Goal: Task Accomplishment & Management: Complete application form

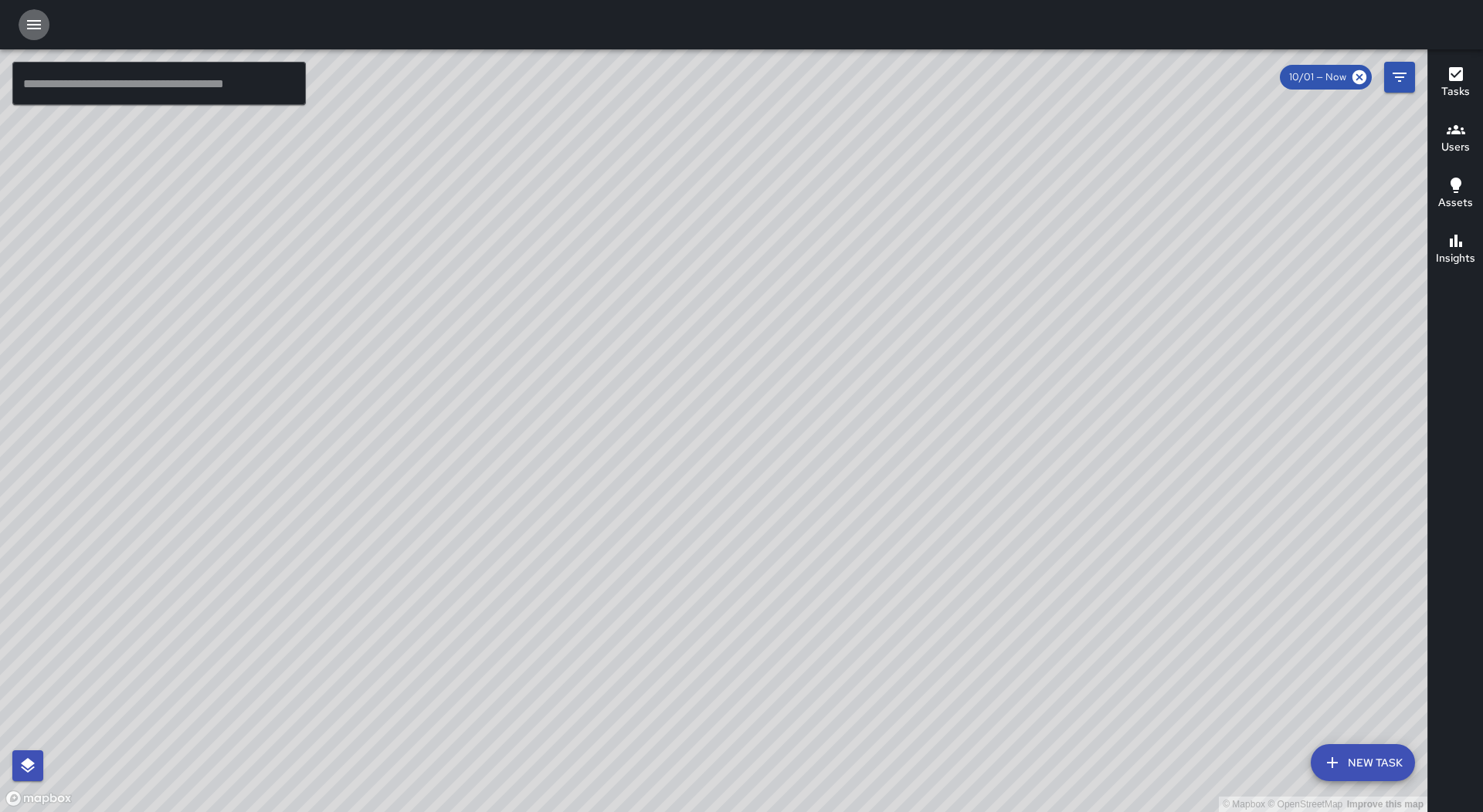
click at [42, 26] on icon "button" at bounding box center [33, 24] width 18 height 18
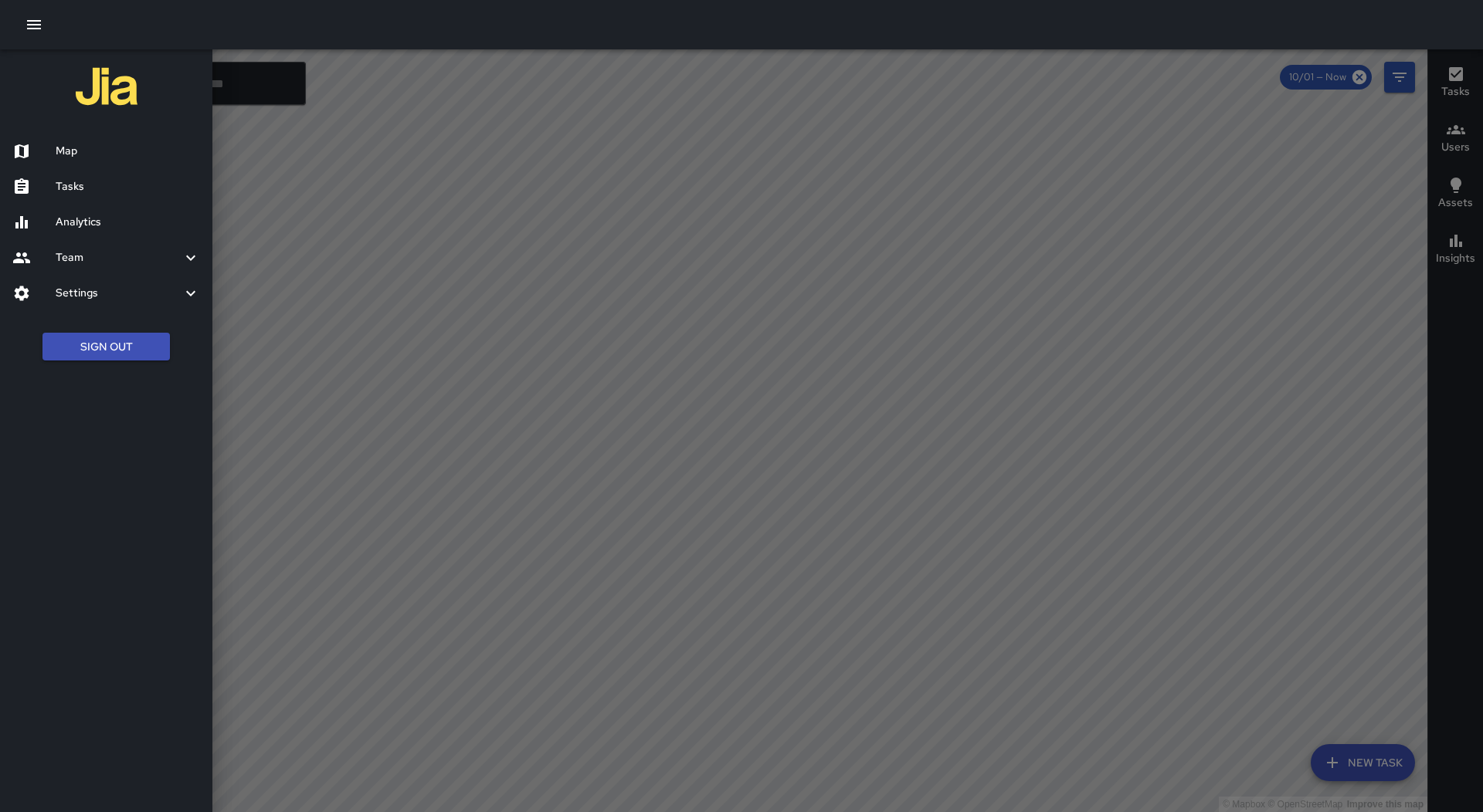
click at [99, 213] on div "Analytics" at bounding box center [106, 222] width 213 height 36
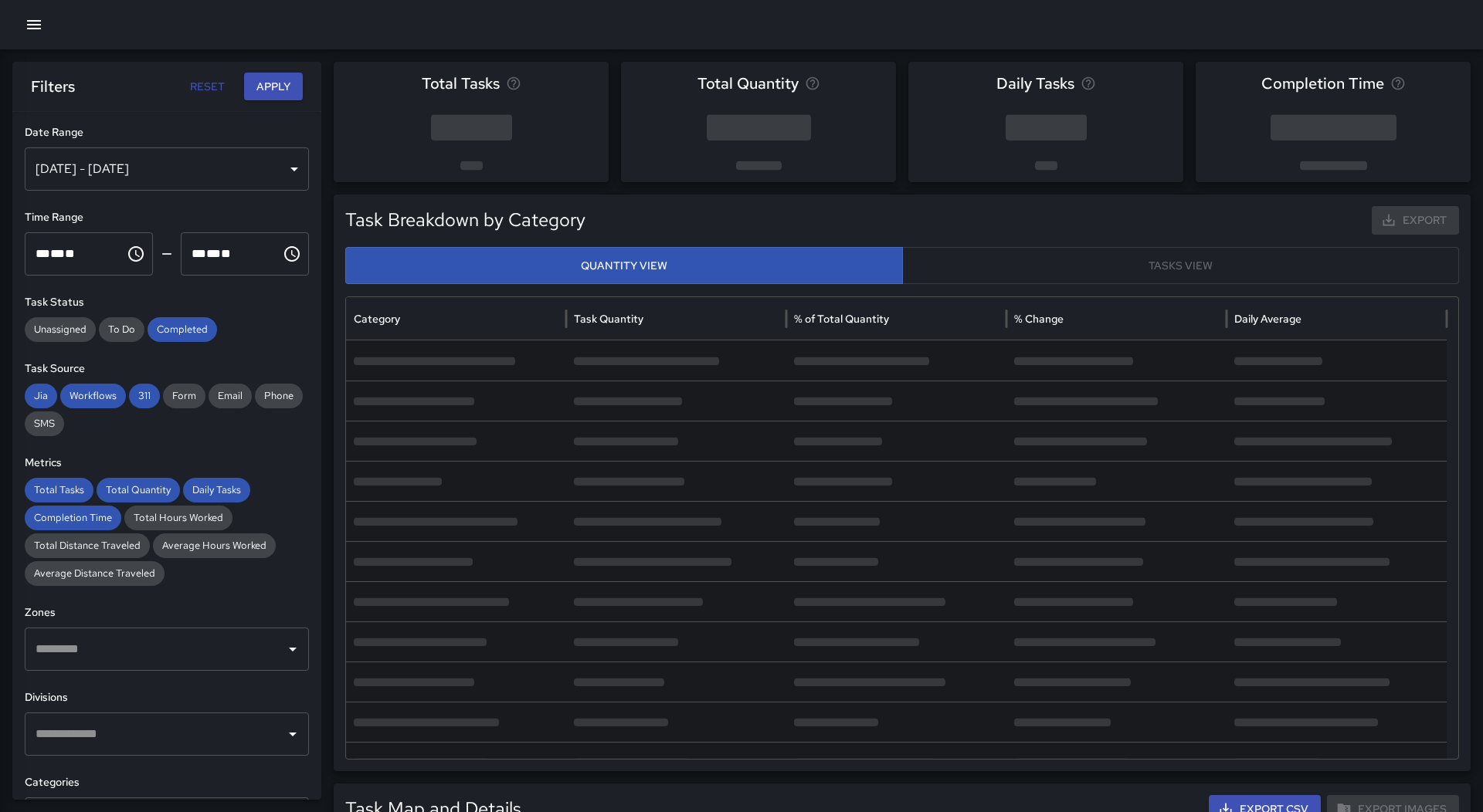
click at [33, 30] on icon "button" at bounding box center [33, 24] width 18 height 18
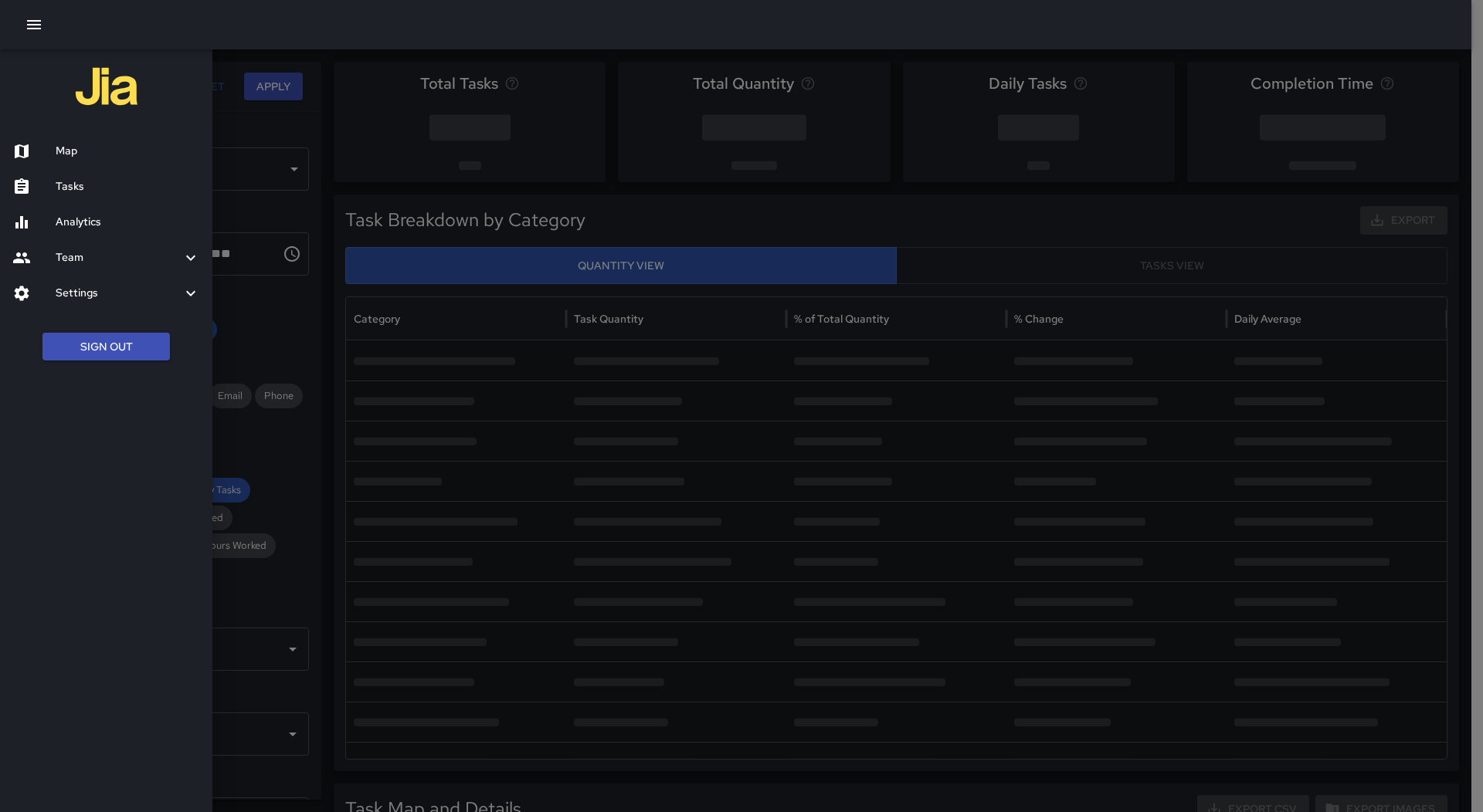
click at [73, 193] on h6 "Tasks" at bounding box center [128, 186] width 145 height 17
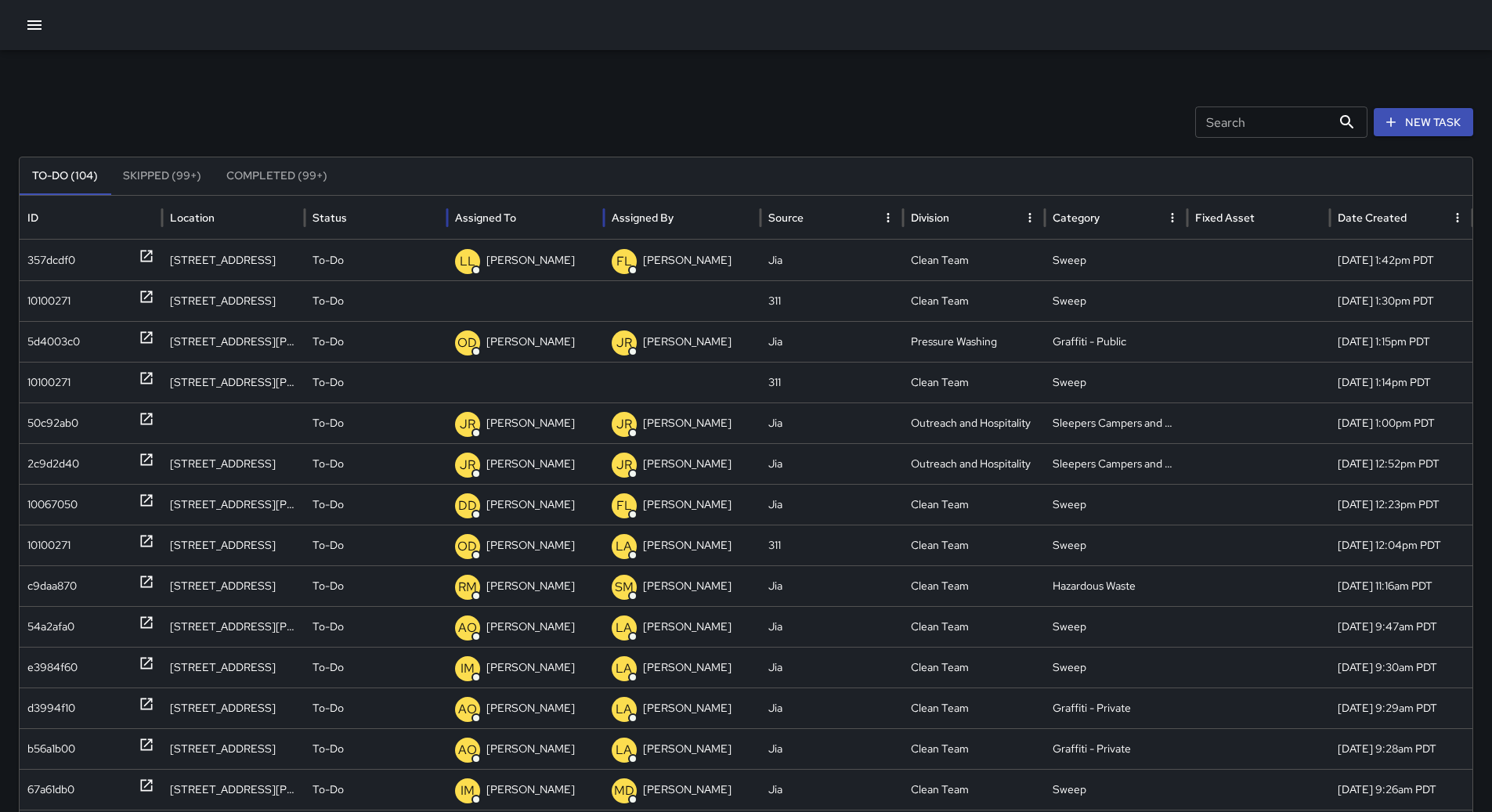
click at [552, 216] on div "Assigned To" at bounding box center [526, 217] width 141 height 43
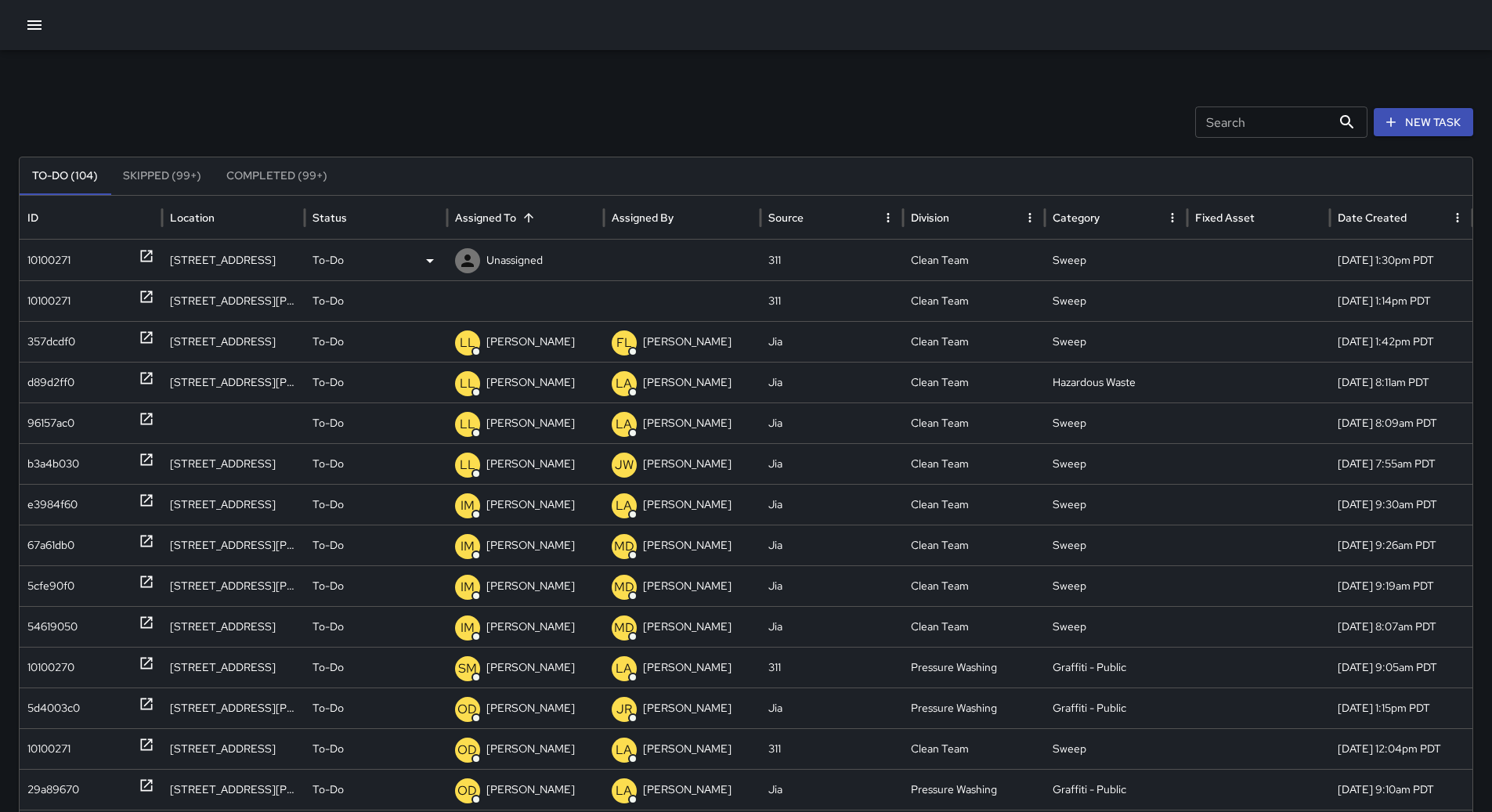
click at [86, 248] on div "10100271" at bounding box center [91, 260] width 127 height 40
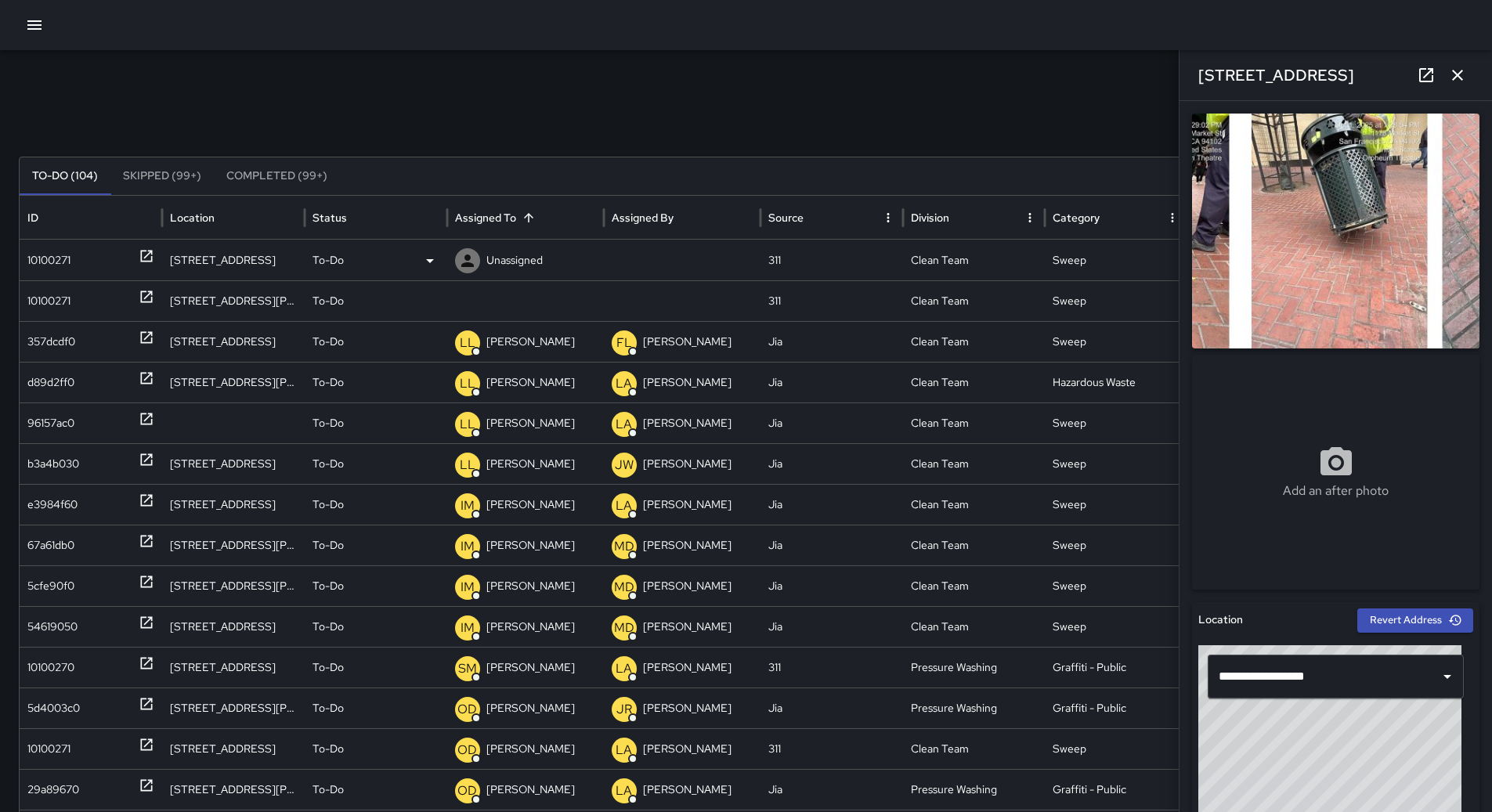
click at [396, 249] on div "To-Do" at bounding box center [377, 260] width 127 height 40
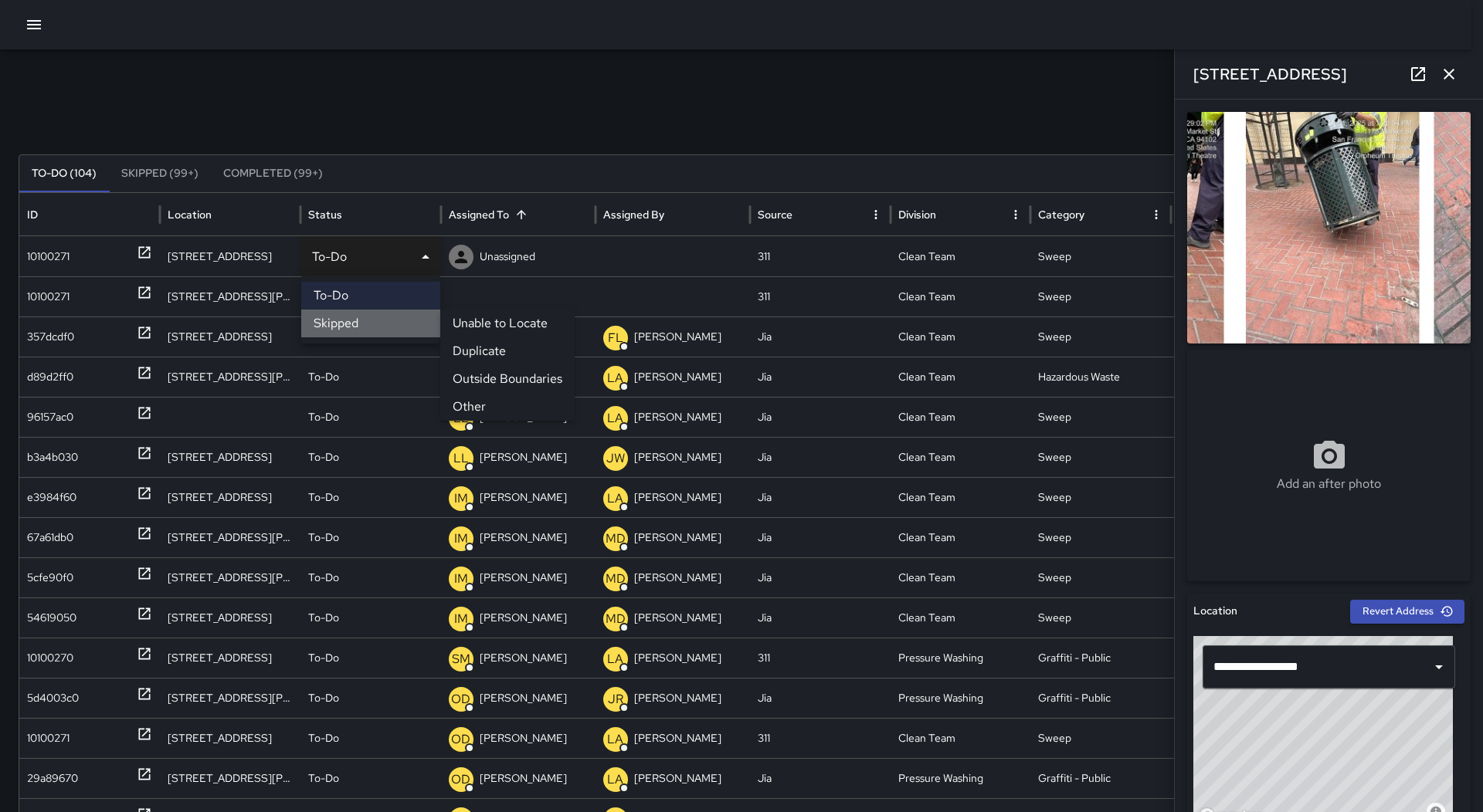
click at [392, 333] on li "Skipped" at bounding box center [371, 323] width 139 height 28
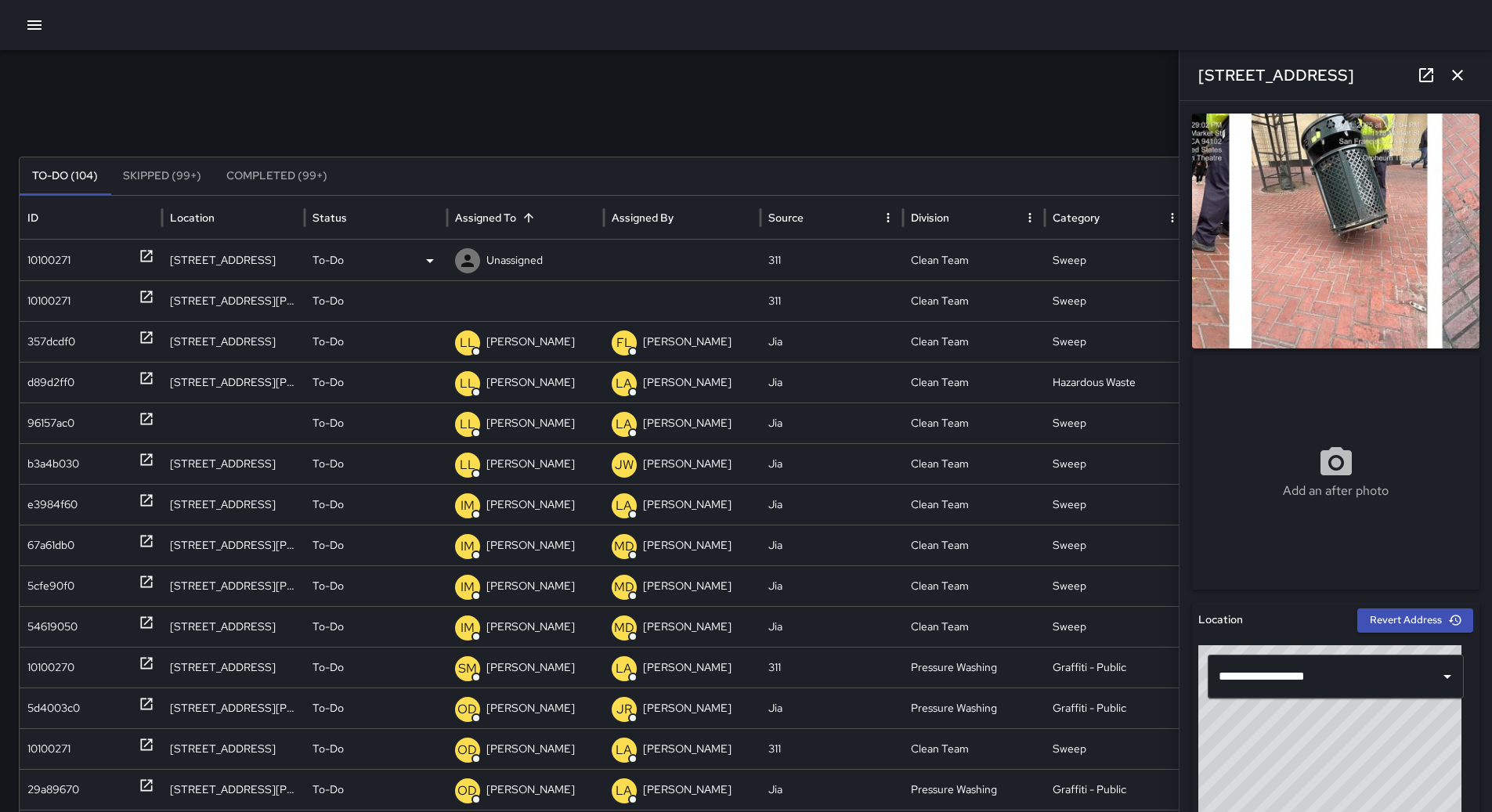
click at [73, 262] on div "10100271" at bounding box center [91, 260] width 127 height 40
click at [94, 260] on div "10100271" at bounding box center [91, 260] width 127 height 40
click at [430, 272] on div "To-Do" at bounding box center [377, 260] width 127 height 40
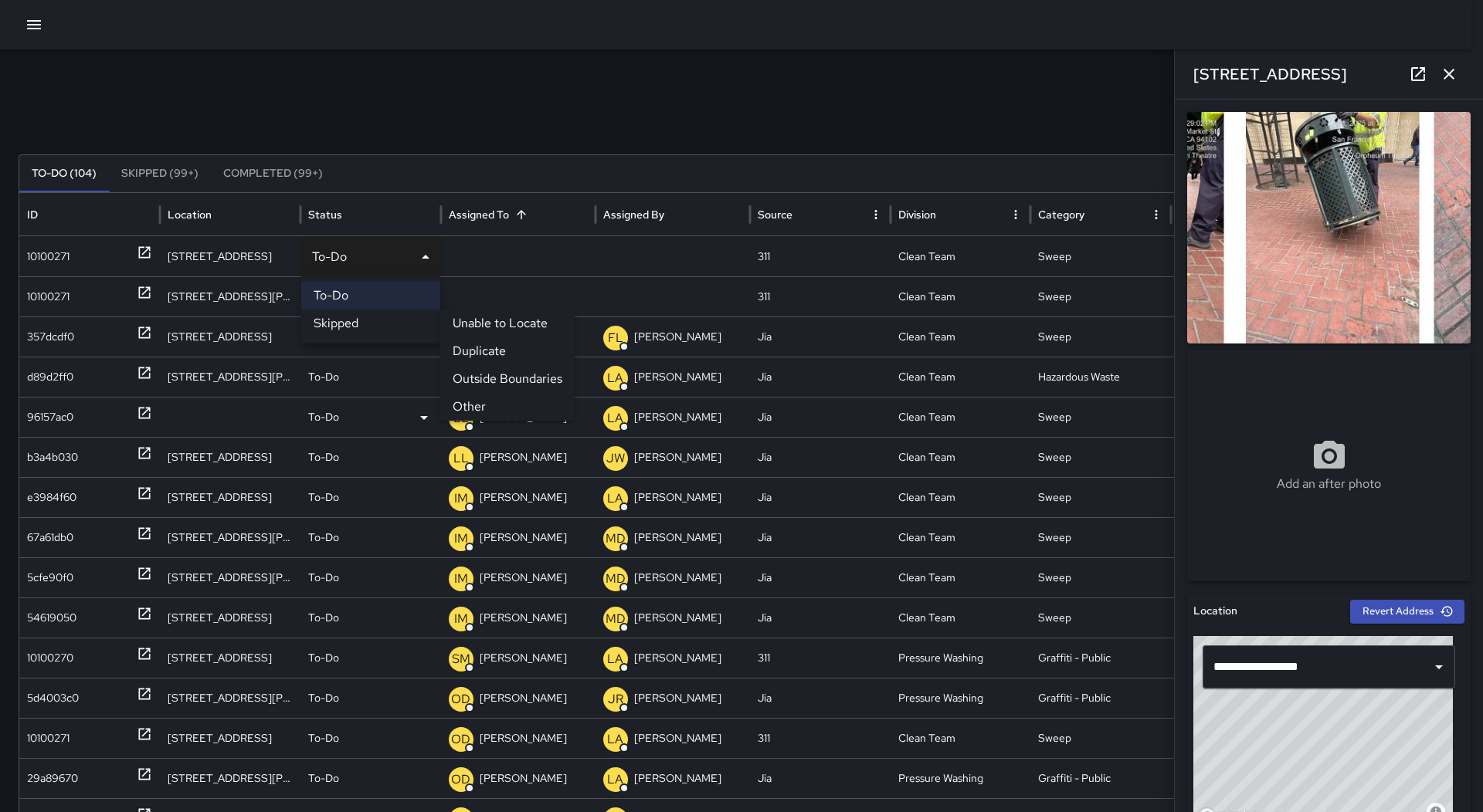
click at [500, 397] on li "Other" at bounding box center [507, 407] width 134 height 28
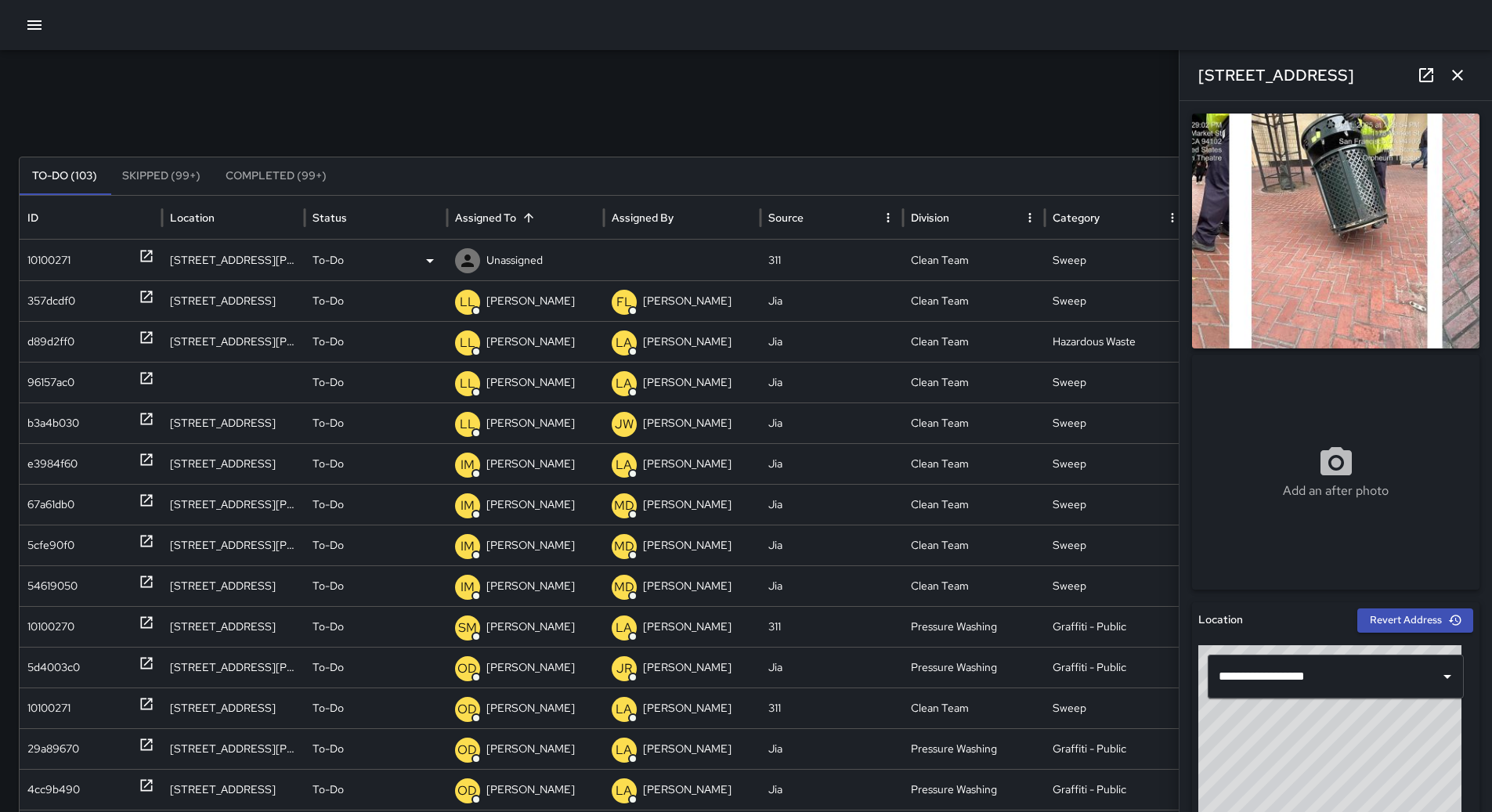
click at [80, 265] on div "10100271" at bounding box center [91, 260] width 127 height 40
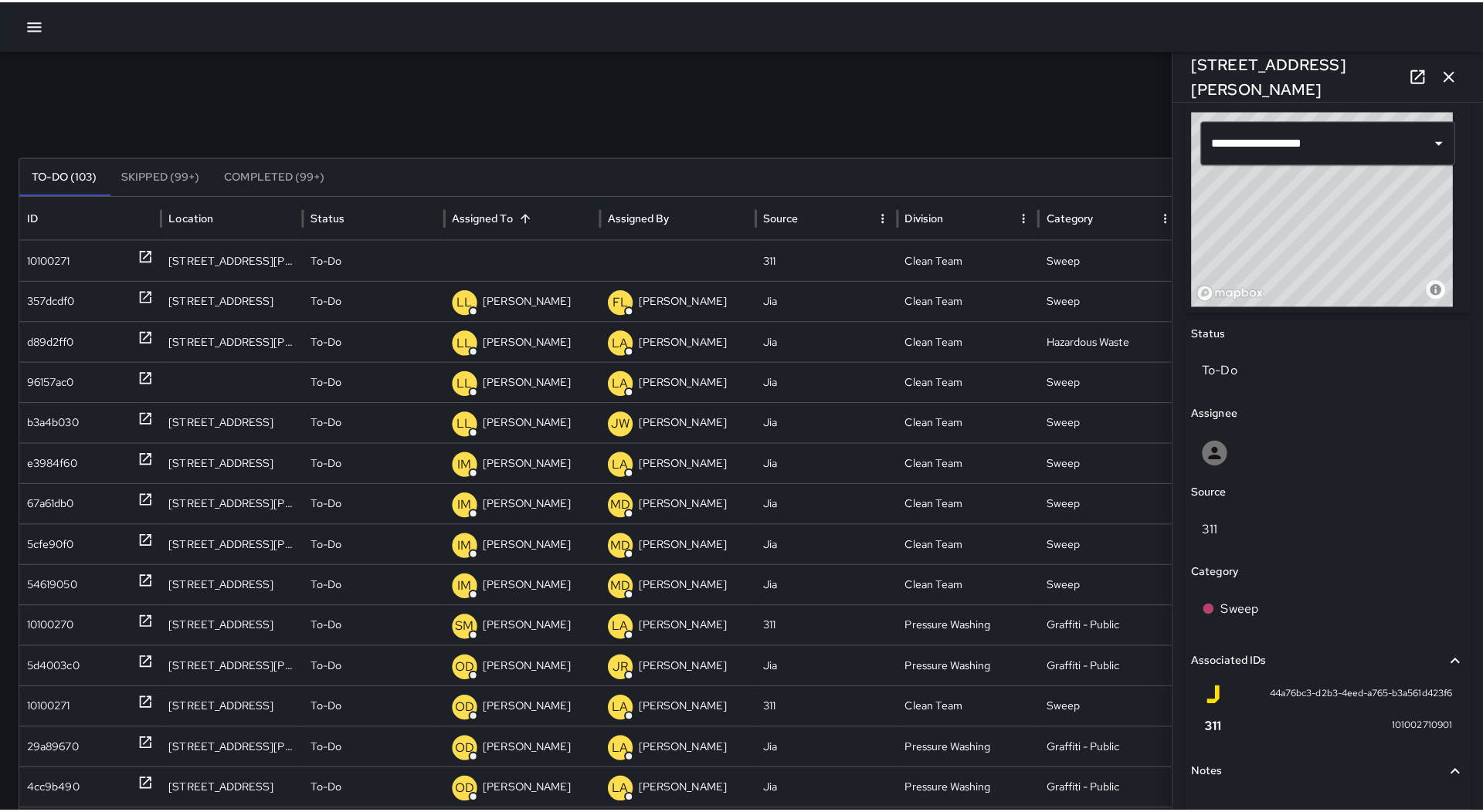
scroll to position [619, 0]
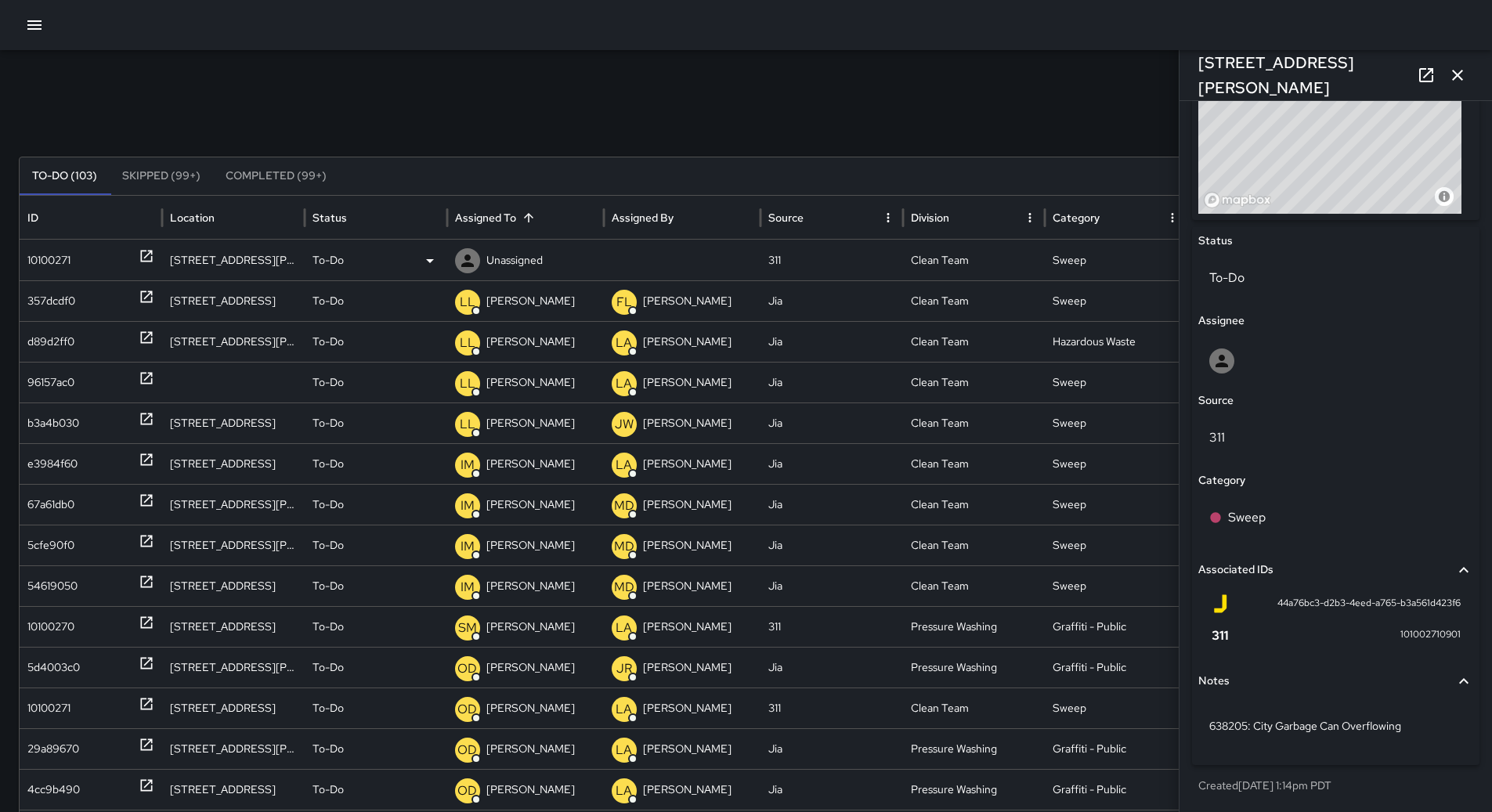
click at [428, 263] on icon at bounding box center [430, 261] width 19 height 19
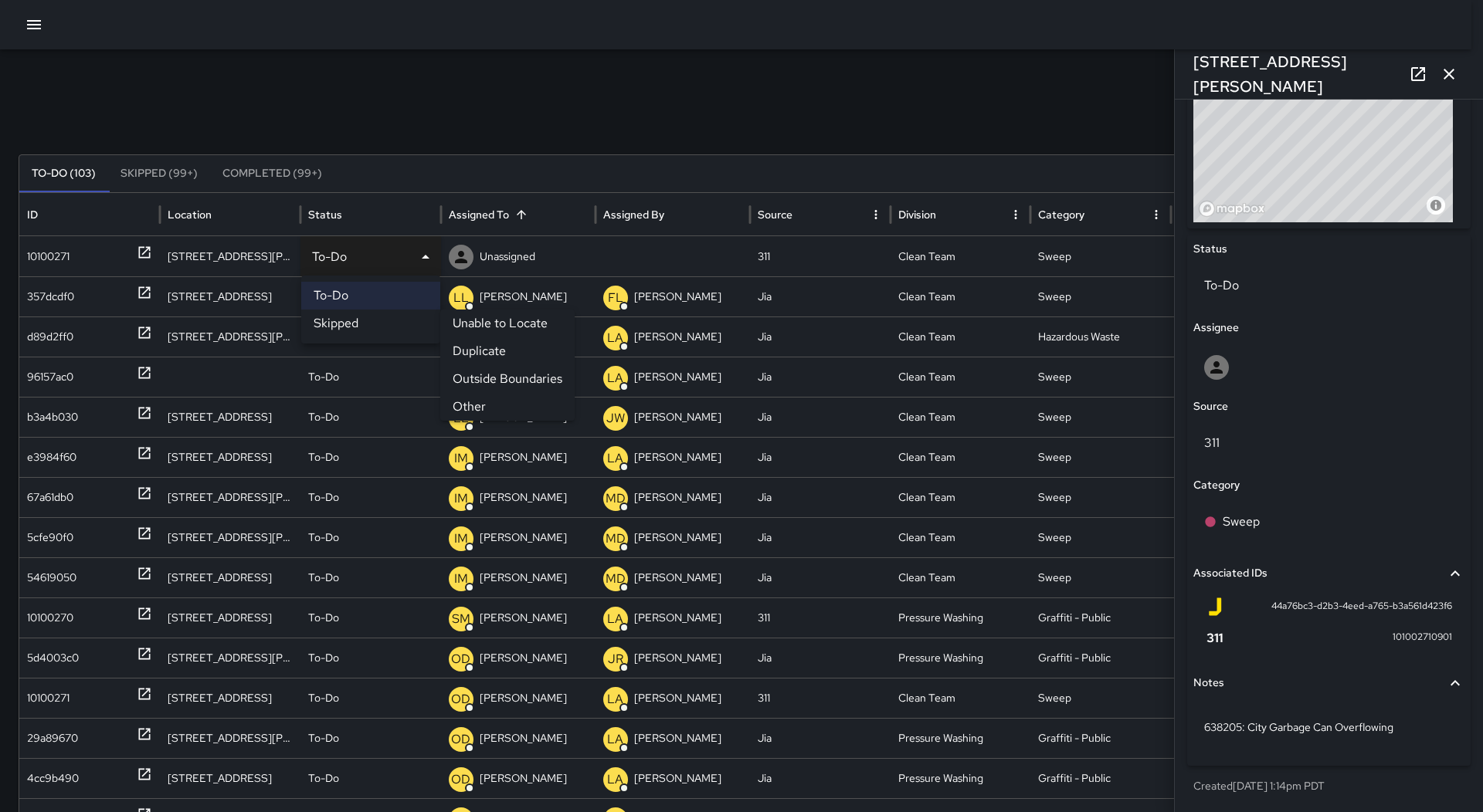
click at [511, 400] on li "Other" at bounding box center [507, 407] width 134 height 28
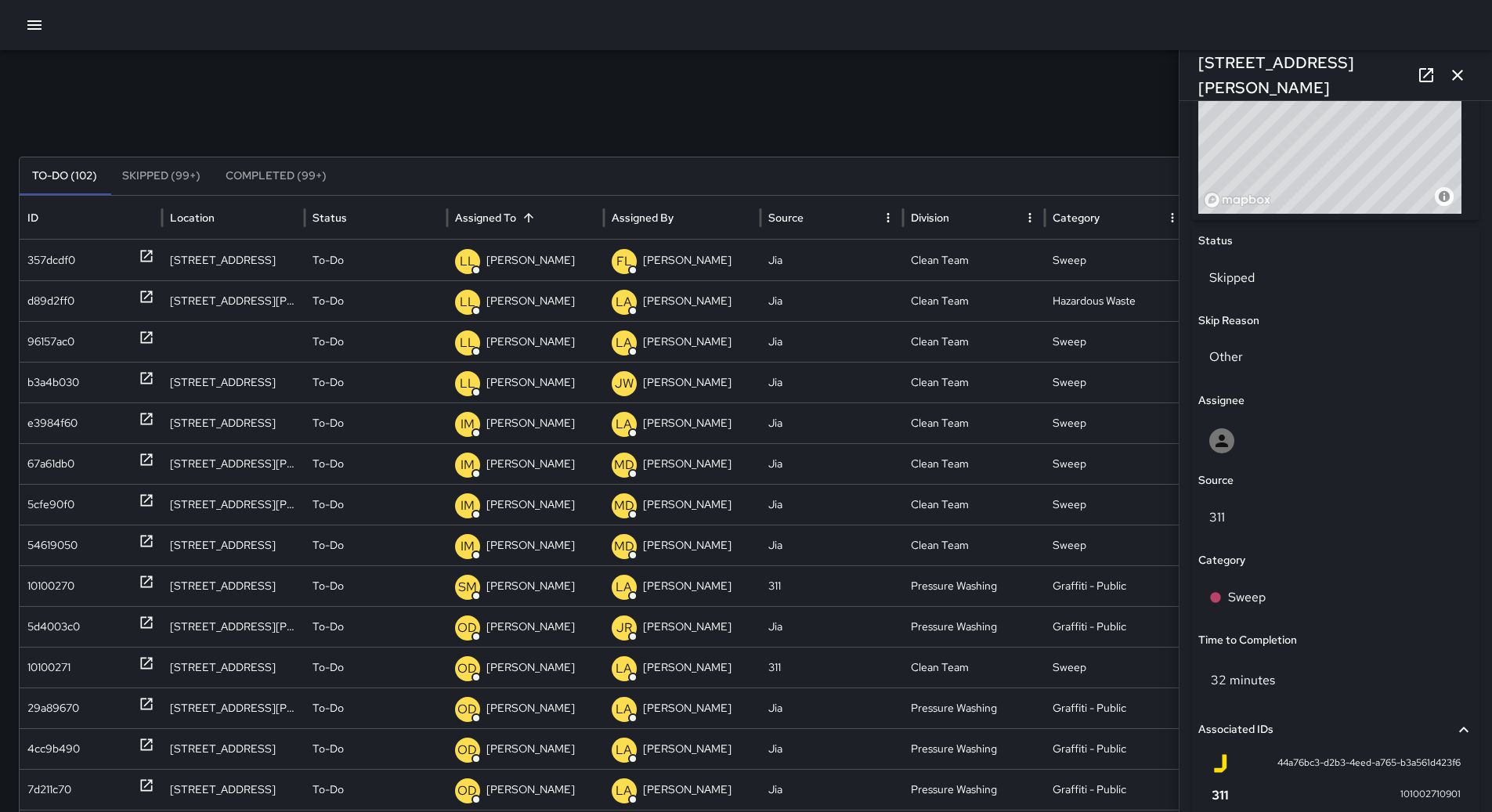
click at [1455, 76] on icon "button" at bounding box center [1458, 74] width 19 height 19
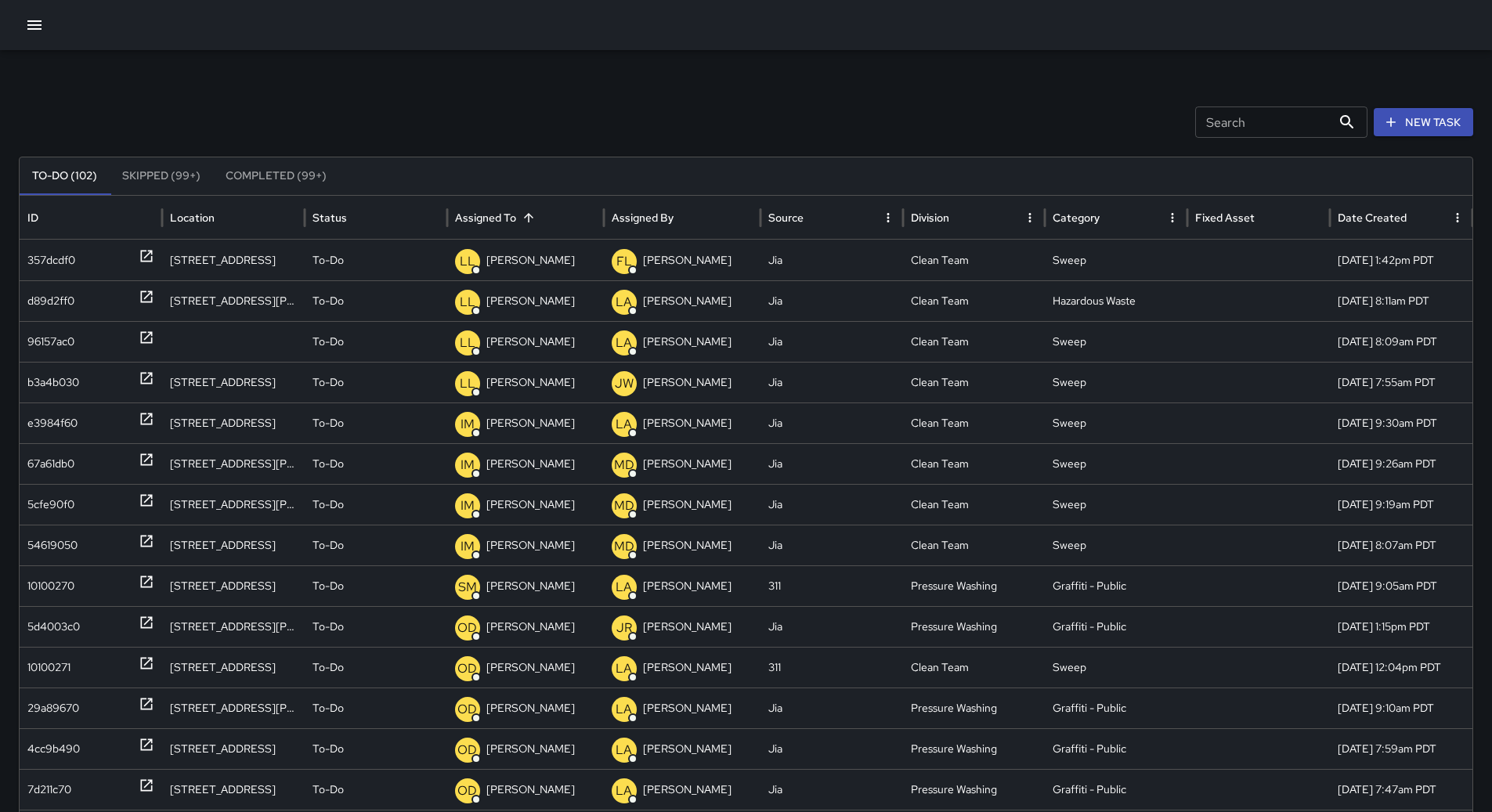
click at [27, 26] on icon "button" at bounding box center [34, 25] width 14 height 10
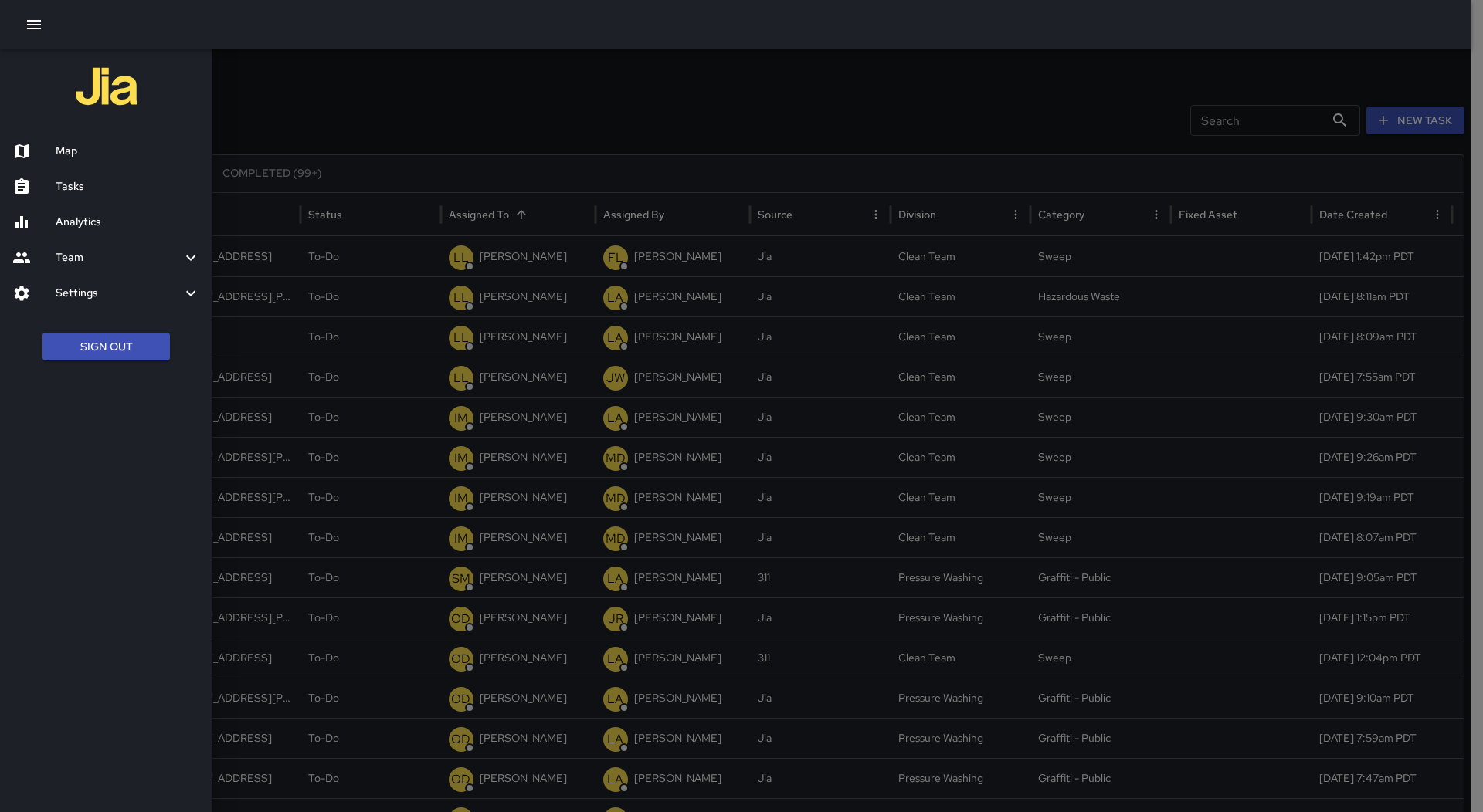
click at [119, 141] on div "Map" at bounding box center [106, 151] width 213 height 36
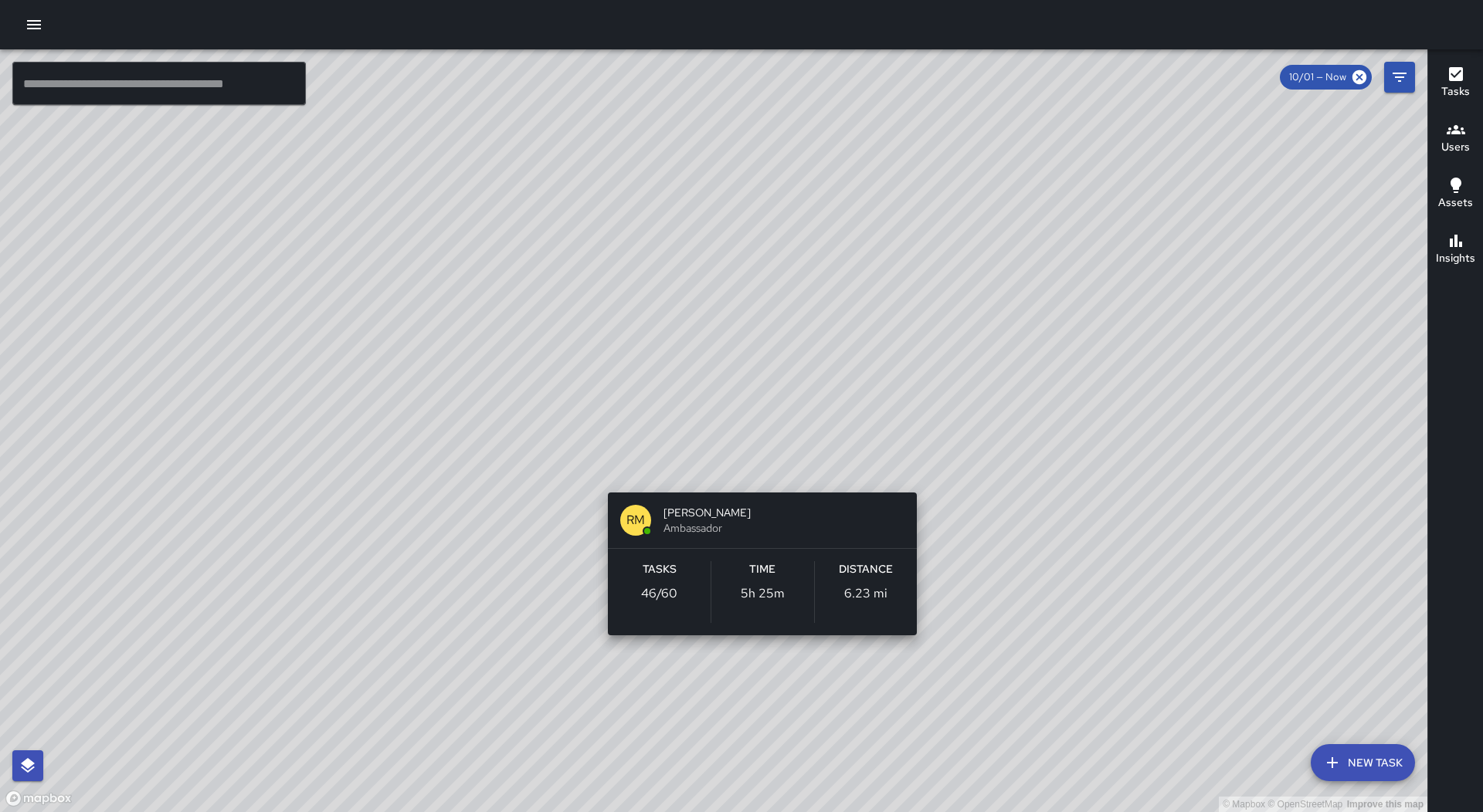
click at [758, 470] on div "© Mapbox © OpenStreetMap Improve this map RM [PERSON_NAME] Ambassador Tasks 46 …" at bounding box center [714, 431] width 1427 height 763
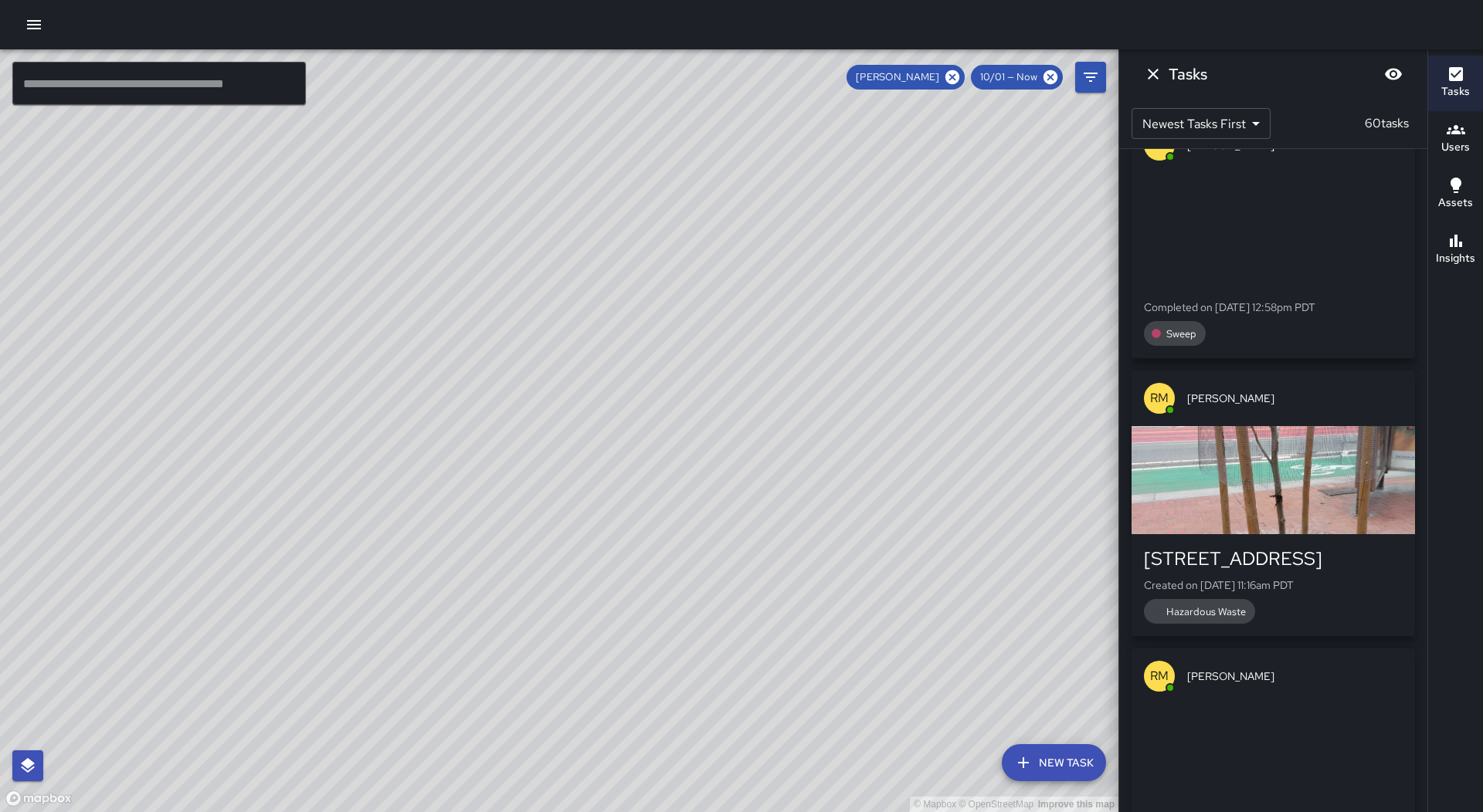
scroll to position [2364, 0]
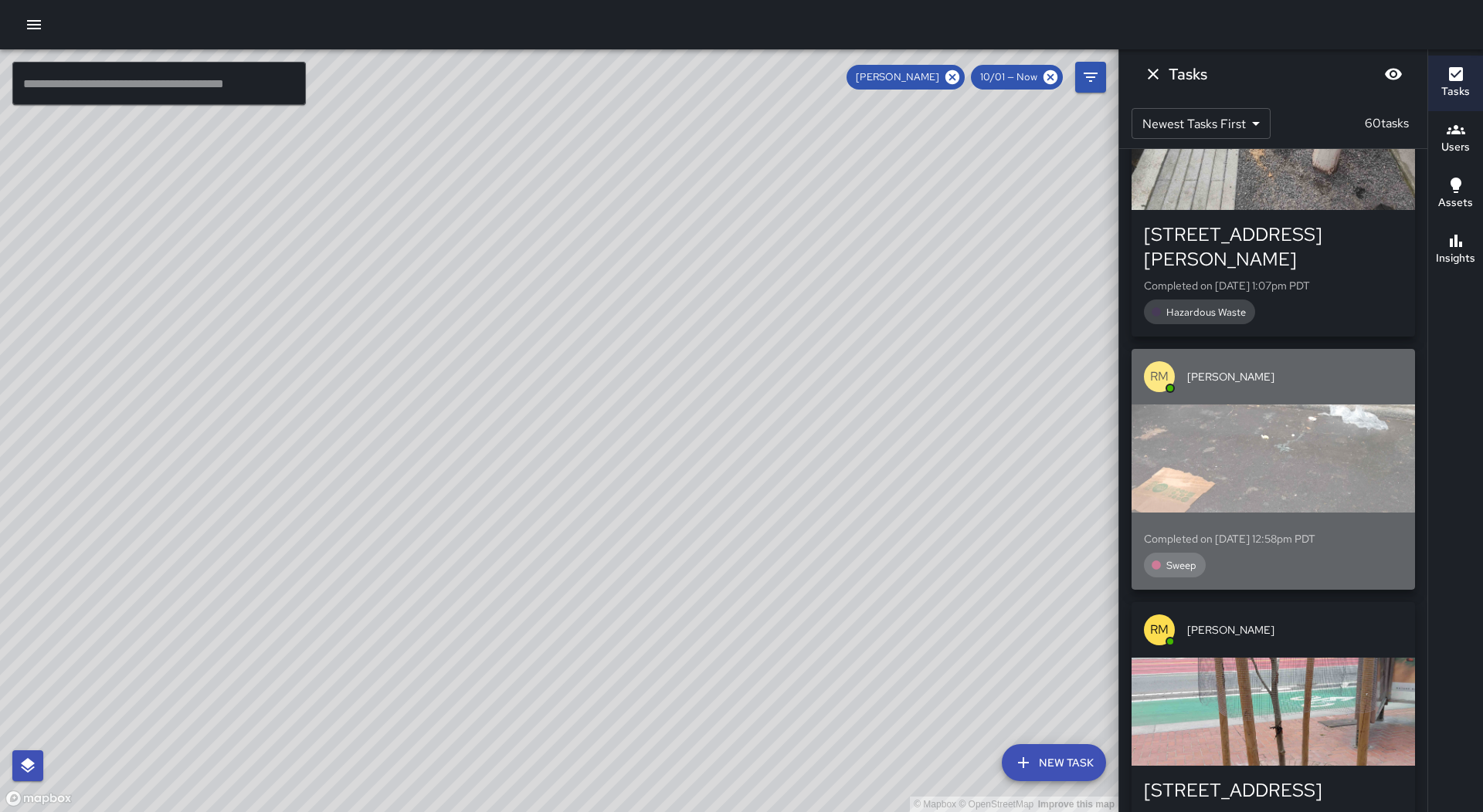
click at [1317, 404] on div "button" at bounding box center [1272, 458] width 283 height 108
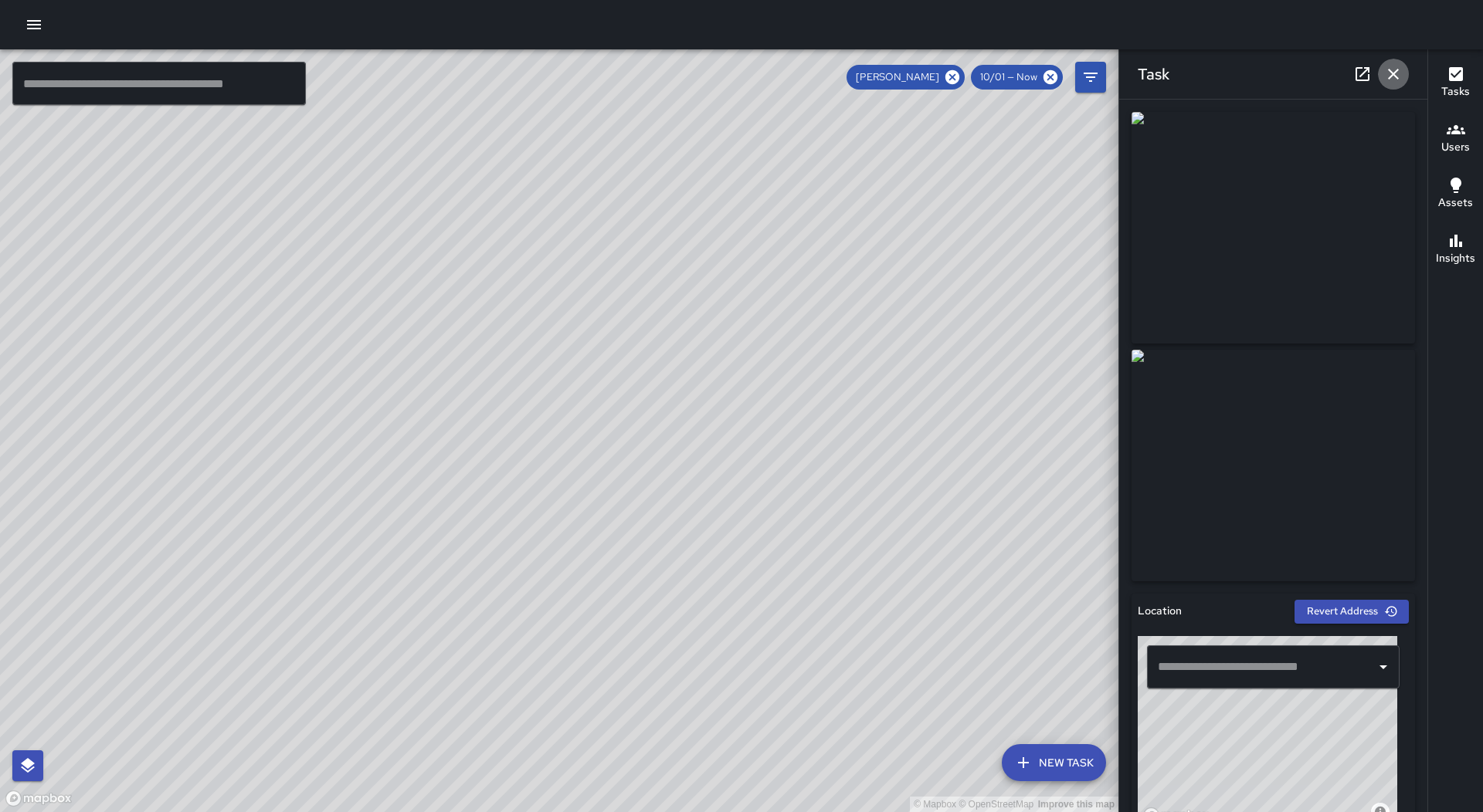
click at [1394, 78] on icon "button" at bounding box center [1392, 73] width 18 height 18
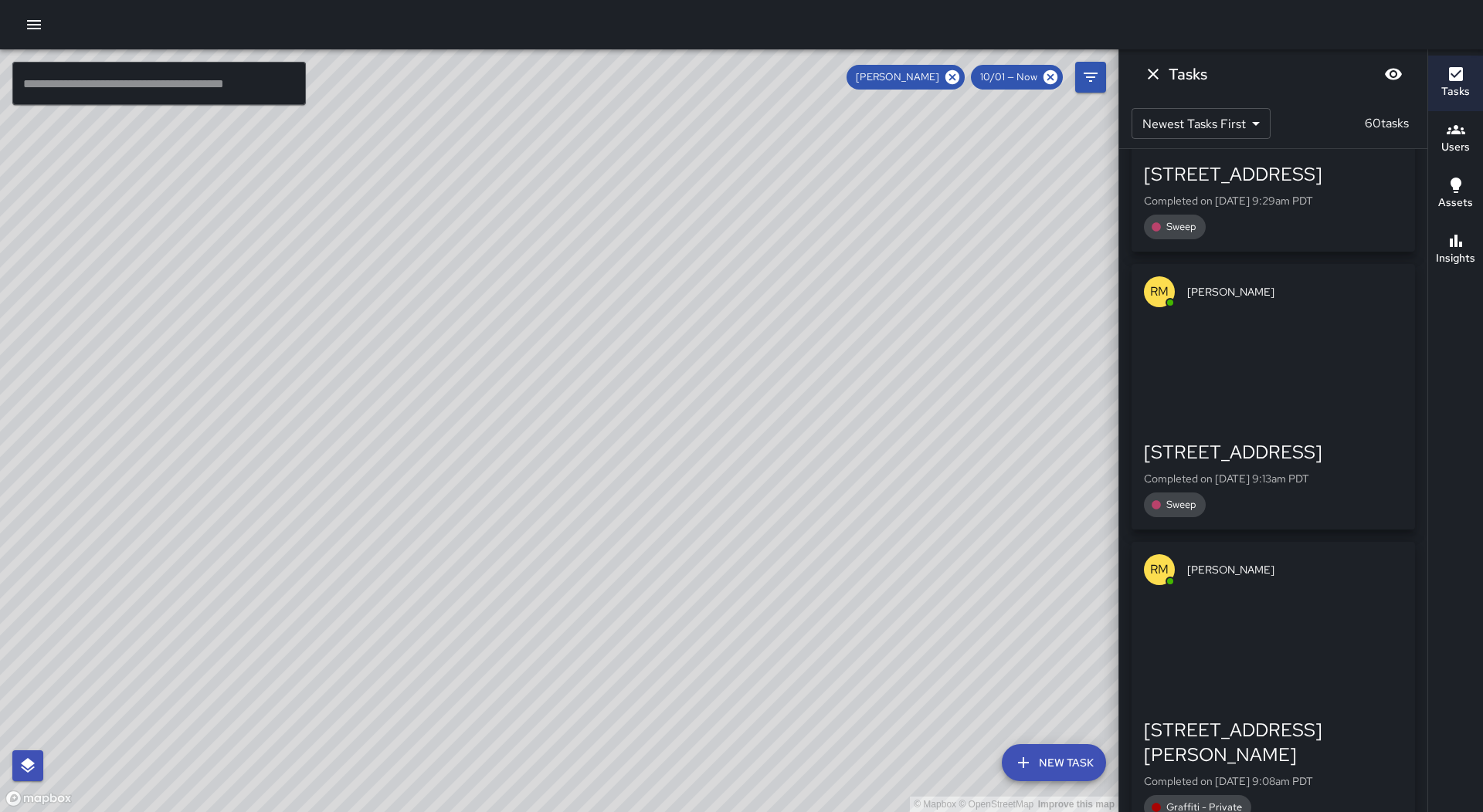
scroll to position [9444, 0]
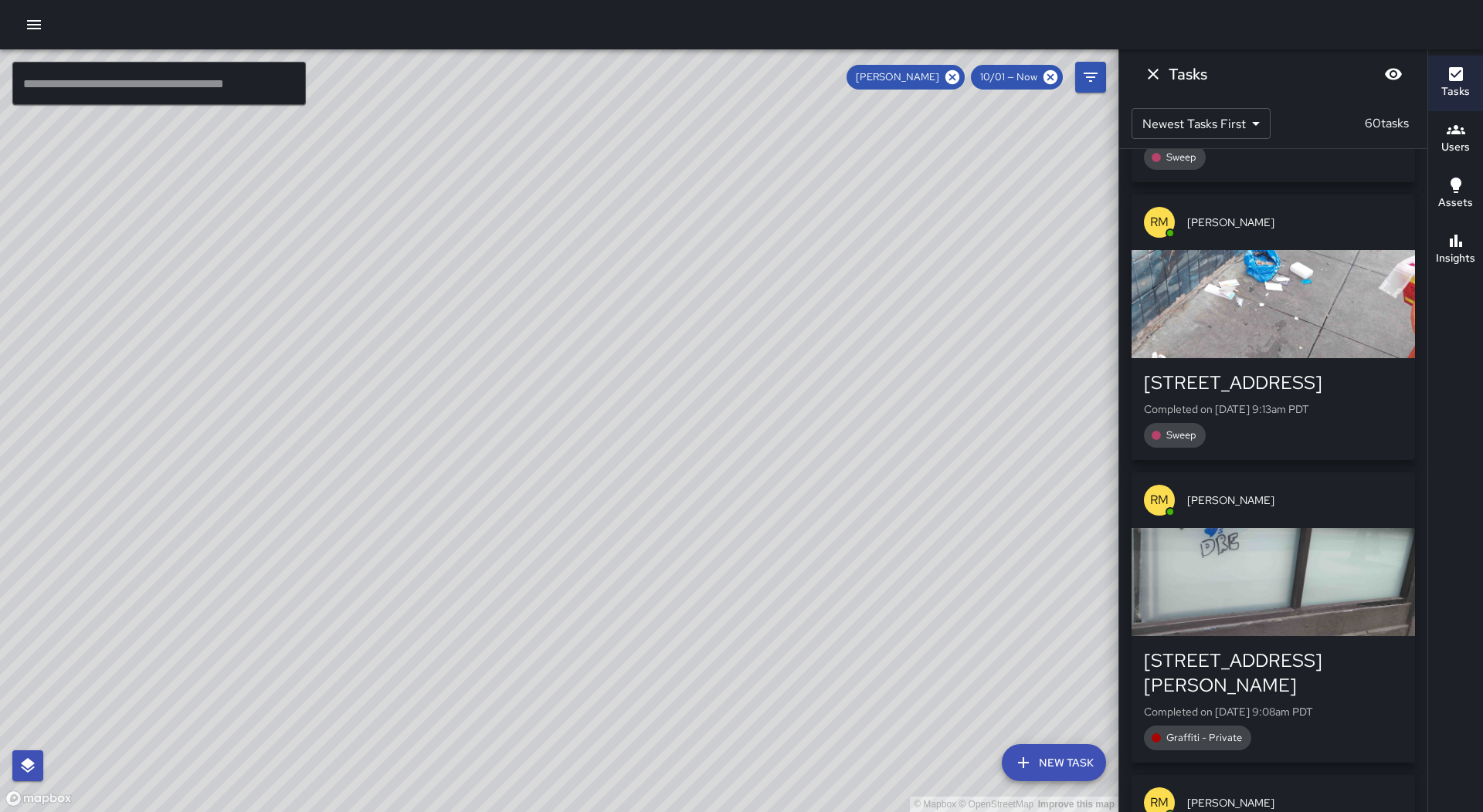
click at [1286, 528] on div "button" at bounding box center [1272, 582] width 283 height 108
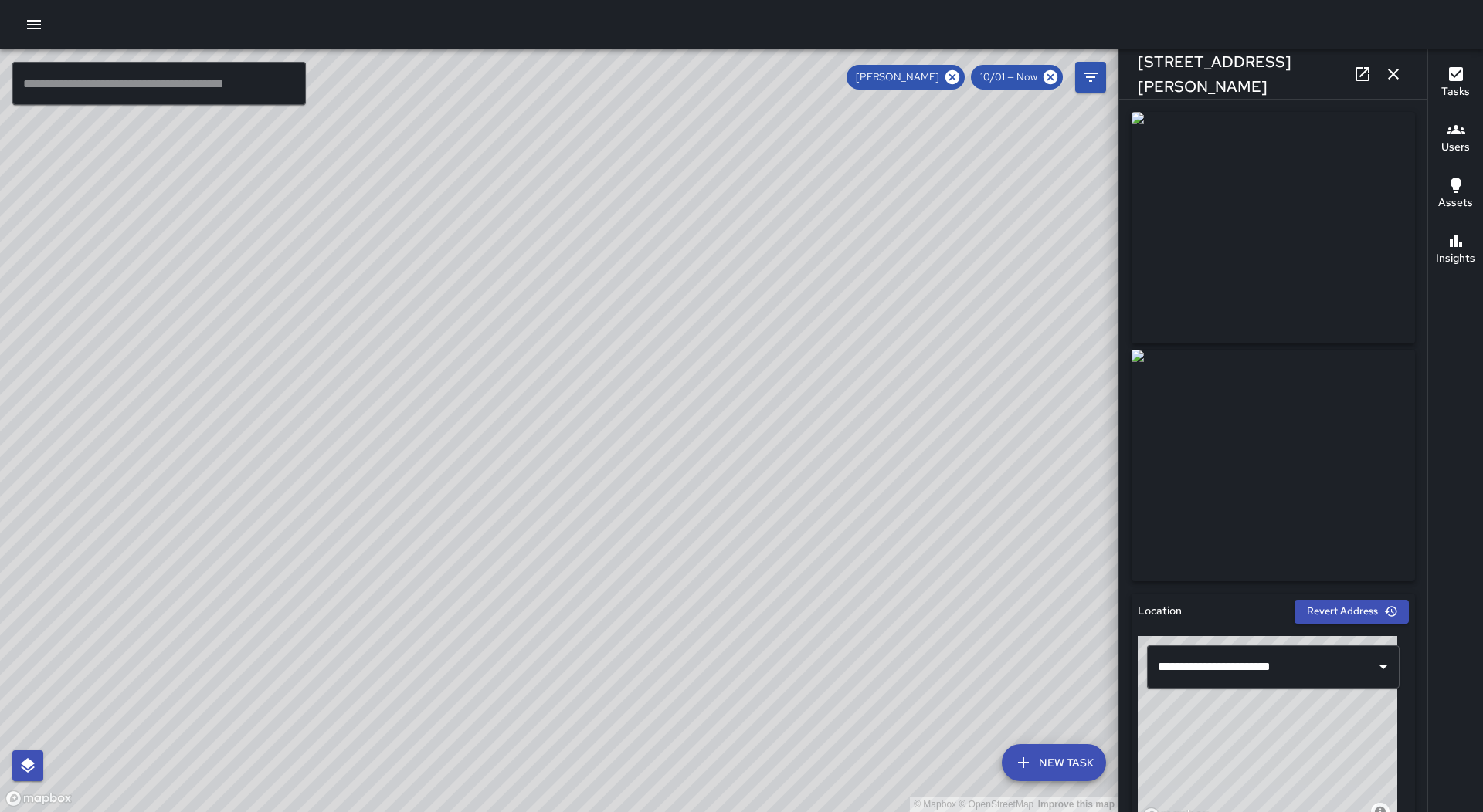
click at [1399, 68] on icon "button" at bounding box center [1392, 73] width 18 height 18
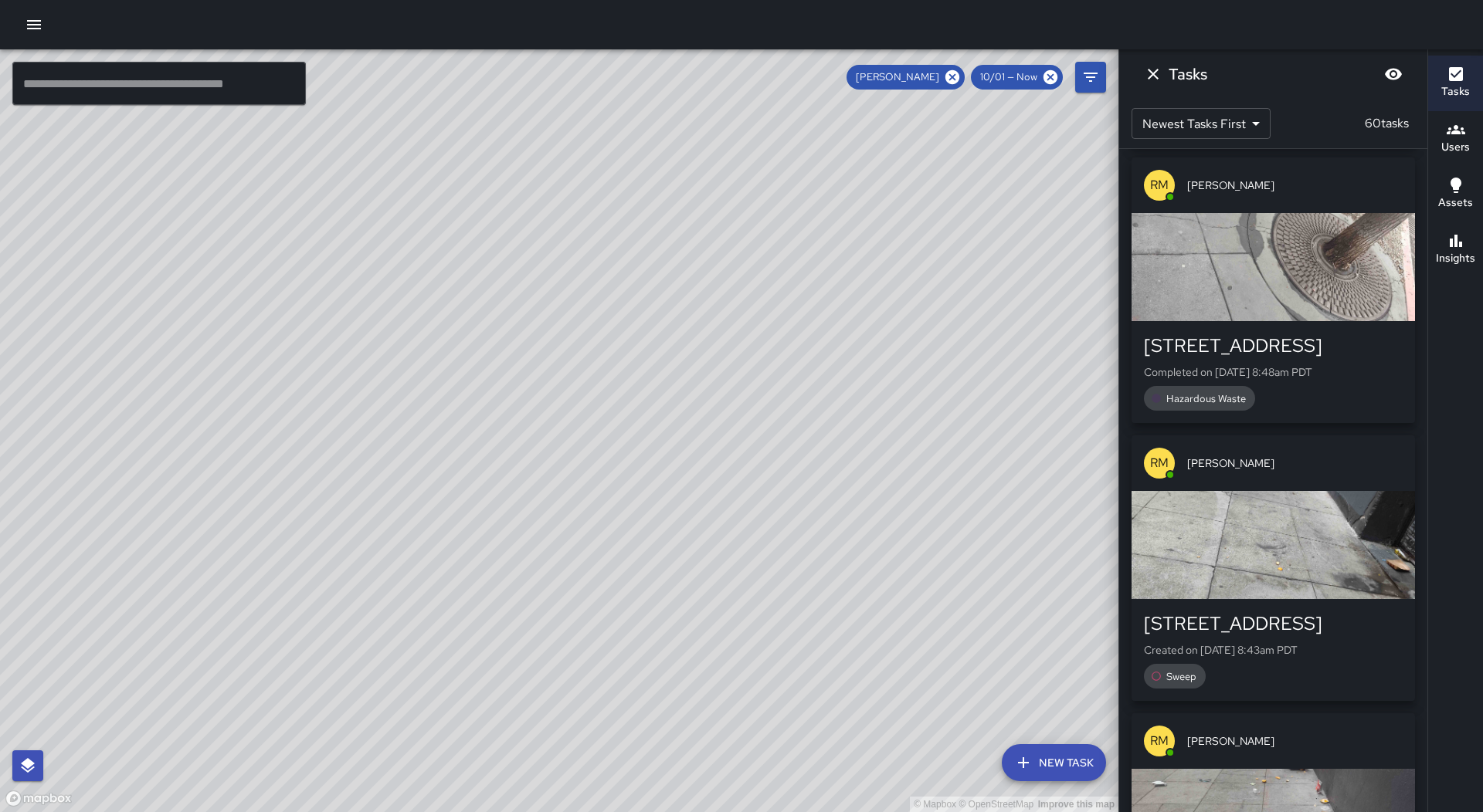
scroll to position [10988, 0]
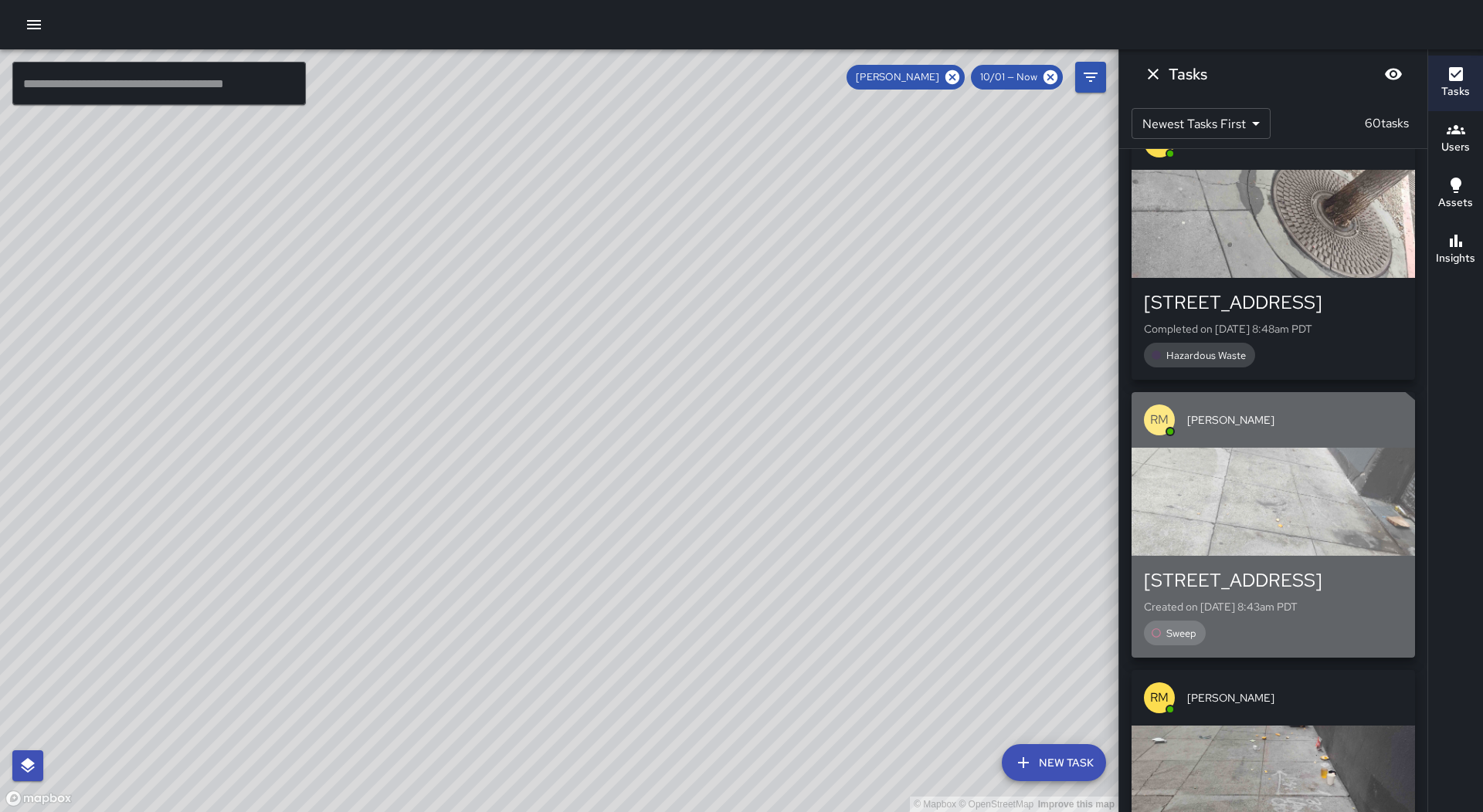
click at [1263, 568] on div "[STREET_ADDRESS]" at bounding box center [1273, 580] width 259 height 24
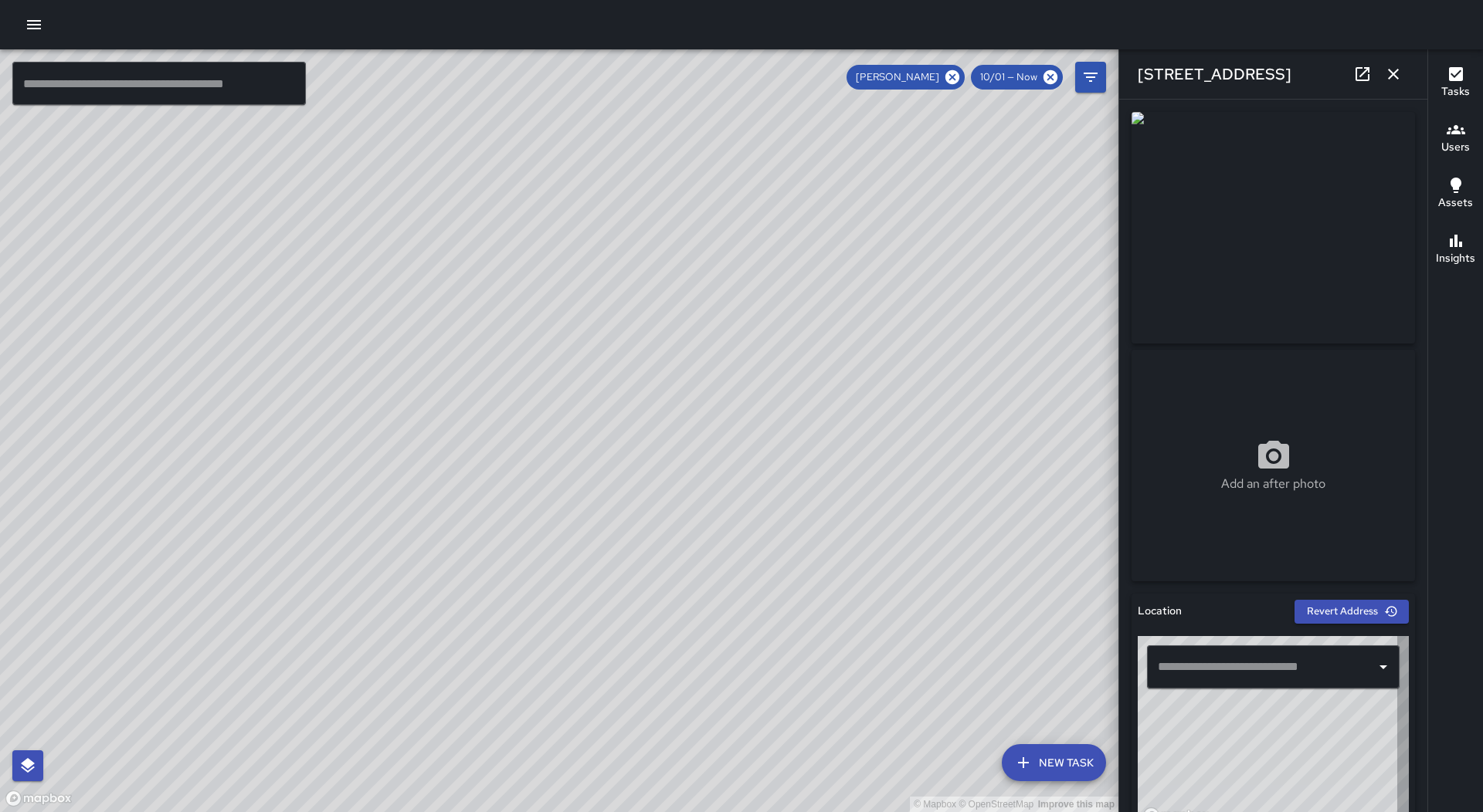
type input "**********"
click at [1399, 71] on icon "button" at bounding box center [1392, 73] width 18 height 18
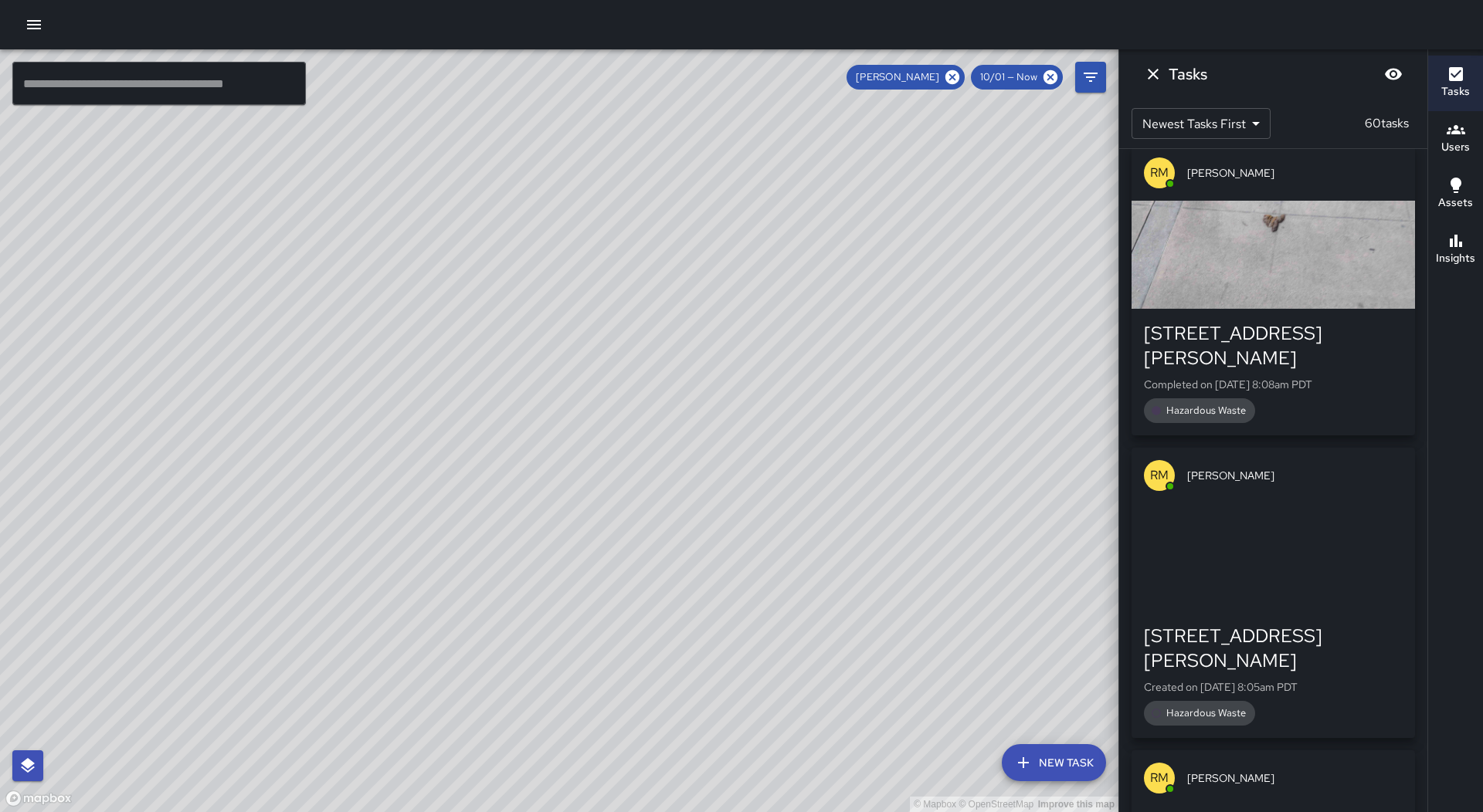
scroll to position [15906, 0]
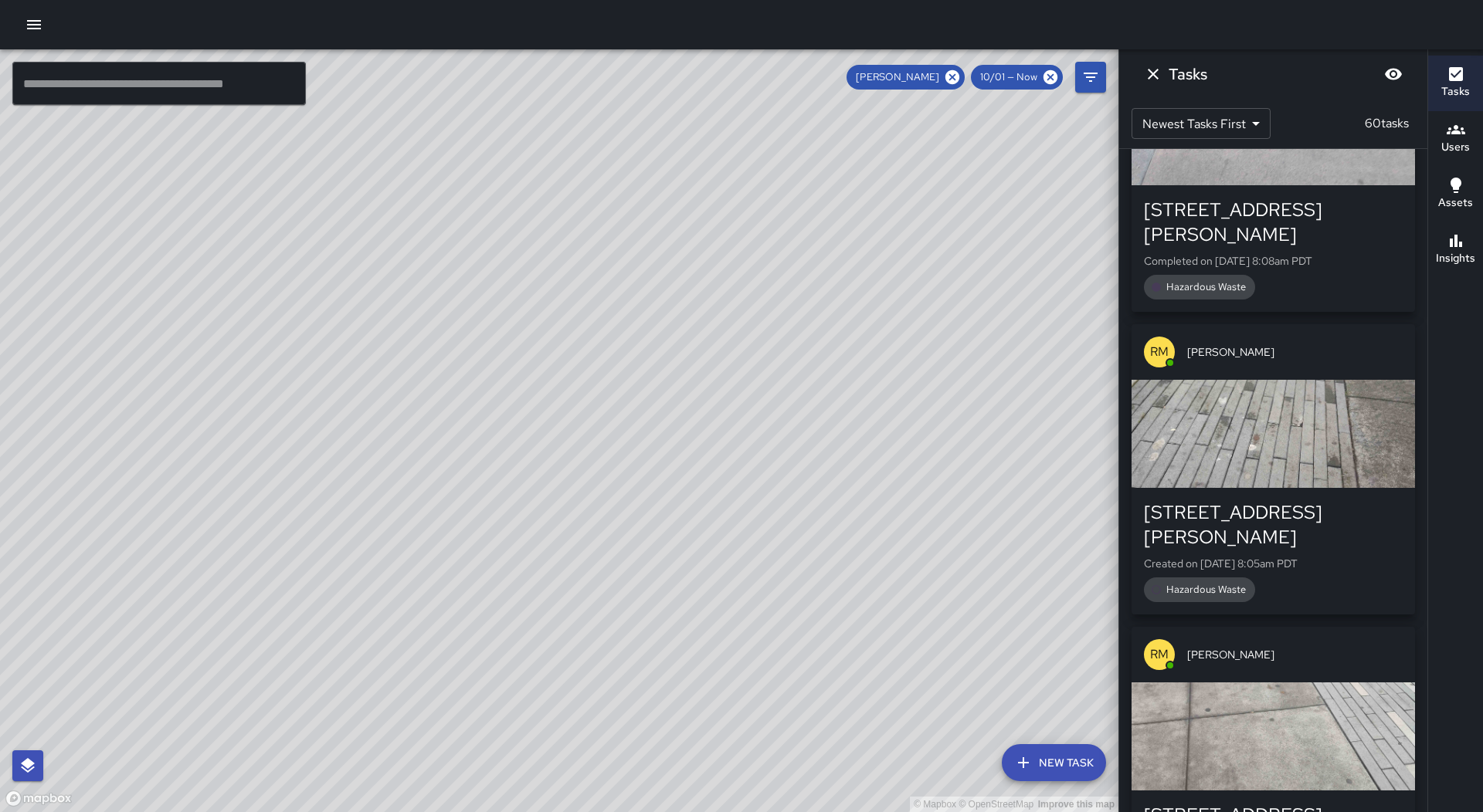
click at [1159, 78] on icon "Dismiss" at bounding box center [1153, 73] width 18 height 18
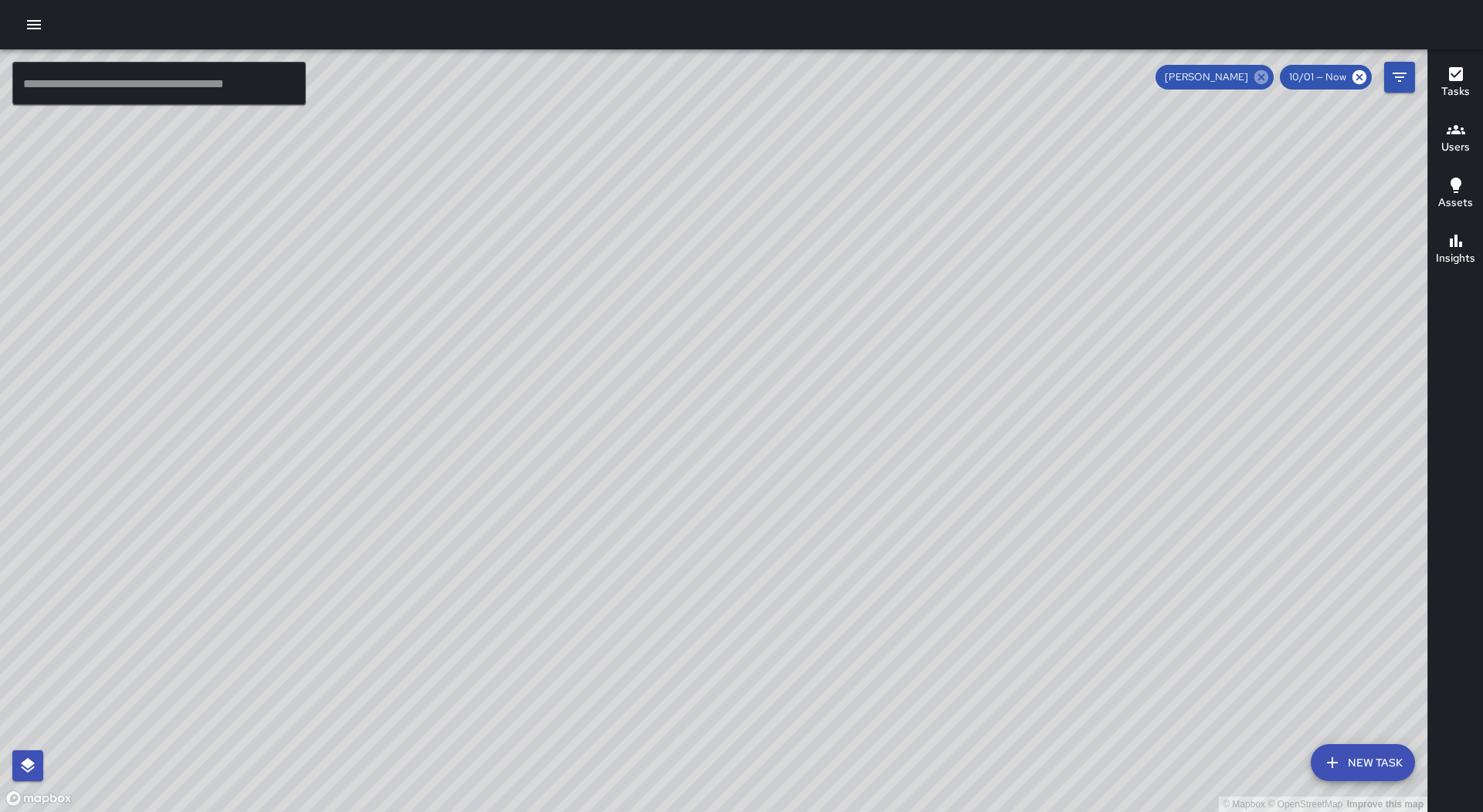
click at [1268, 80] on icon at bounding box center [1261, 78] width 14 height 14
drag, startPoint x: 1243, startPoint y: 287, endPoint x: 983, endPoint y: 540, distance: 362.8
click at [983, 540] on div "© Mapbox © OpenStreetMap Improve this map" at bounding box center [714, 431] width 1427 height 763
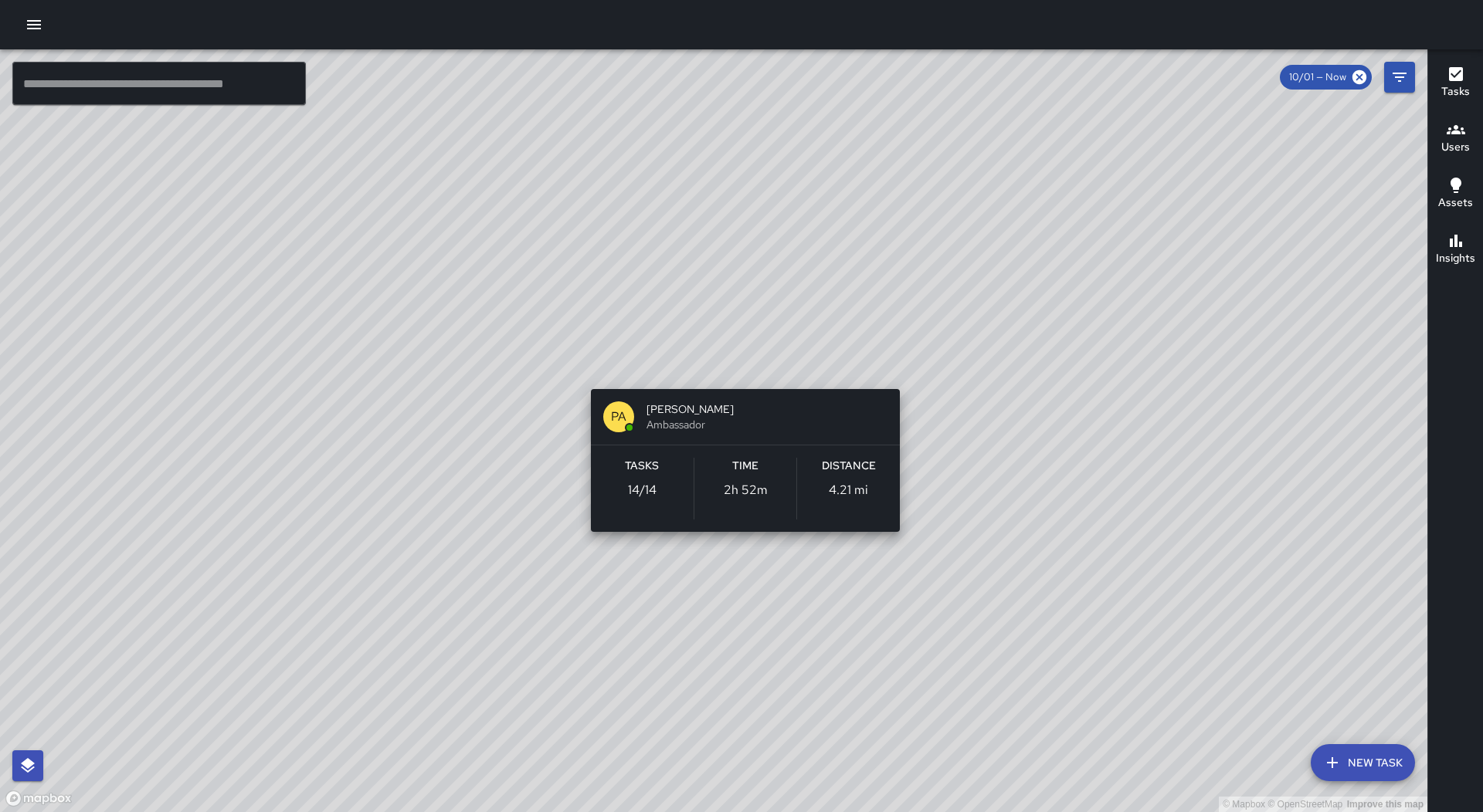
click at [739, 367] on div "© Mapbox © OpenStreetMap Improve this map PA [PERSON_NAME] Ambassador Tasks 14 …" at bounding box center [714, 431] width 1427 height 763
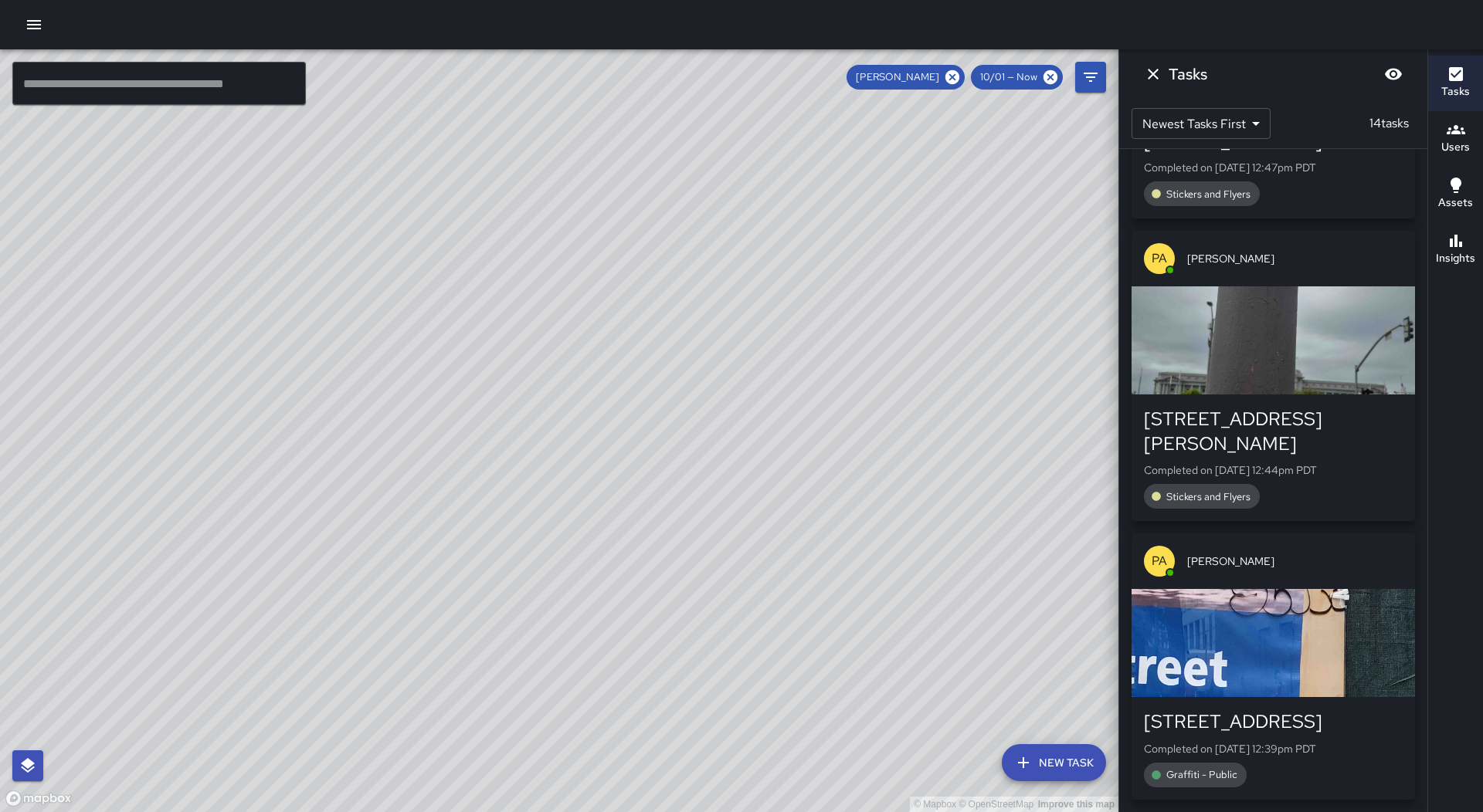
scroll to position [3265, 0]
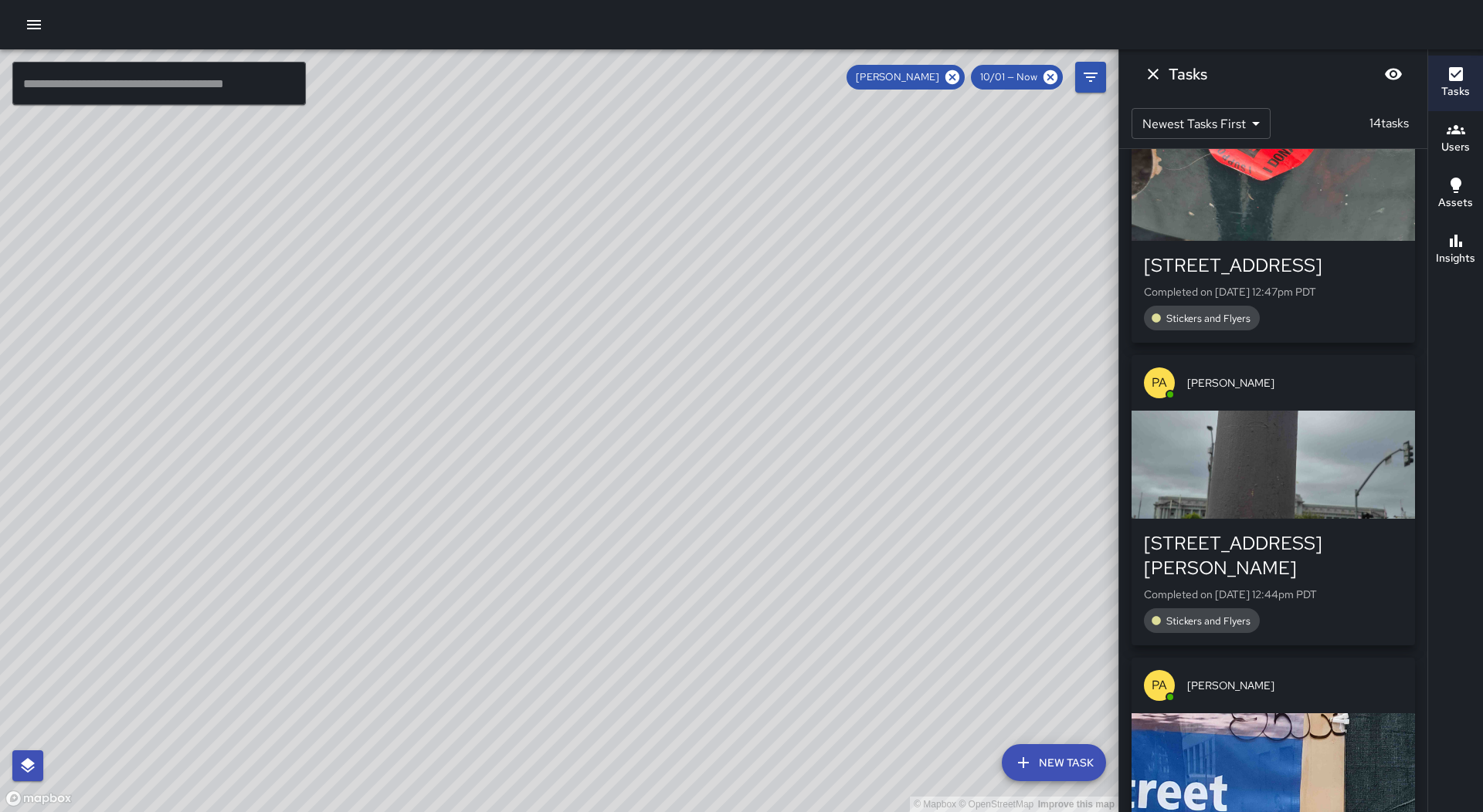
drag, startPoint x: 948, startPoint y: 342, endPoint x: 791, endPoint y: 472, distance: 203.8
click at [791, 472] on div "© Mapbox © OpenStreetMap Improve this map" at bounding box center [559, 431] width 1118 height 763
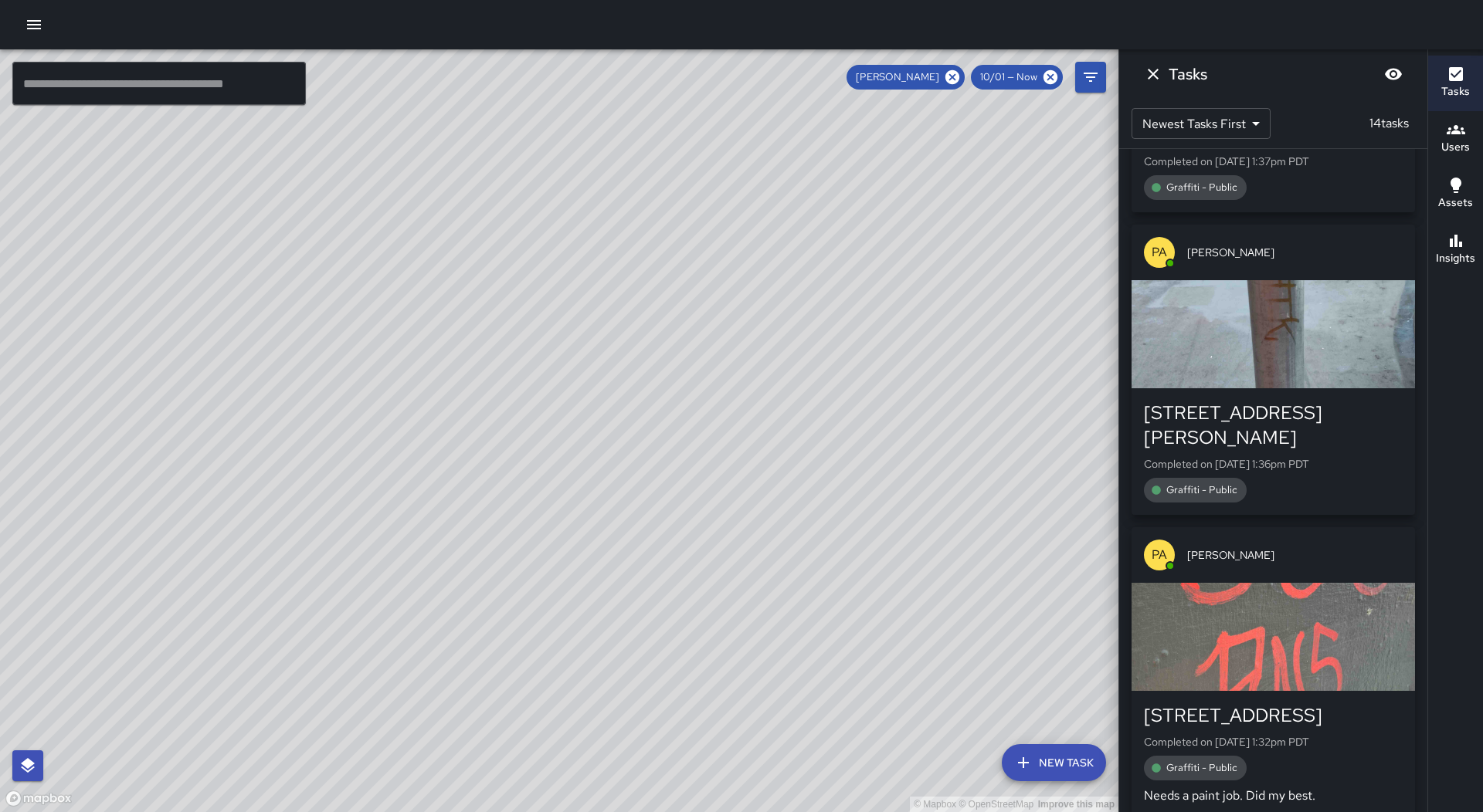
scroll to position [0, 0]
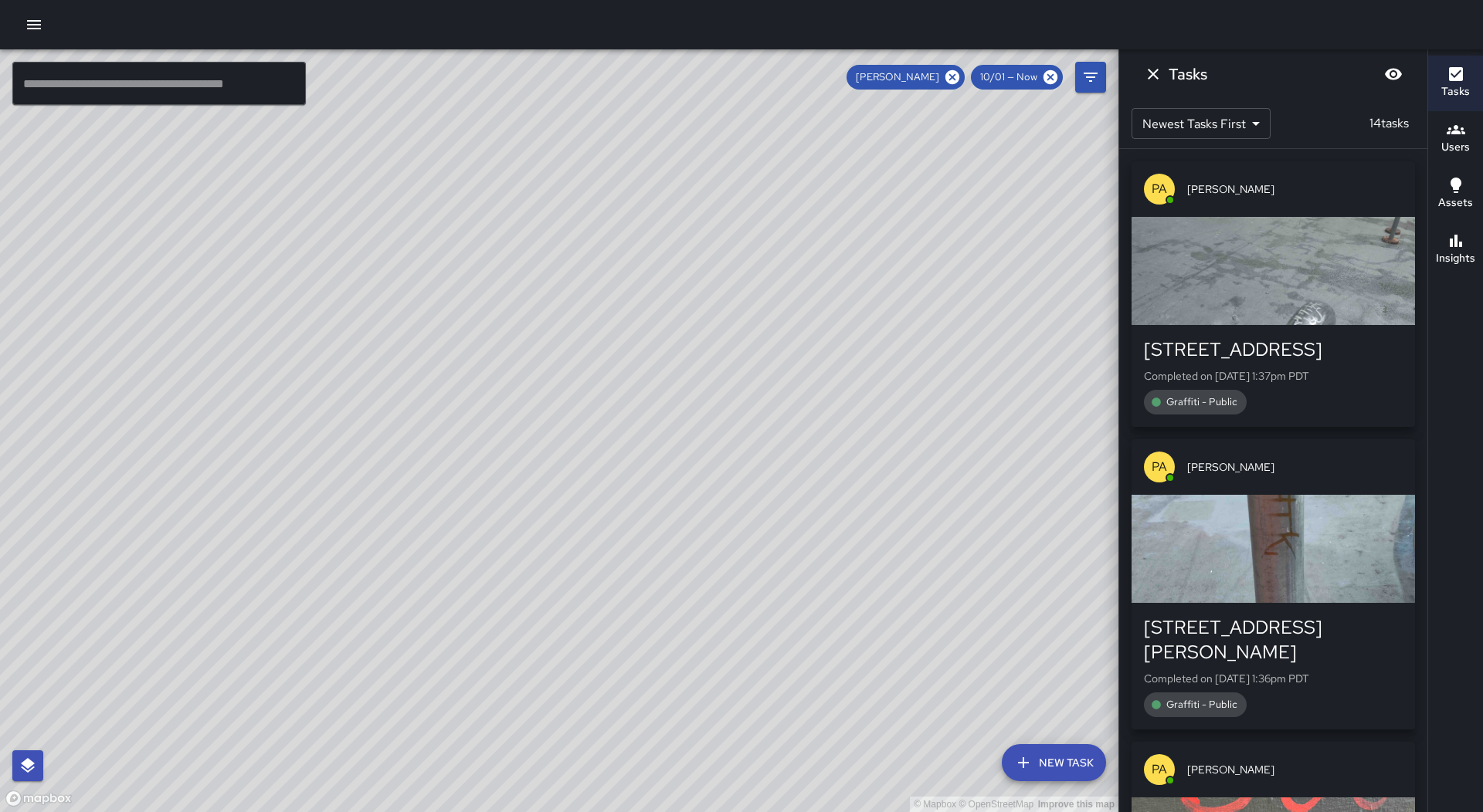
click at [1154, 78] on icon "Dismiss" at bounding box center [1153, 73] width 18 height 18
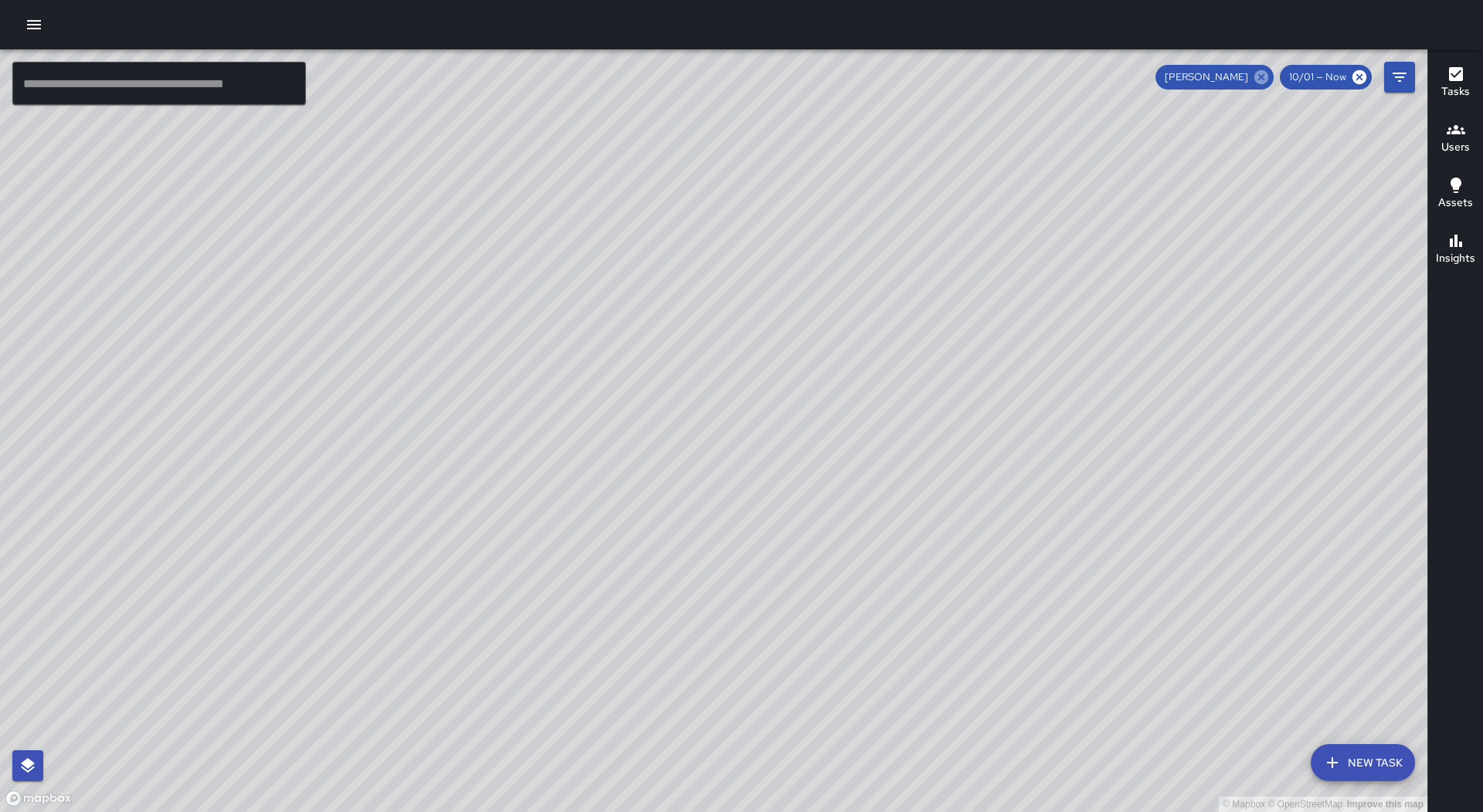
click at [1267, 78] on icon at bounding box center [1261, 78] width 14 height 14
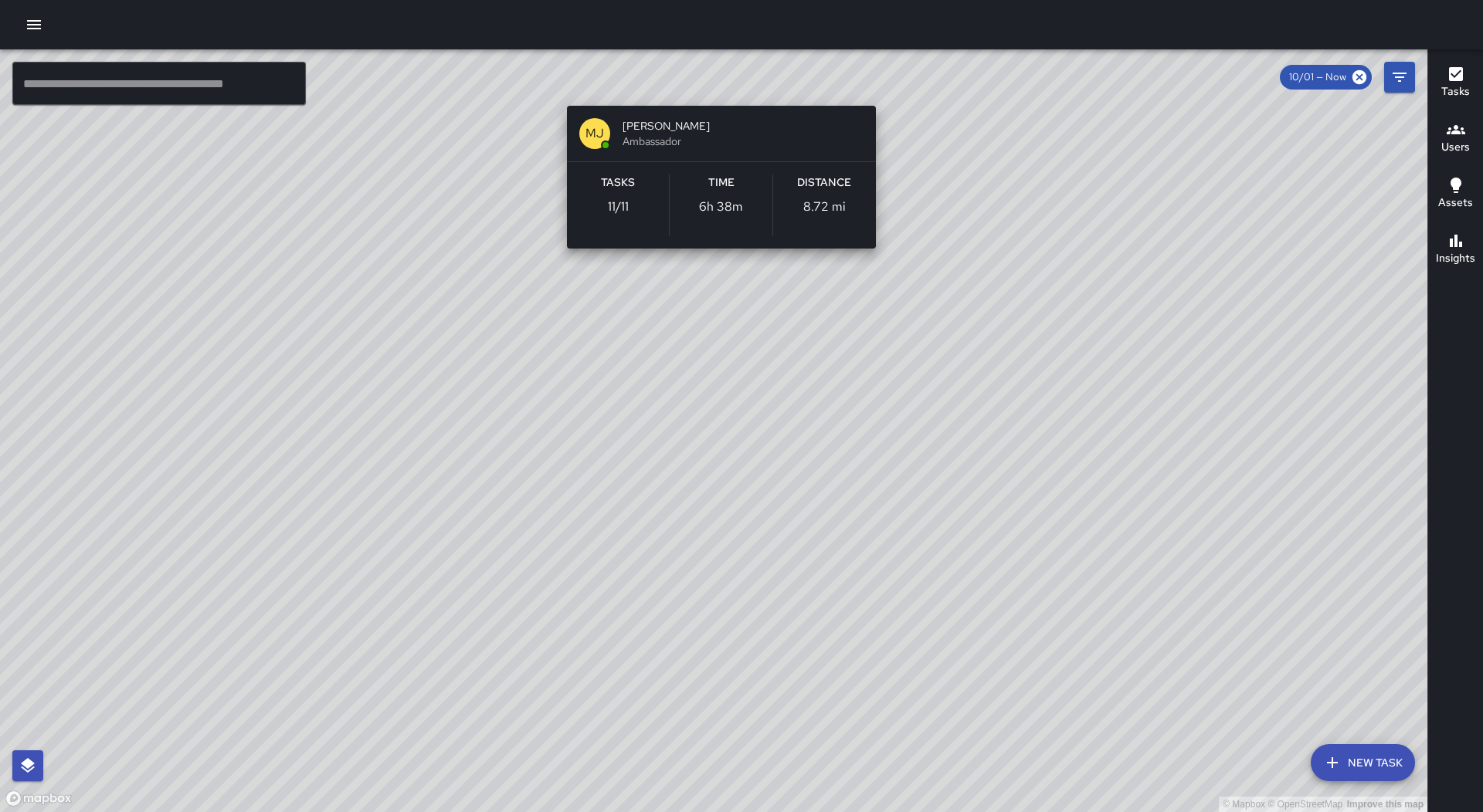
click at [721, 89] on div "© Mapbox © OpenStreetMap Improve this map [PERSON_NAME] [PERSON_NAME] Ambassado…" at bounding box center [714, 431] width 1427 height 763
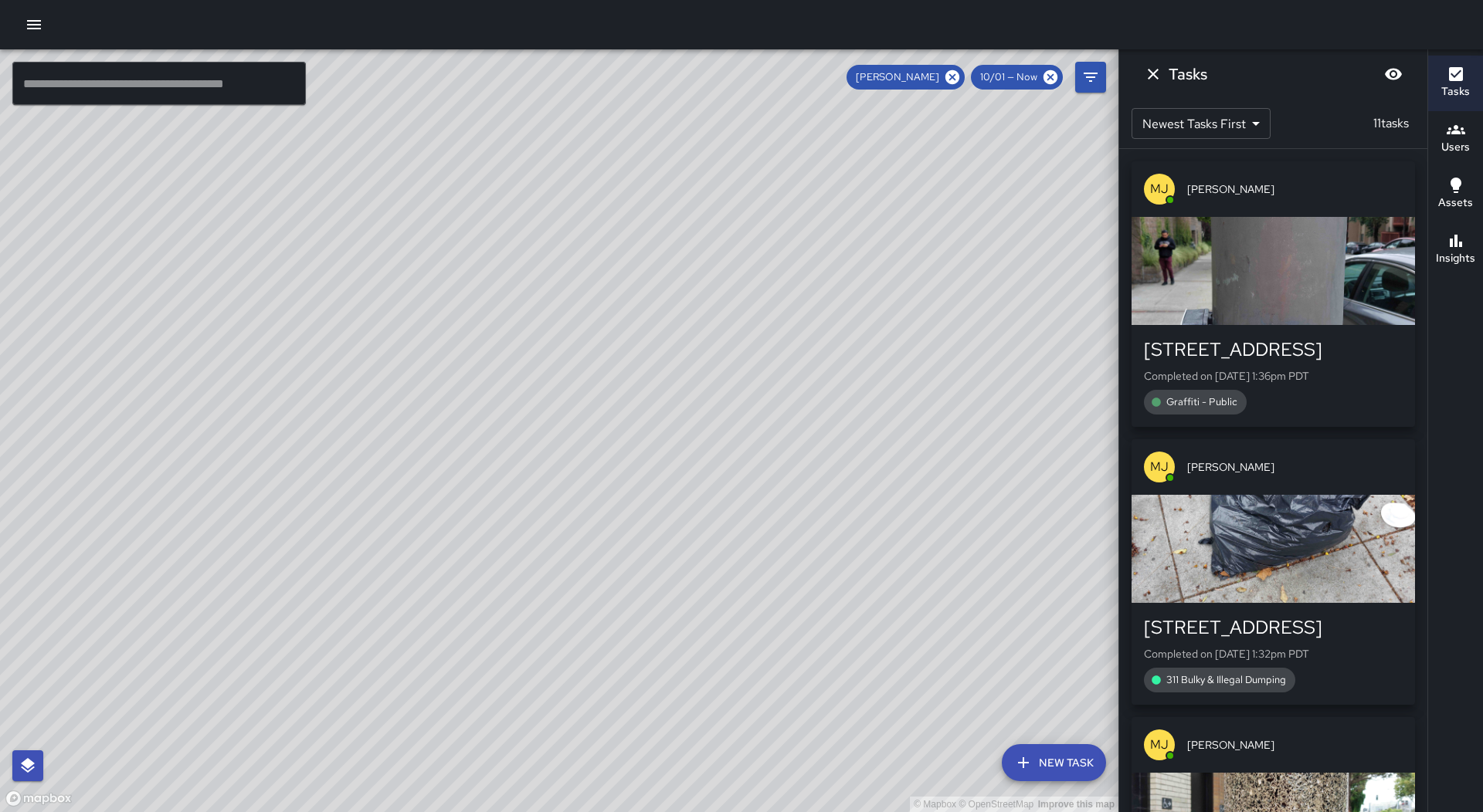
drag, startPoint x: 741, startPoint y: 264, endPoint x: 780, endPoint y: 491, distance: 230.3
click at [780, 491] on div "© Mapbox © OpenStreetMap Improve this map" at bounding box center [559, 431] width 1118 height 763
drag, startPoint x: 714, startPoint y: 414, endPoint x: 633, endPoint y: 483, distance: 106.4
click at [633, 483] on div "© Mapbox © OpenStreetMap Improve this map" at bounding box center [559, 431] width 1118 height 763
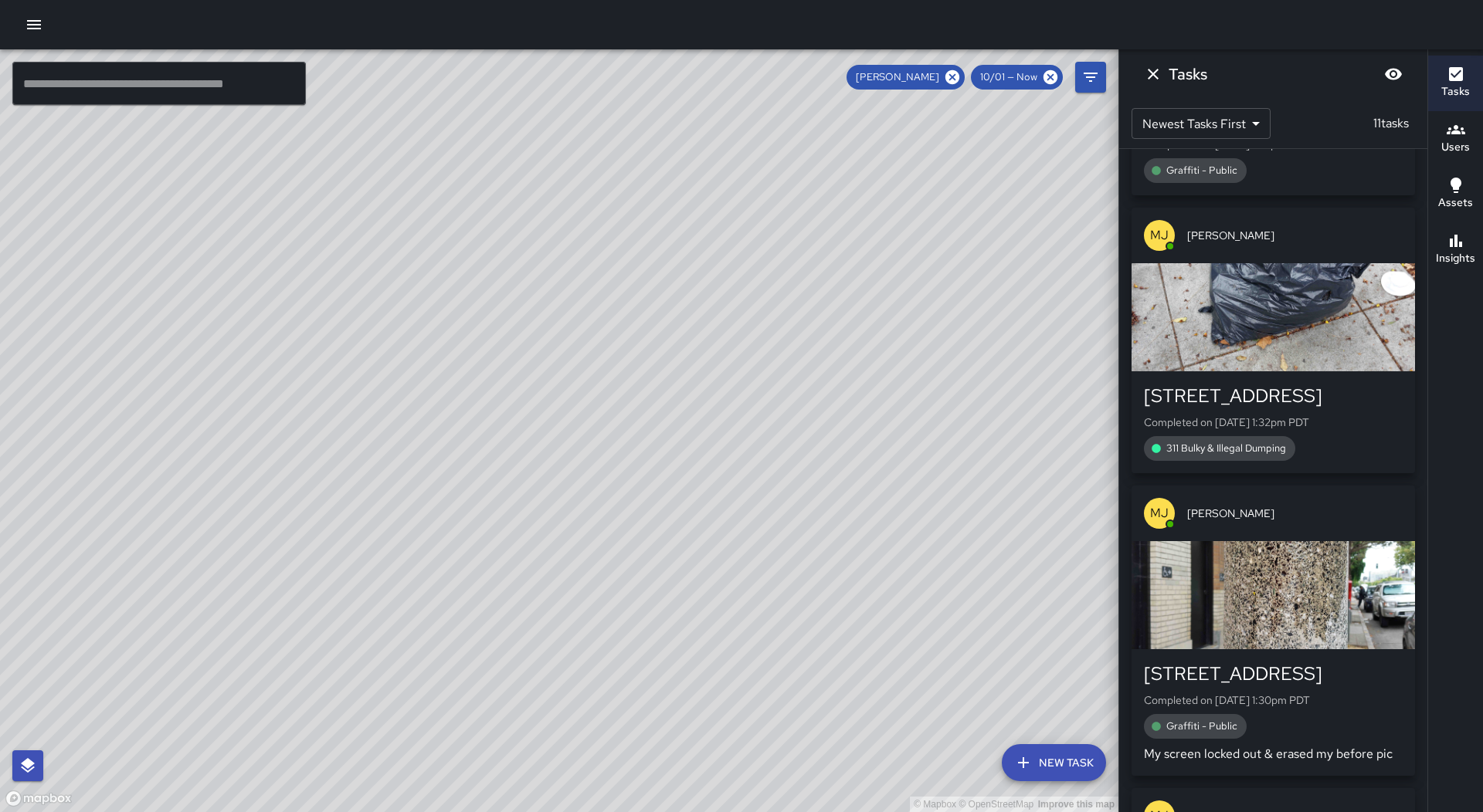
scroll to position [309, 0]
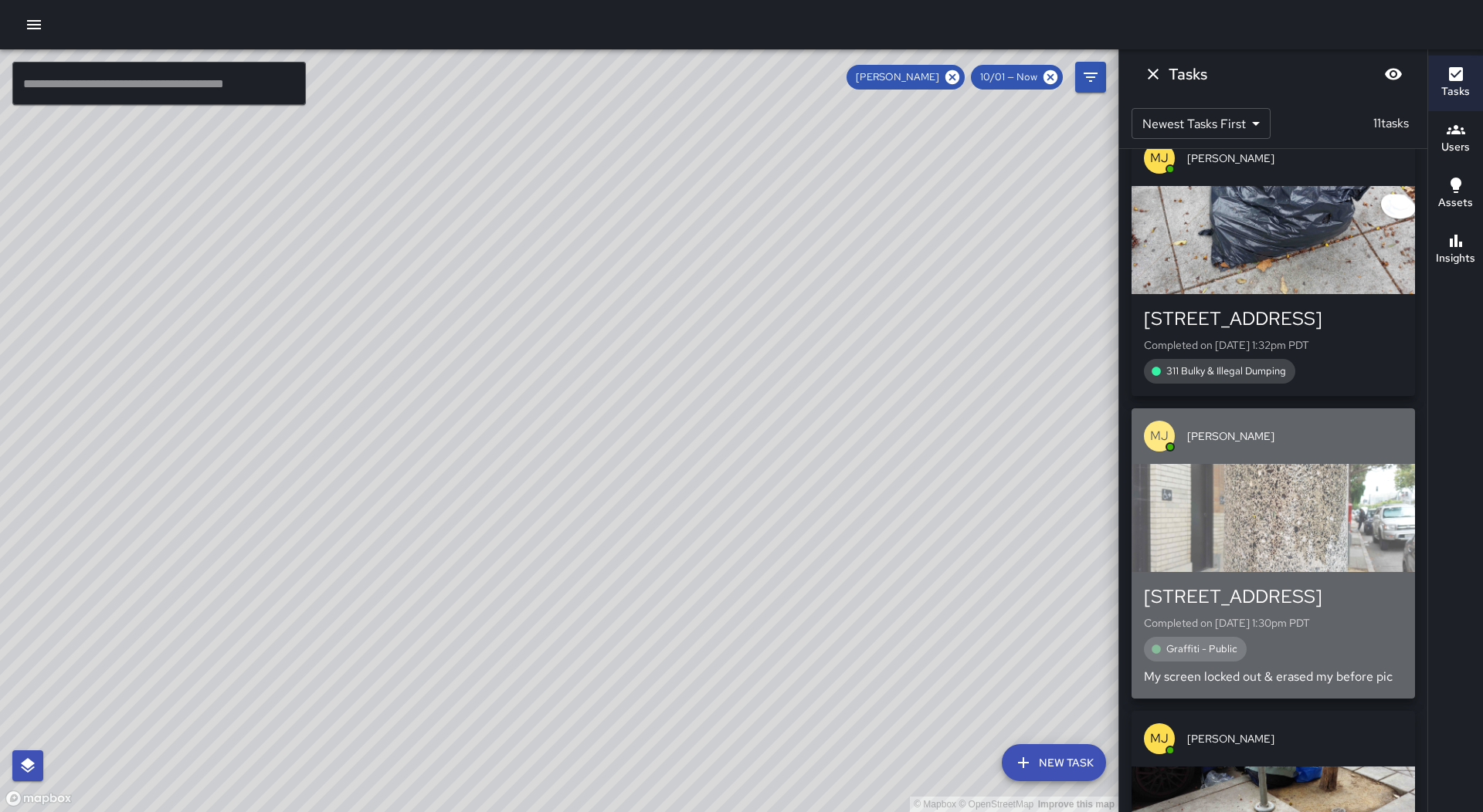
click at [1314, 463] on div "MJ [PERSON_NAME]" at bounding box center [1272, 436] width 283 height 56
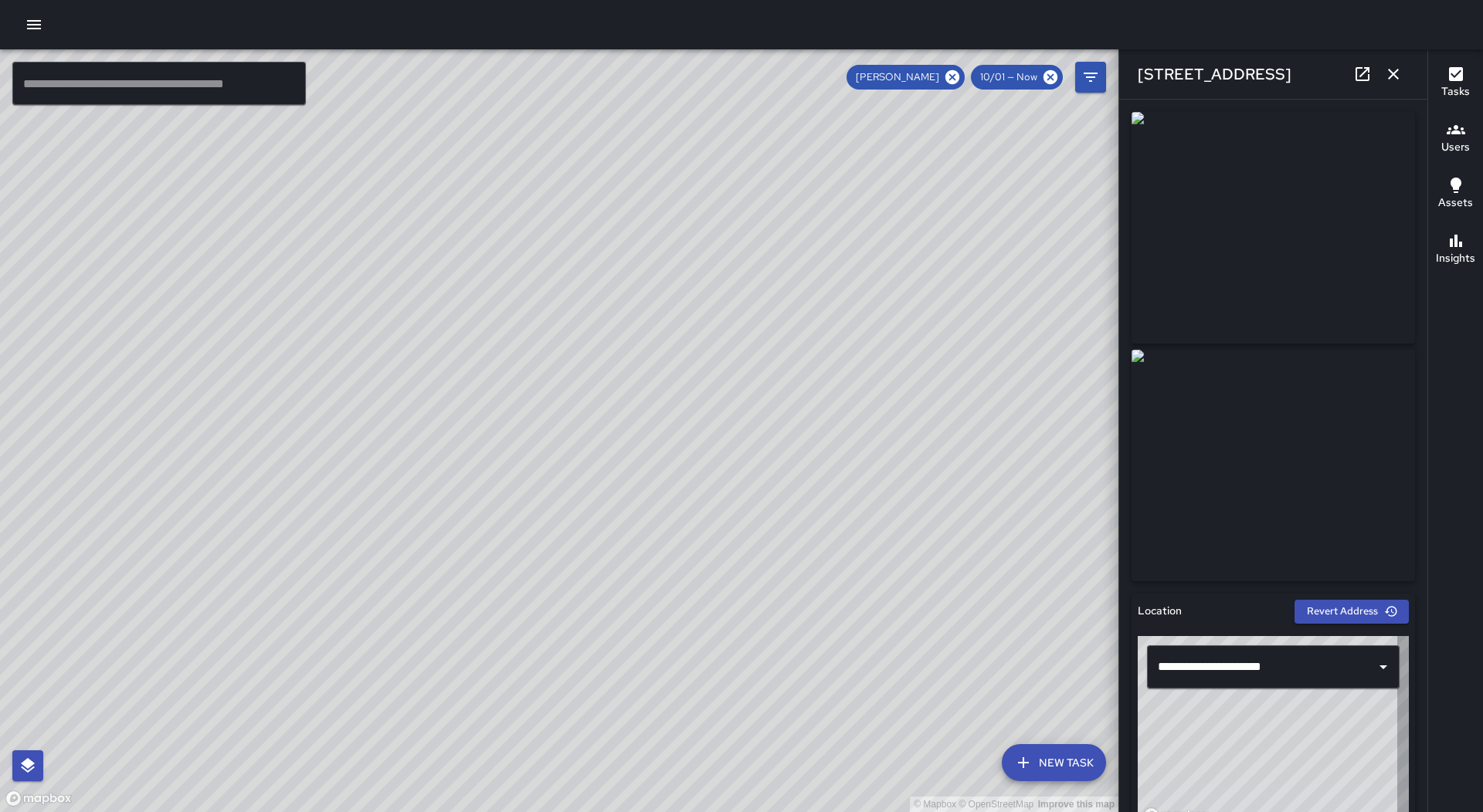
type input "**********"
click at [1390, 71] on icon "button" at bounding box center [1393, 74] width 10 height 10
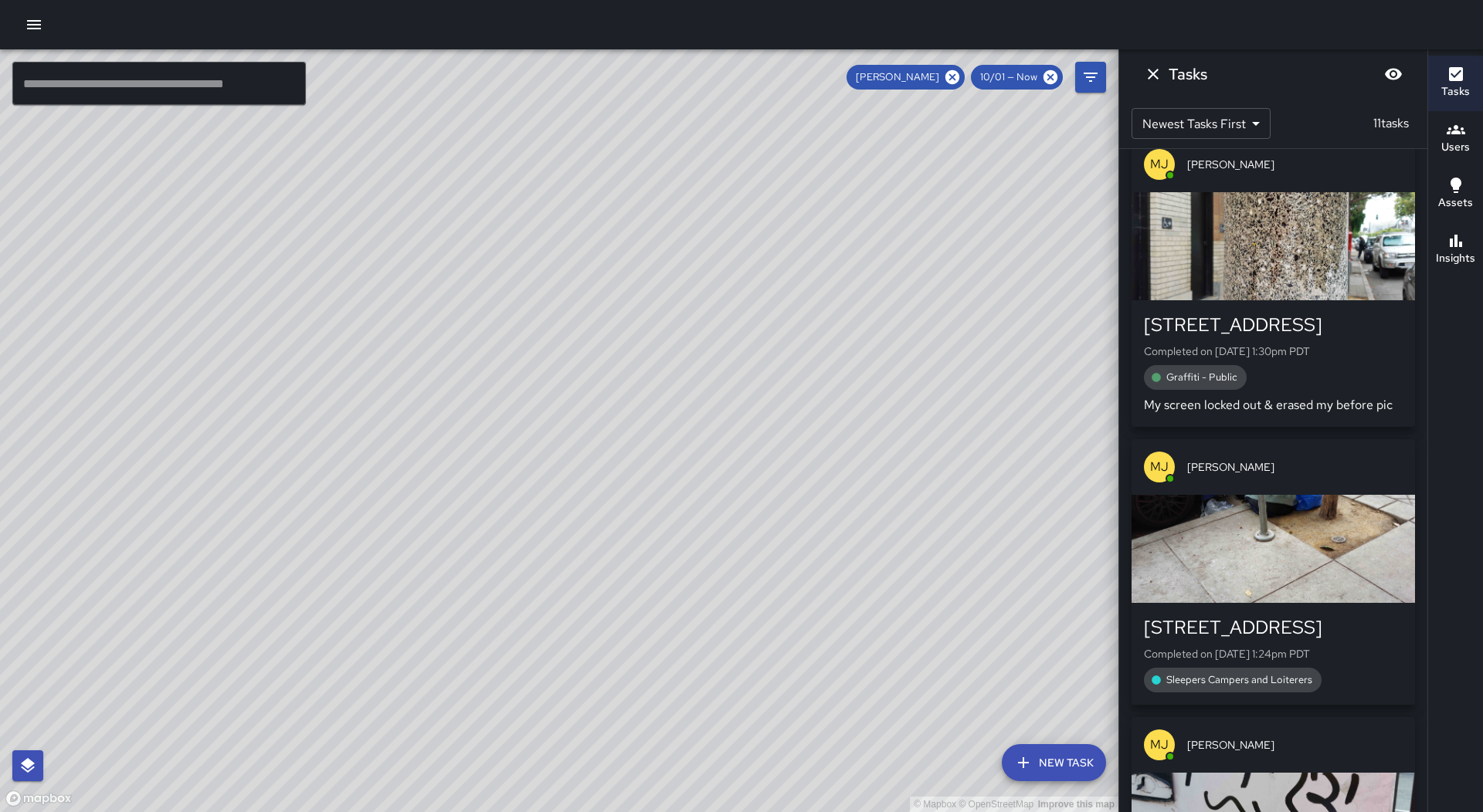
scroll to position [618, 0]
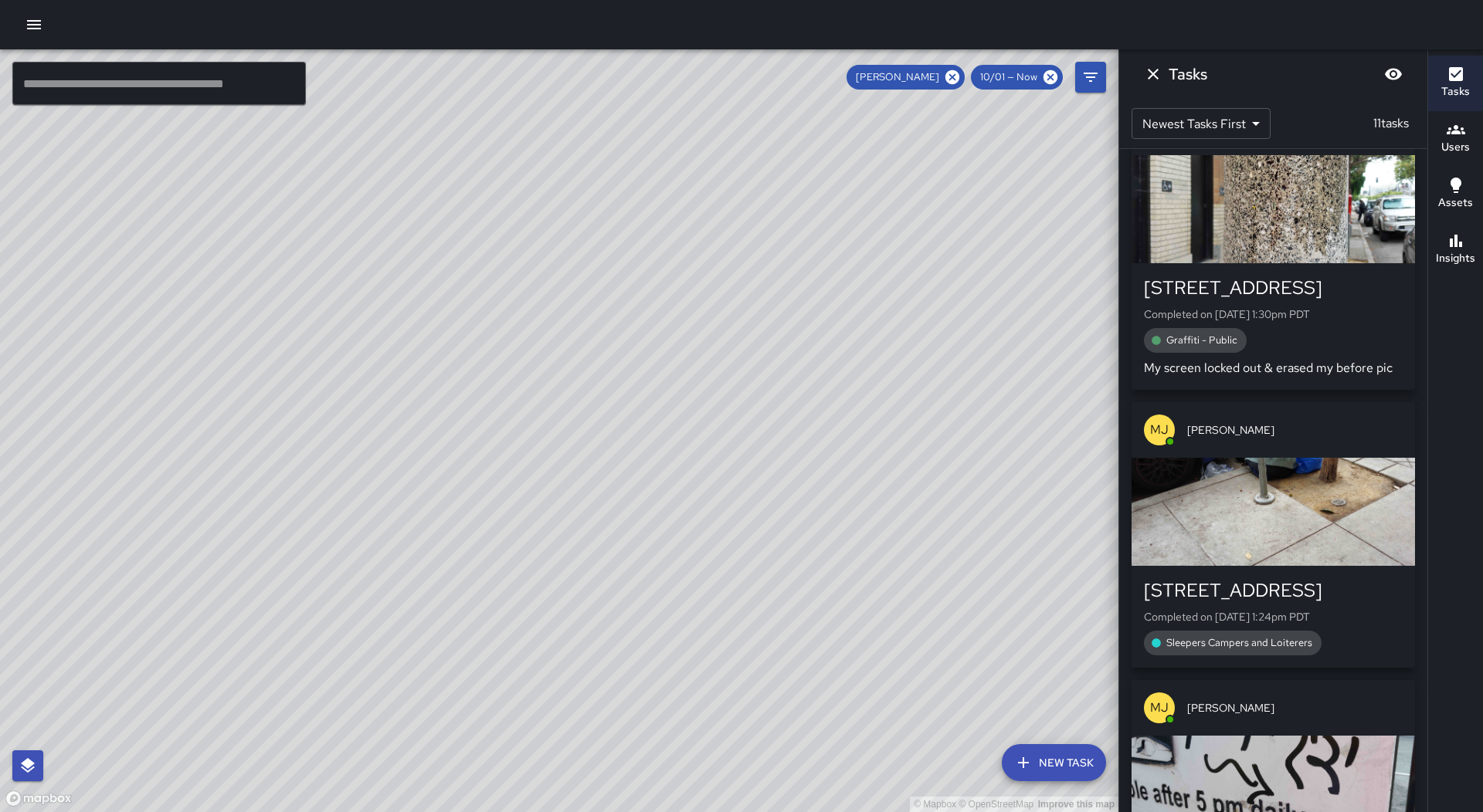
click at [1326, 457] on div "MJ [PERSON_NAME]" at bounding box center [1272, 430] width 283 height 56
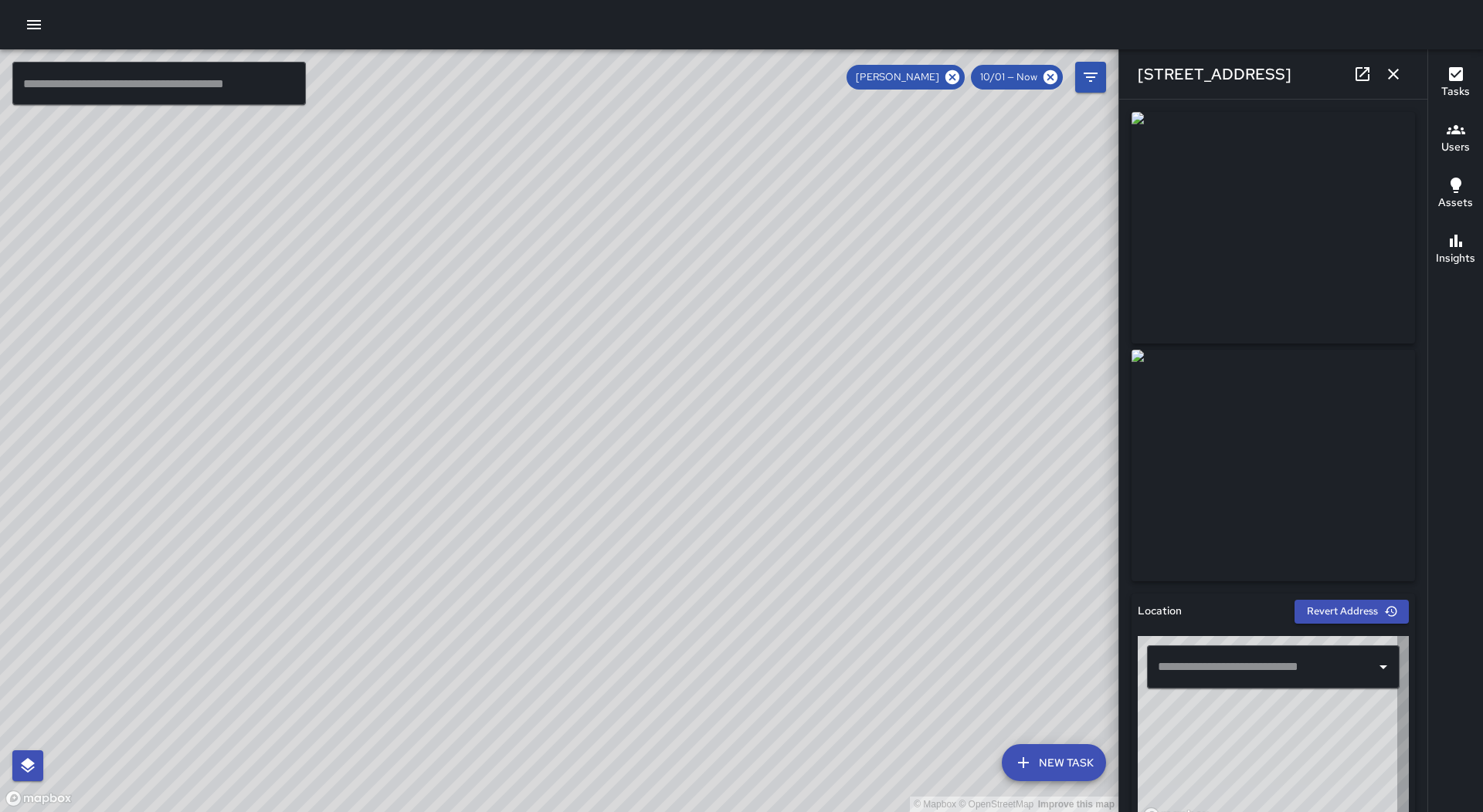
type input "**********"
click at [1385, 68] on icon "button" at bounding box center [1392, 73] width 18 height 18
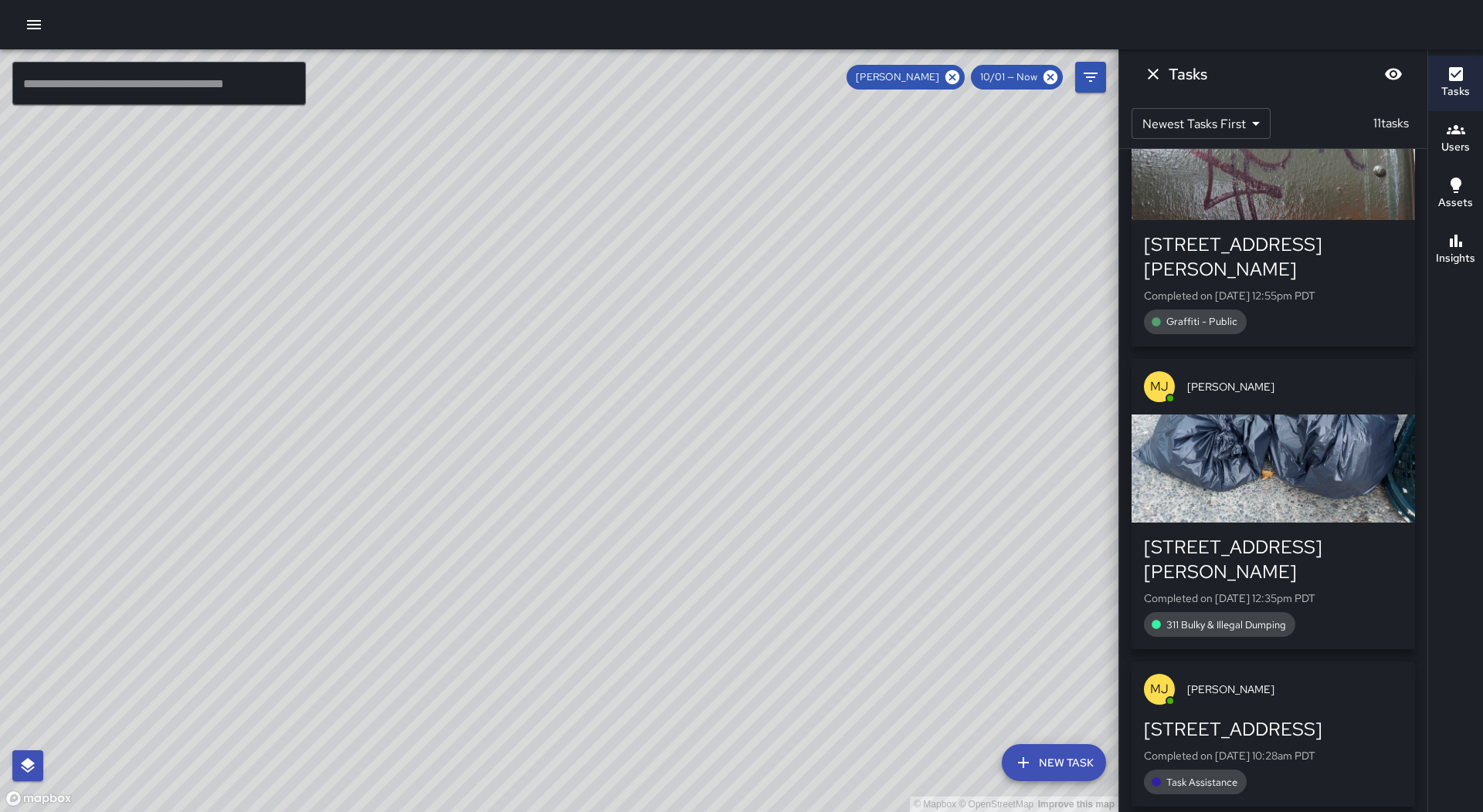
scroll to position [1776, 0]
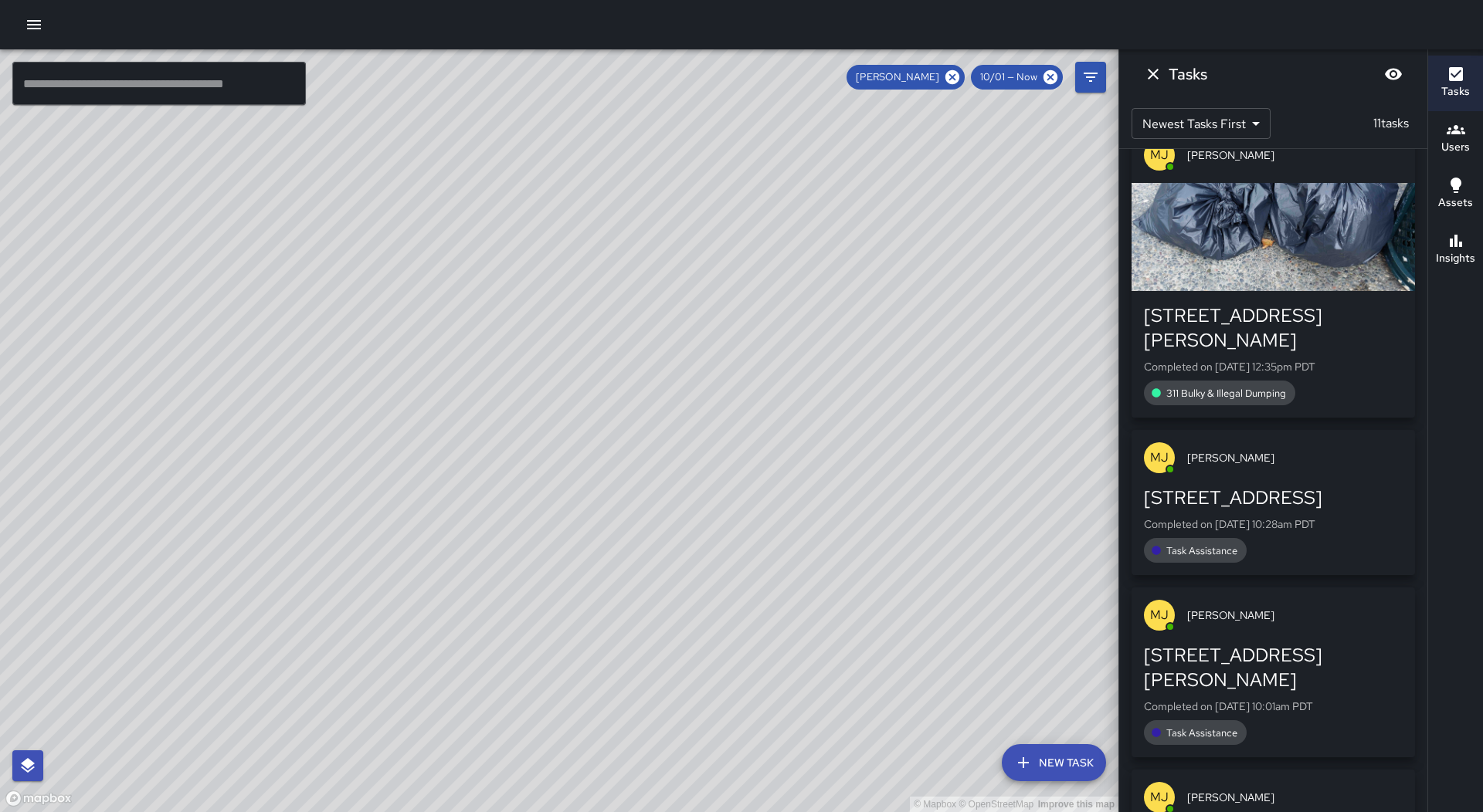
click at [1314, 517] on p "Completed on [DATE] 10:28am PDT" at bounding box center [1273, 524] width 259 height 16
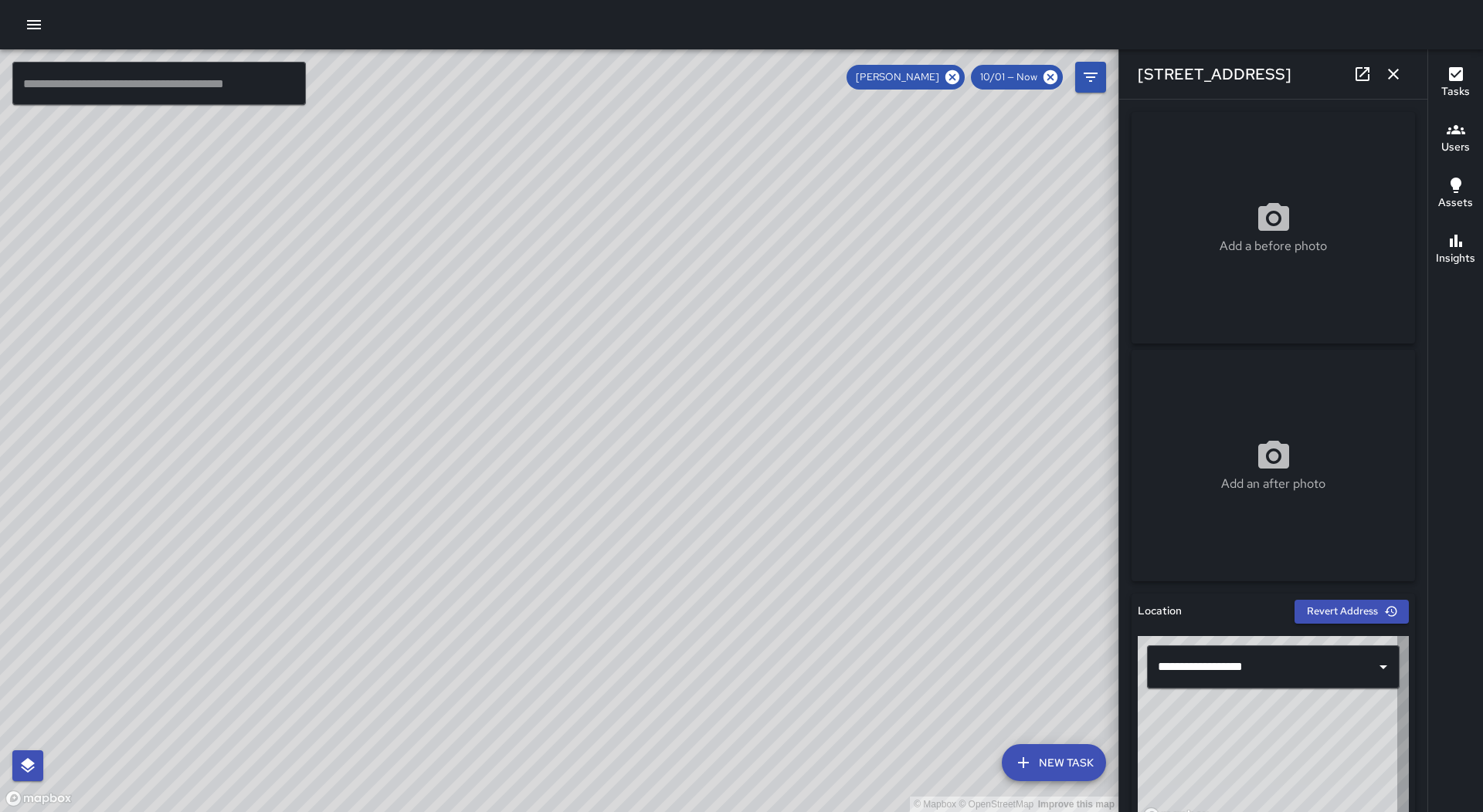
type input "**********"
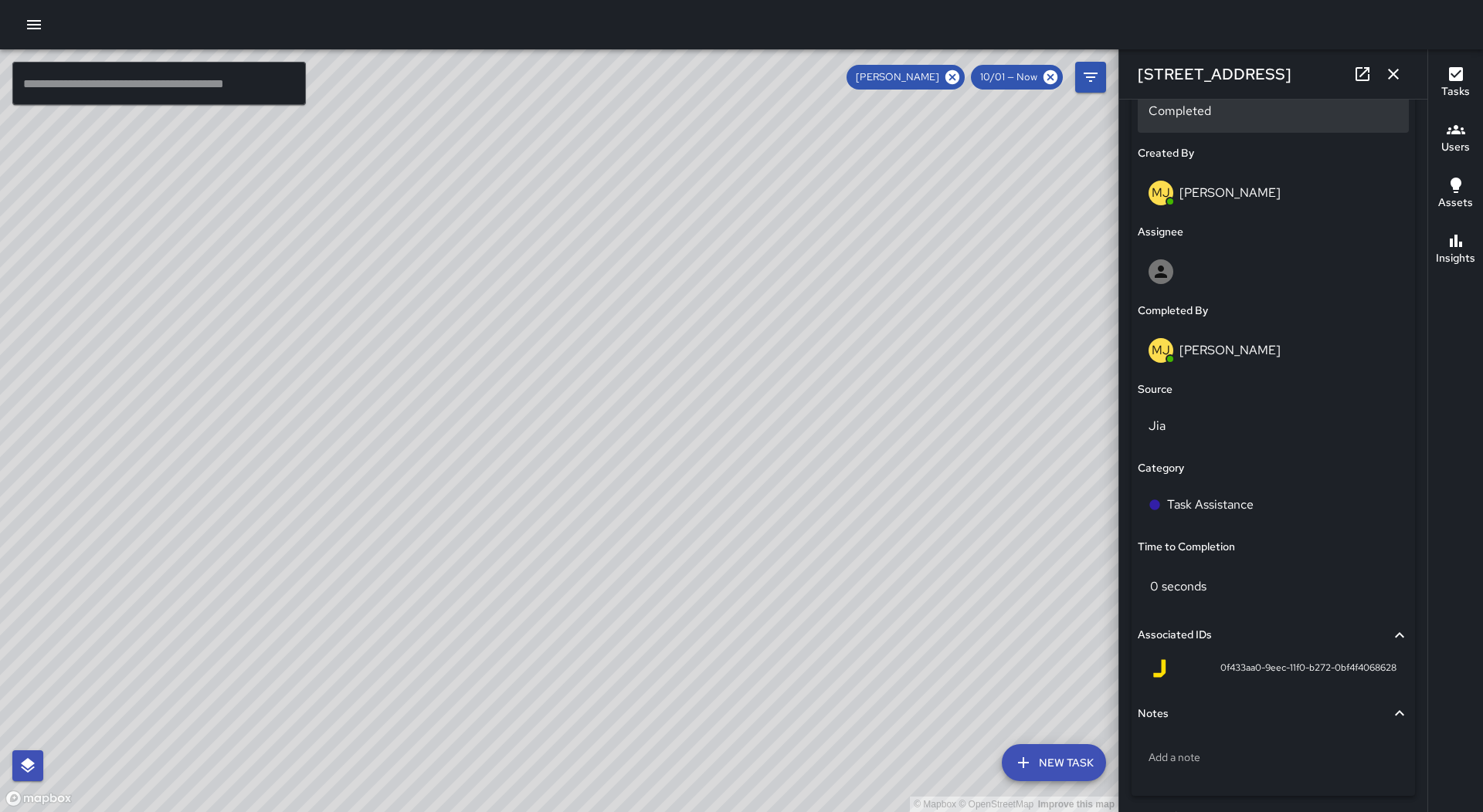
scroll to position [757, 0]
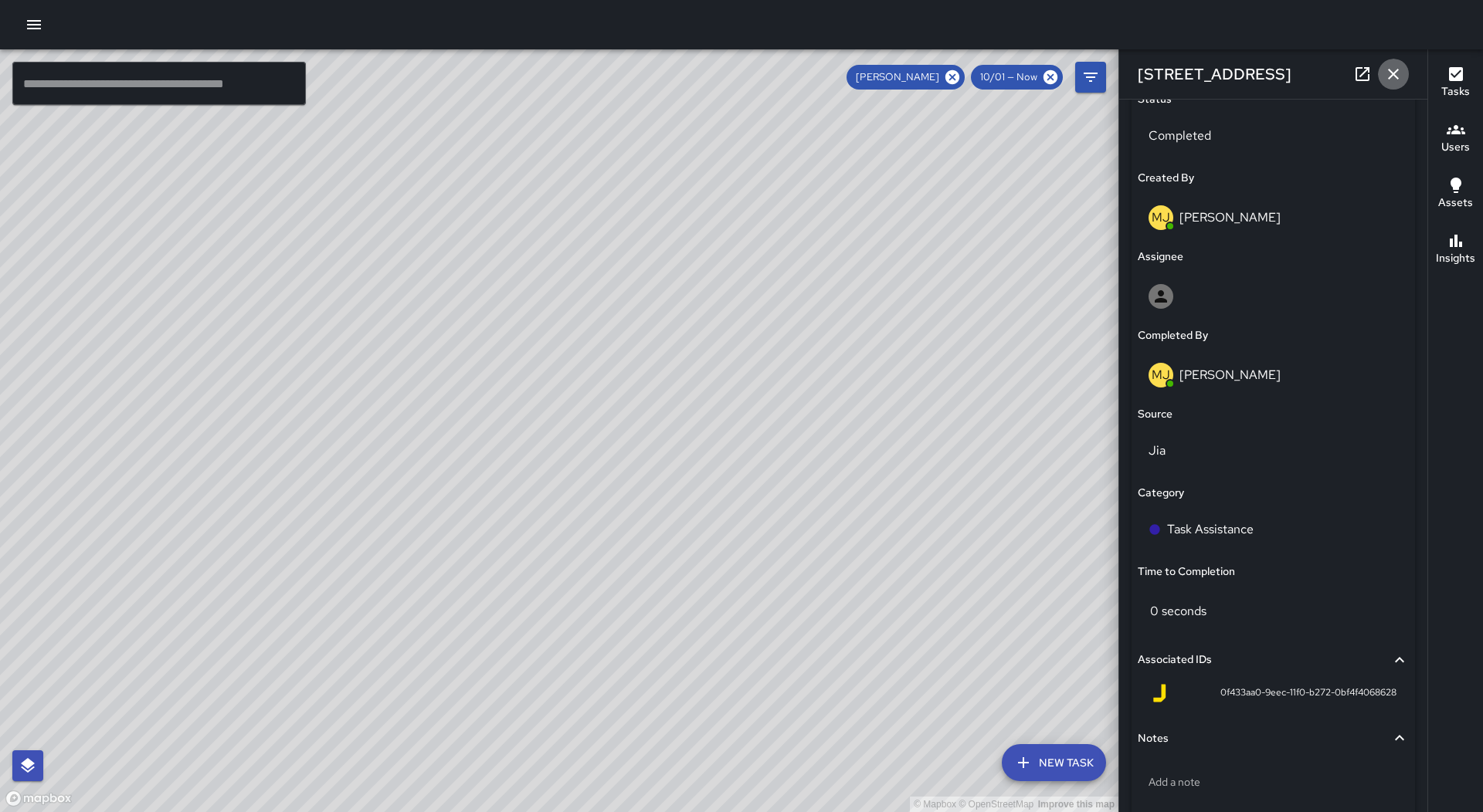
click at [1392, 73] on icon "button" at bounding box center [1393, 74] width 10 height 10
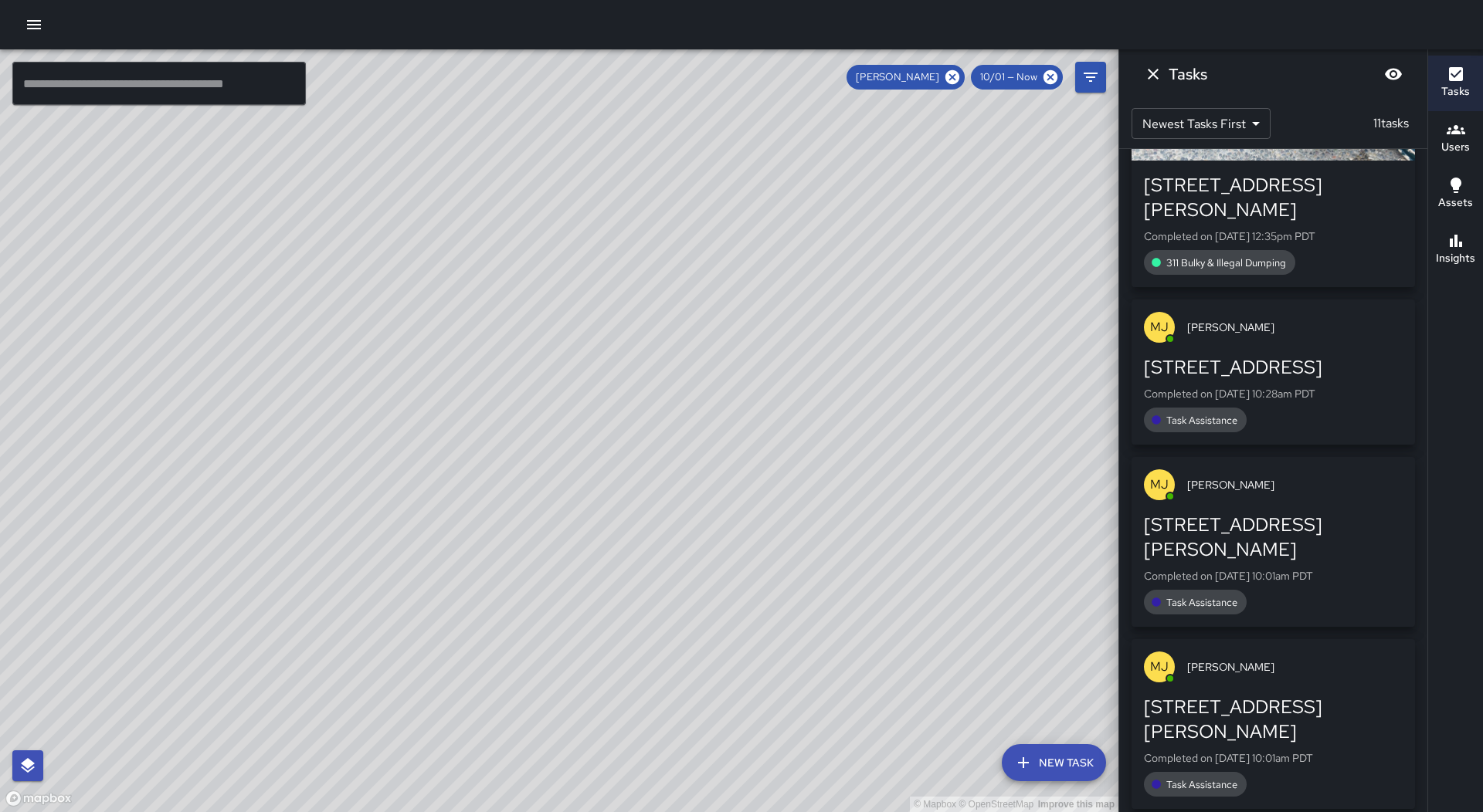
scroll to position [1931, 0]
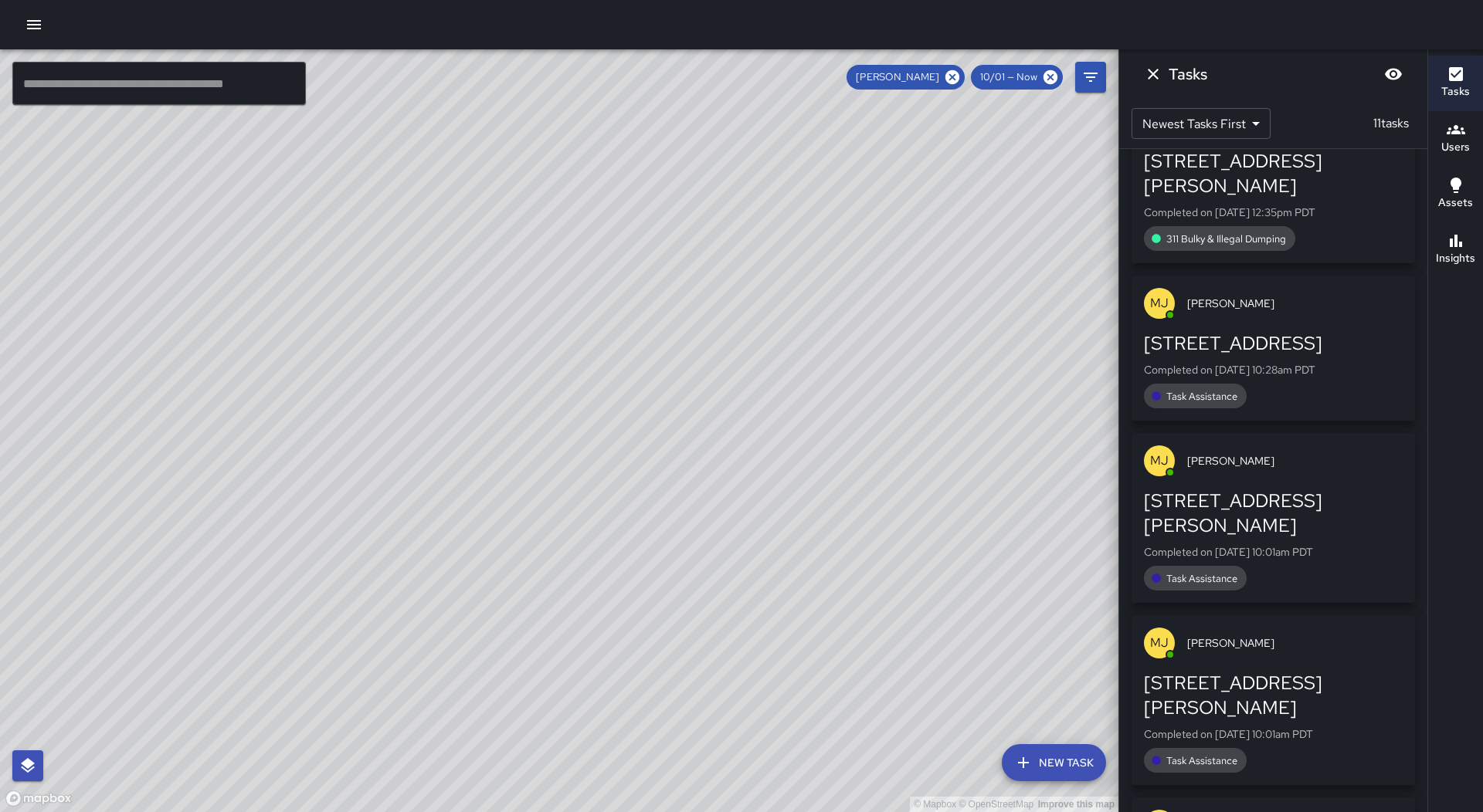
click at [1304, 489] on div "[STREET_ADDRESS][PERSON_NAME]" at bounding box center [1273, 513] width 259 height 50
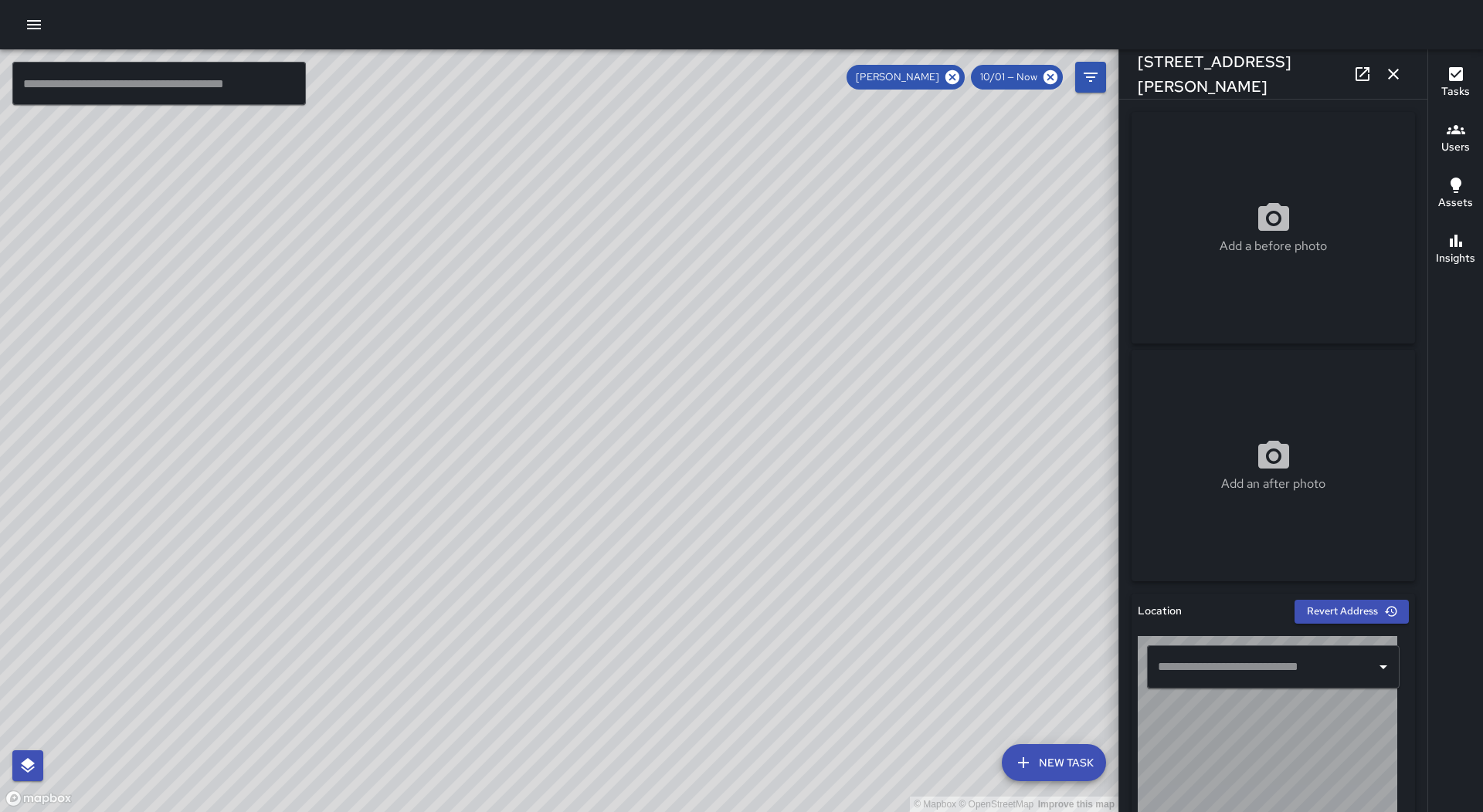
type input "**********"
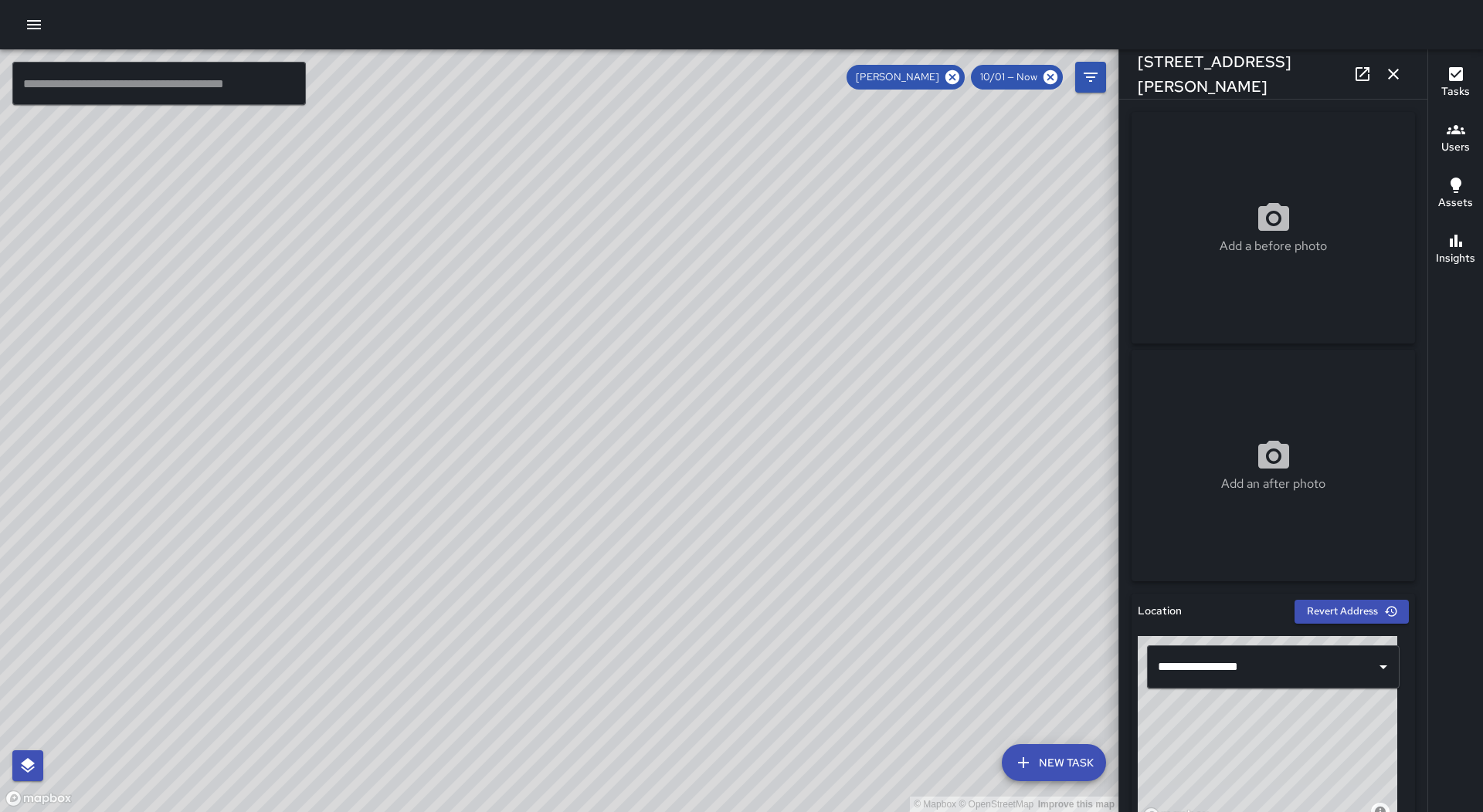
click at [1393, 78] on icon "button" at bounding box center [1392, 73] width 18 height 18
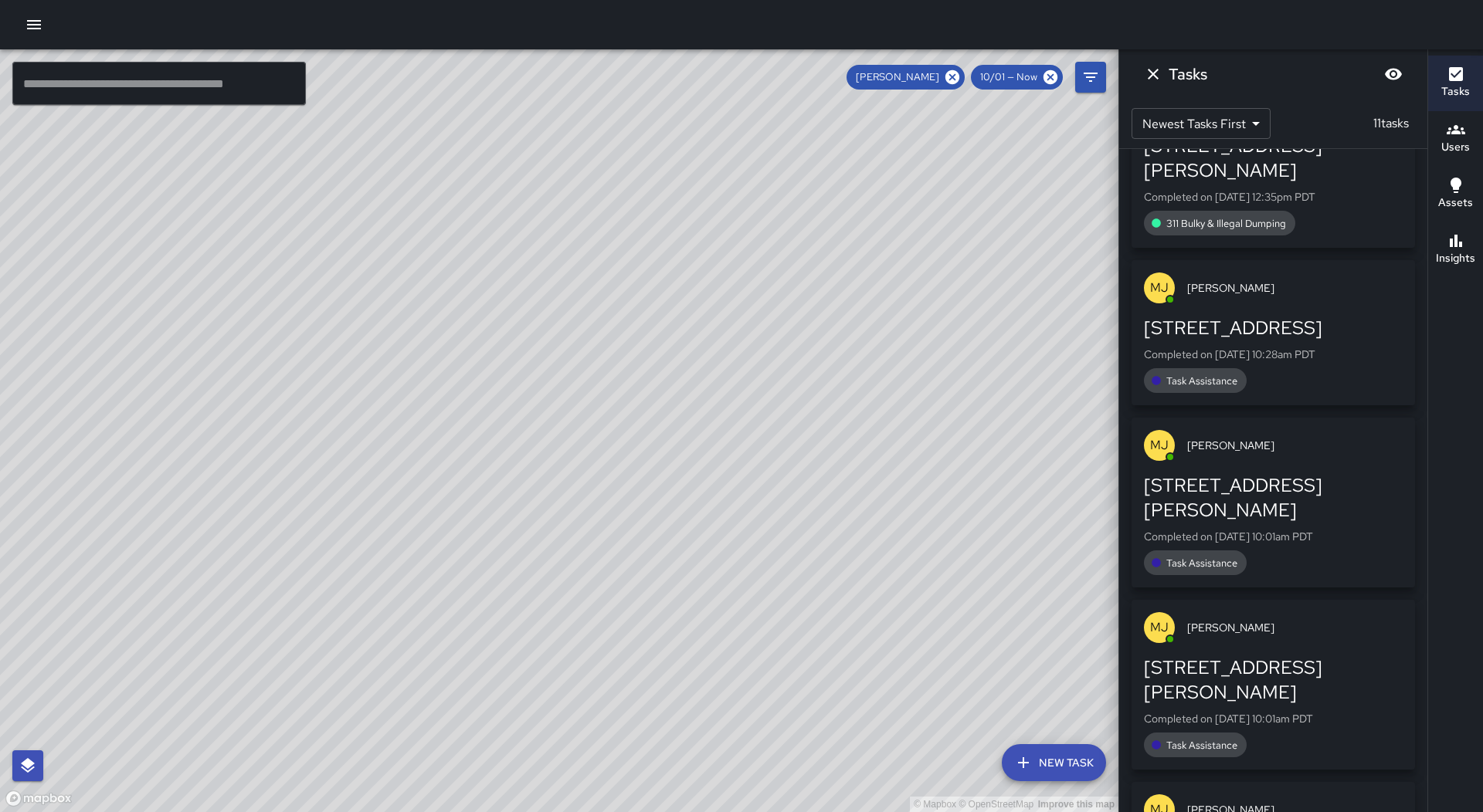
scroll to position [1950, 0]
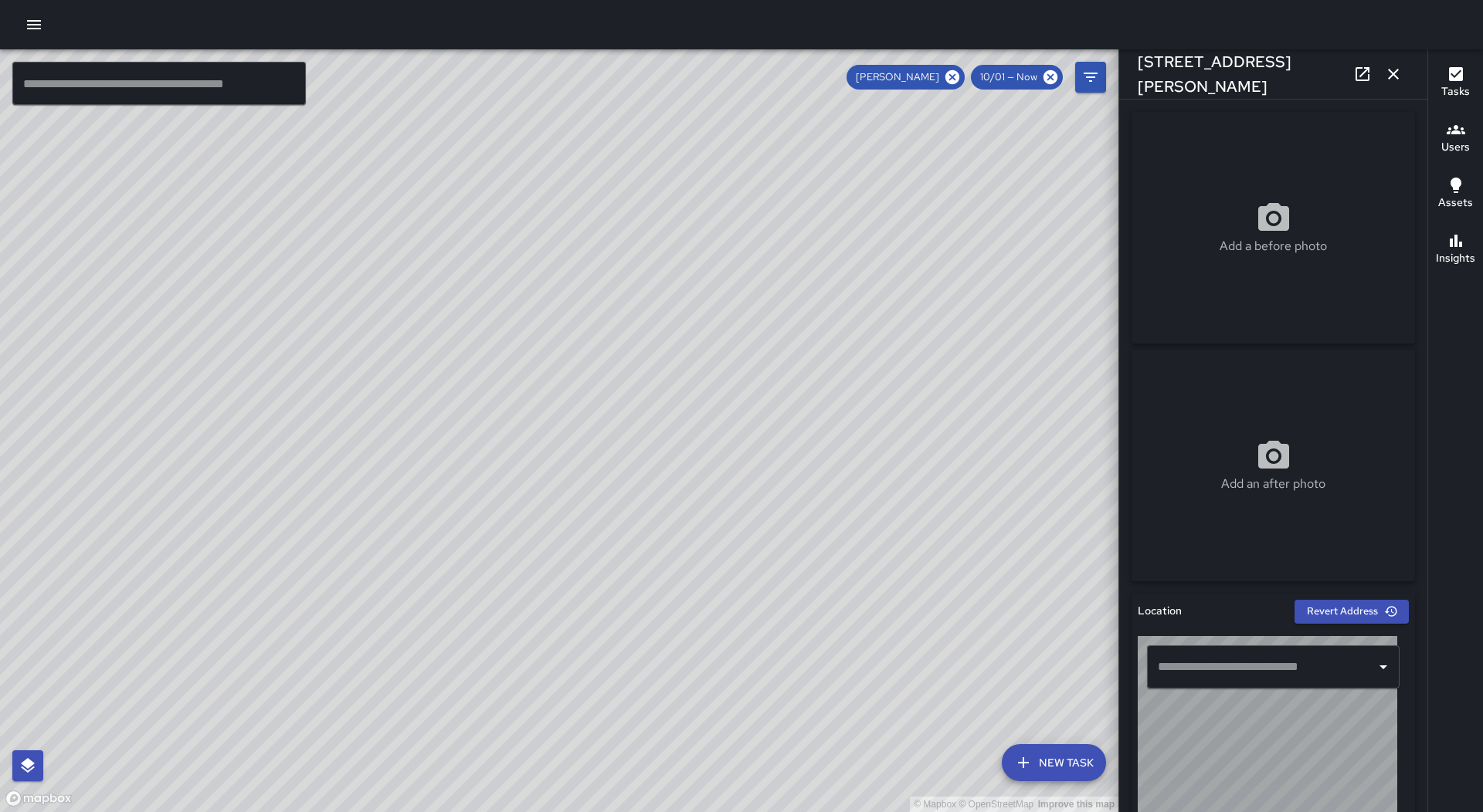
type input "**********"
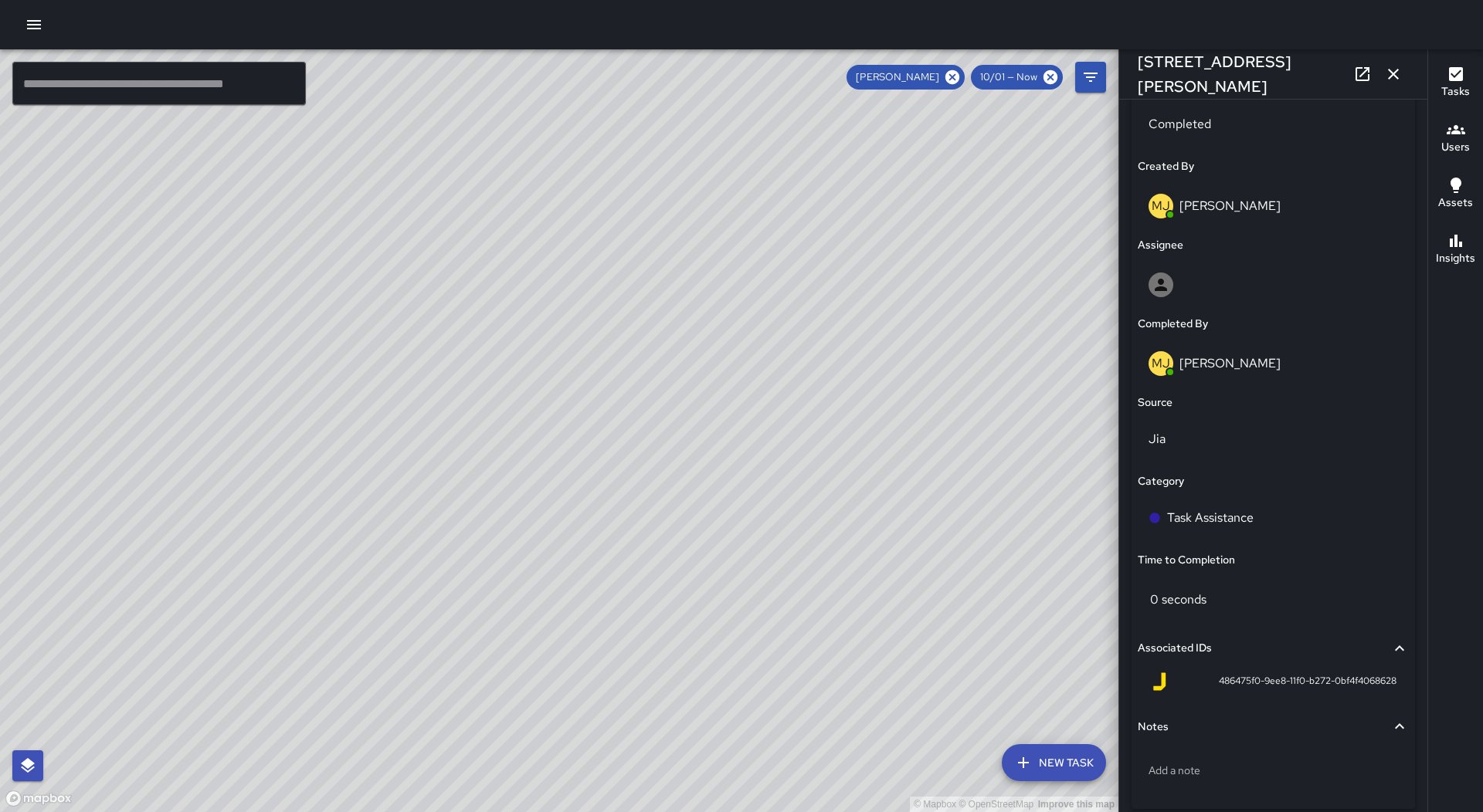
scroll to position [680, 0]
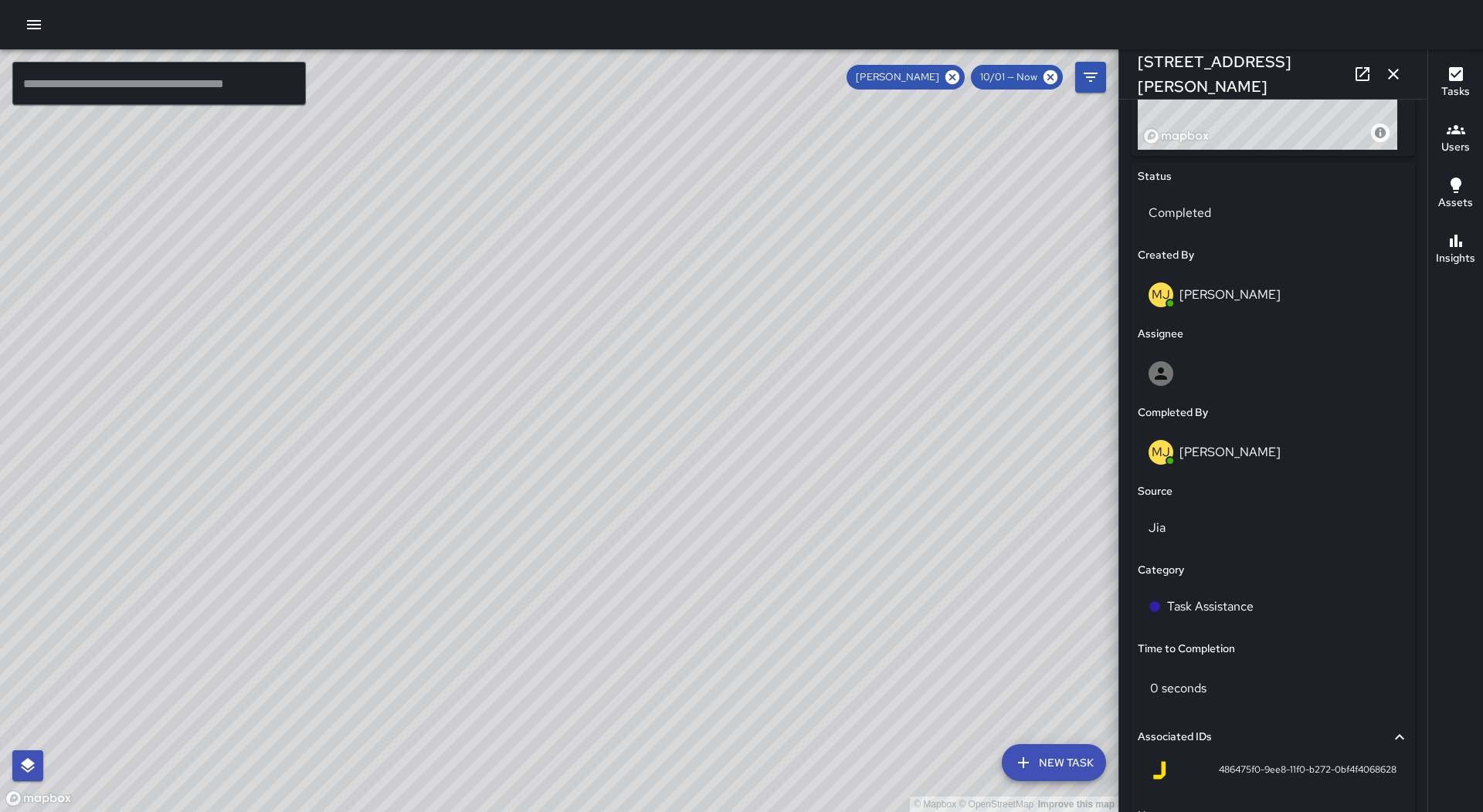
click at [1393, 72] on icon "button" at bounding box center [1392, 73] width 18 height 18
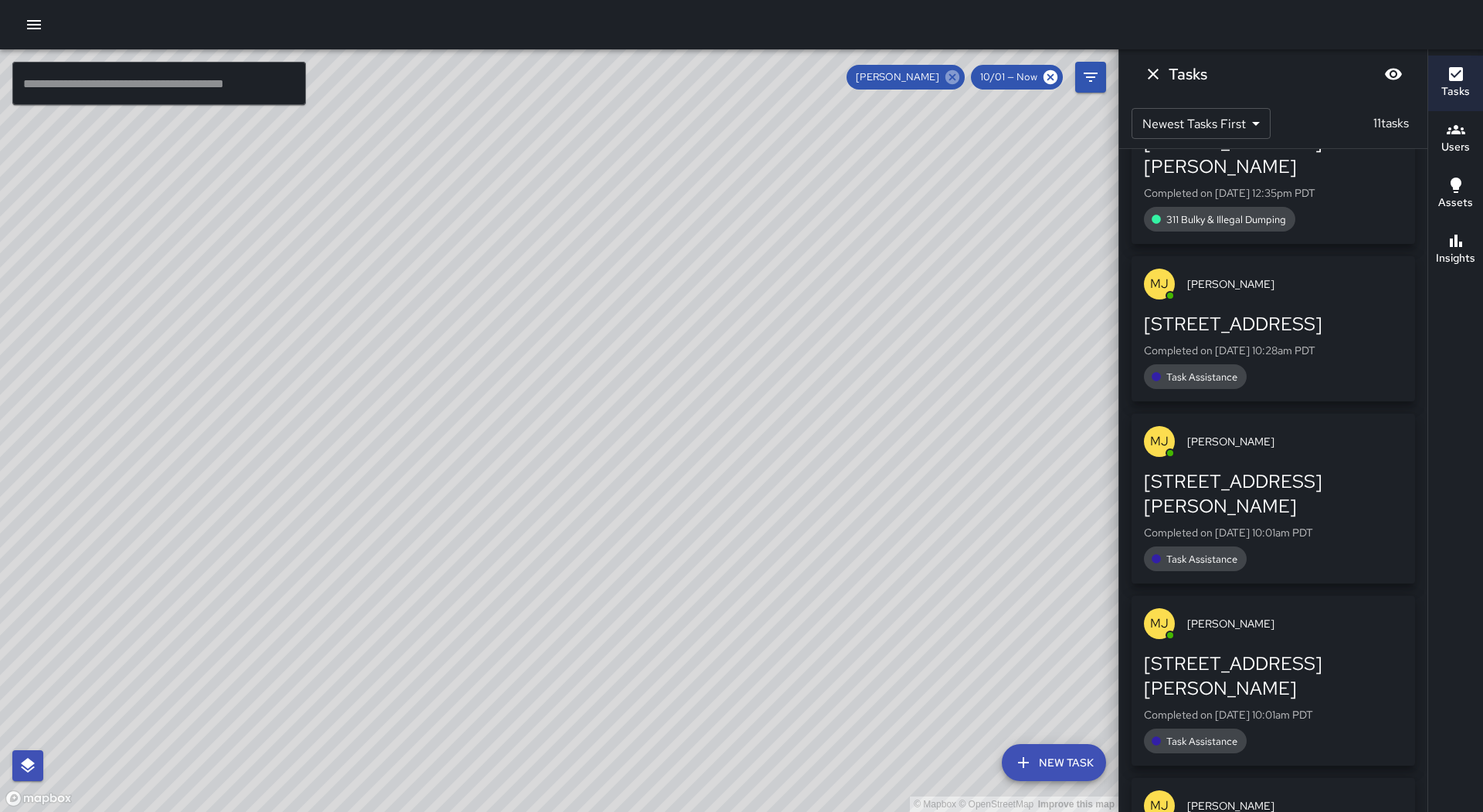
click at [960, 84] on icon at bounding box center [951, 77] width 17 height 17
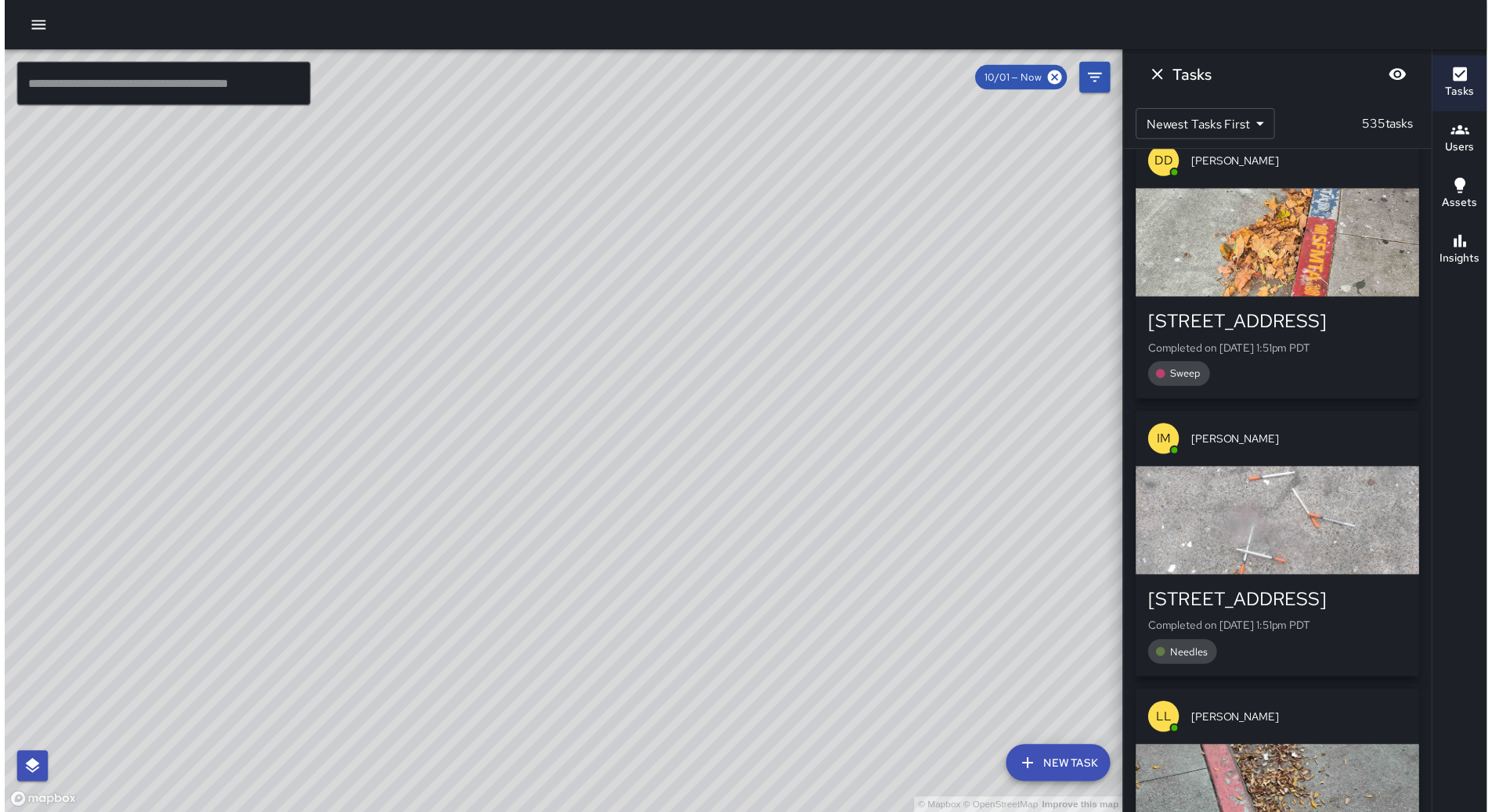
scroll to position [34471, 0]
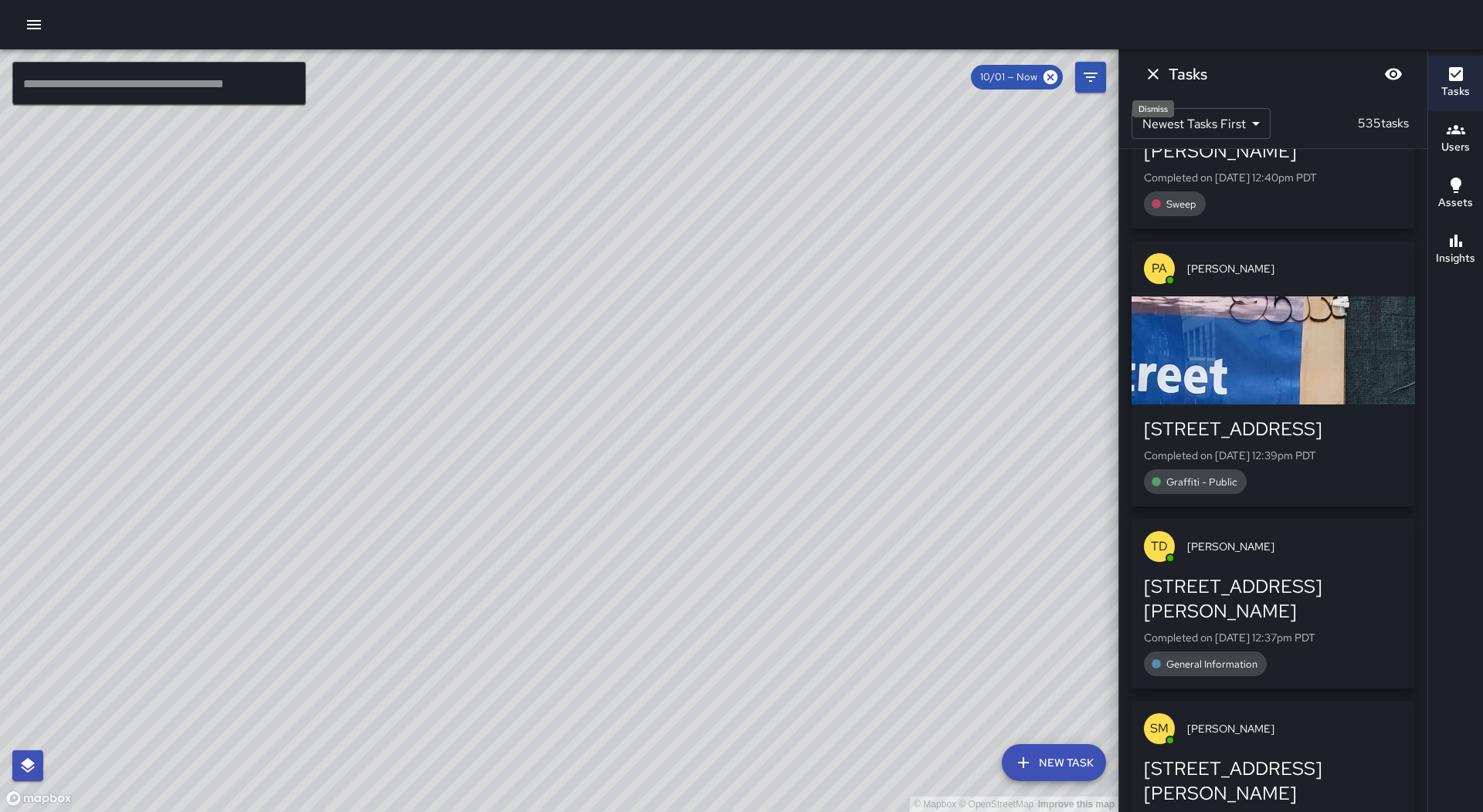
click at [1152, 82] on icon "Dismiss" at bounding box center [1153, 73] width 18 height 18
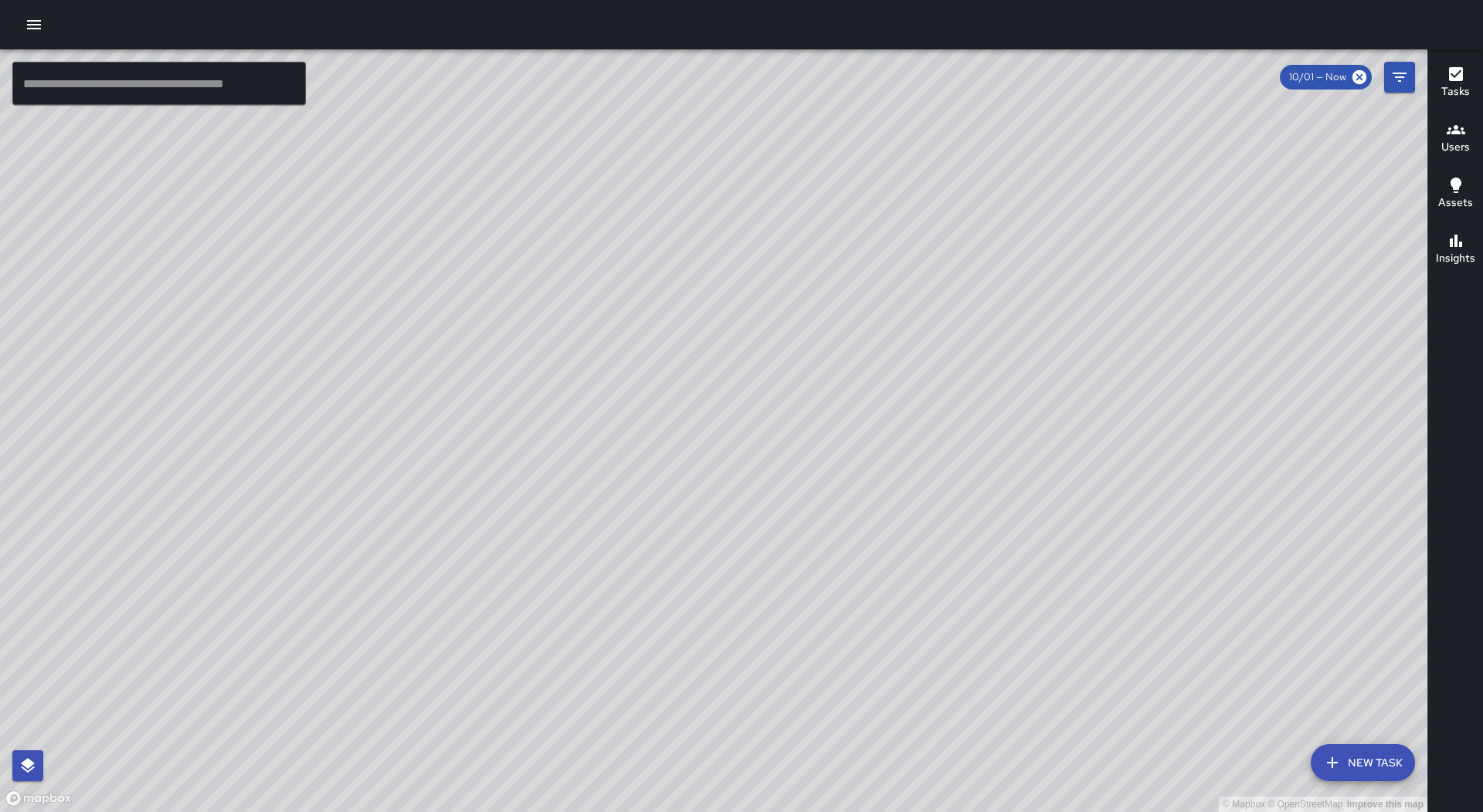
drag, startPoint x: 20, startPoint y: 21, endPoint x: 30, endPoint y: 25, distance: 10.8
click at [29, 24] on button "button" at bounding box center [33, 24] width 30 height 30
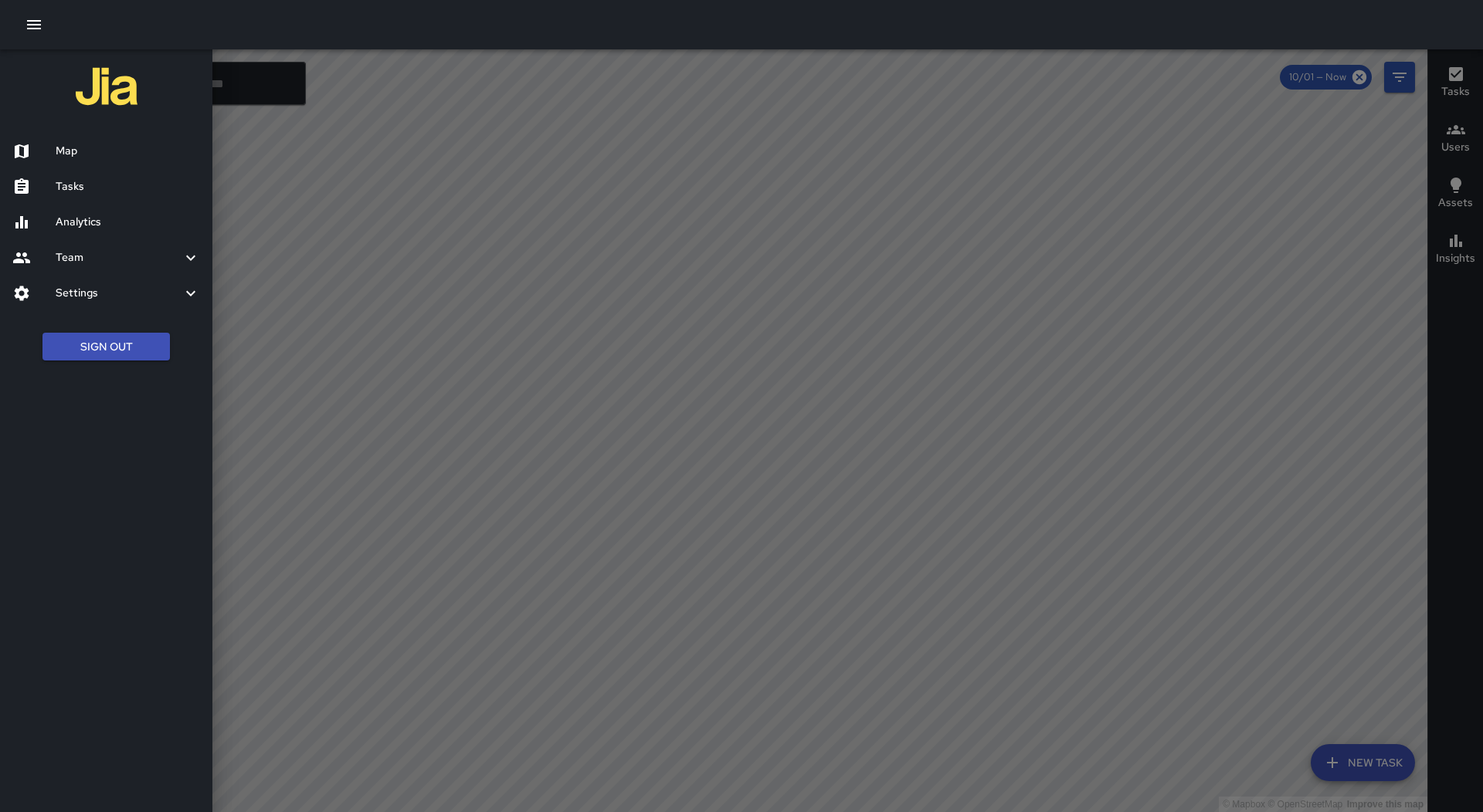
click at [89, 195] on div "Tasks" at bounding box center [106, 186] width 213 height 36
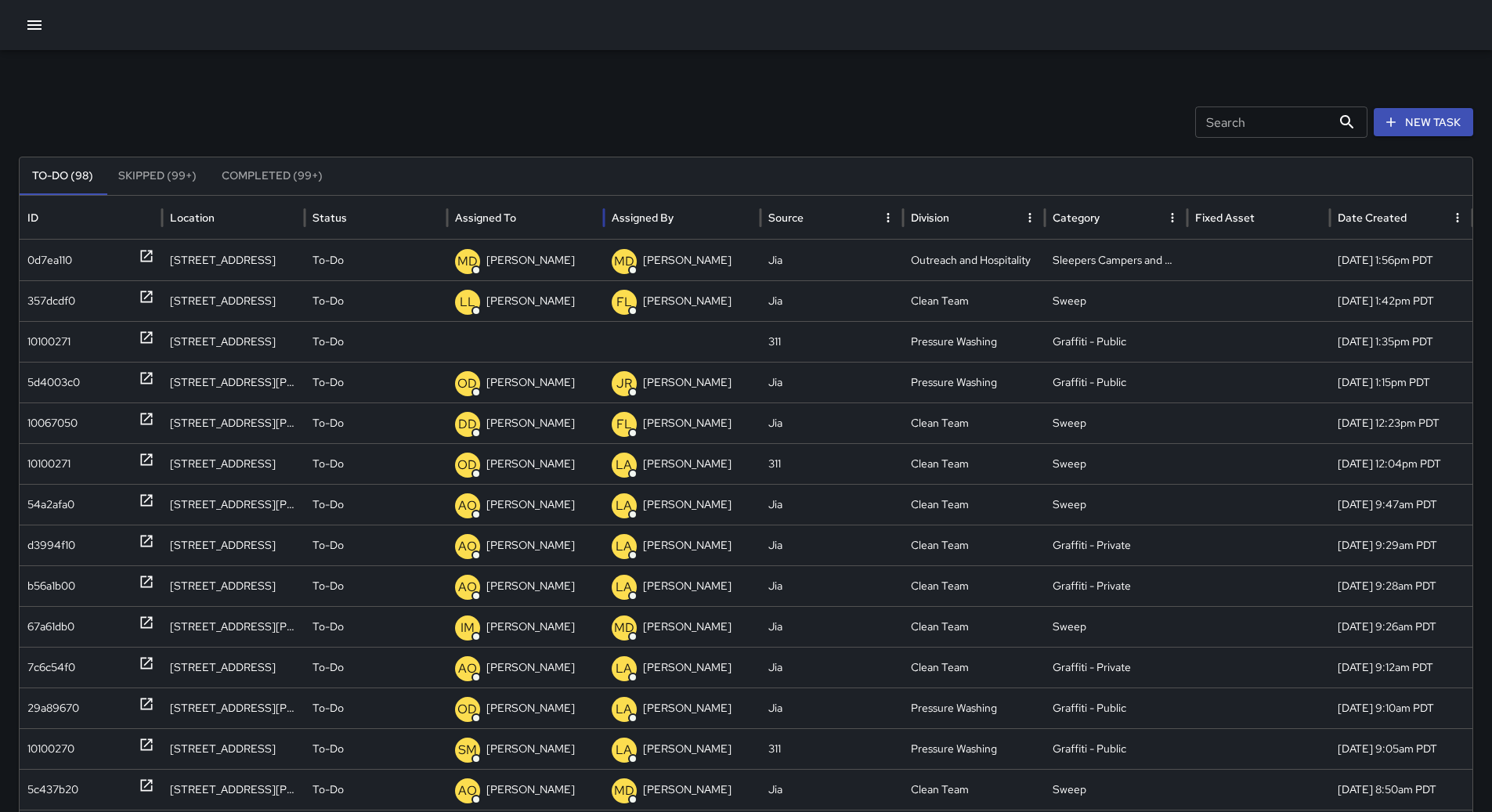
click at [518, 209] on div at bounding box center [518, 217] width 0 height 22
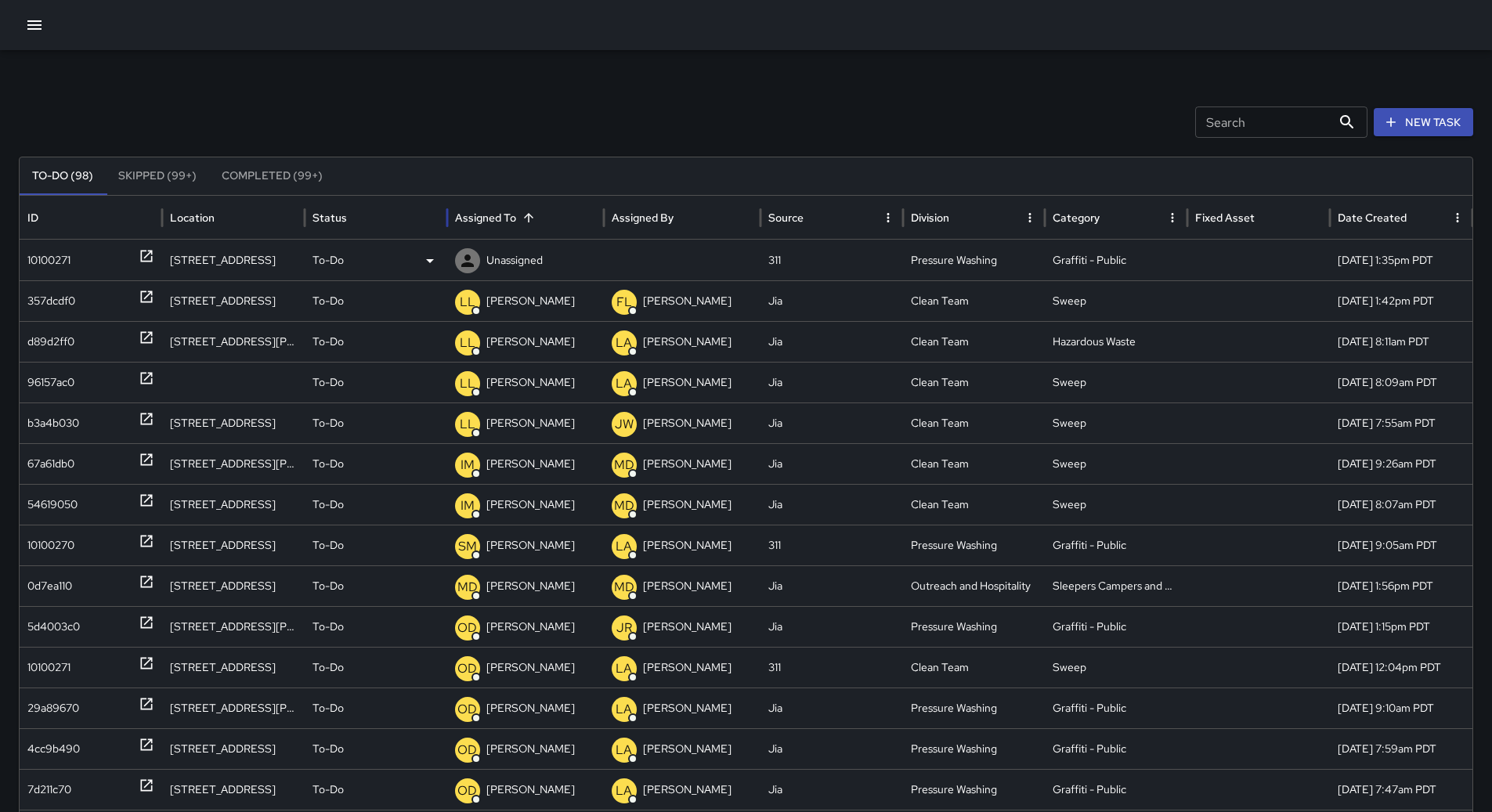
drag, startPoint x: 122, startPoint y: 267, endPoint x: 248, endPoint y: 272, distance: 126.1
click at [122, 266] on div "10100271" at bounding box center [91, 260] width 127 height 40
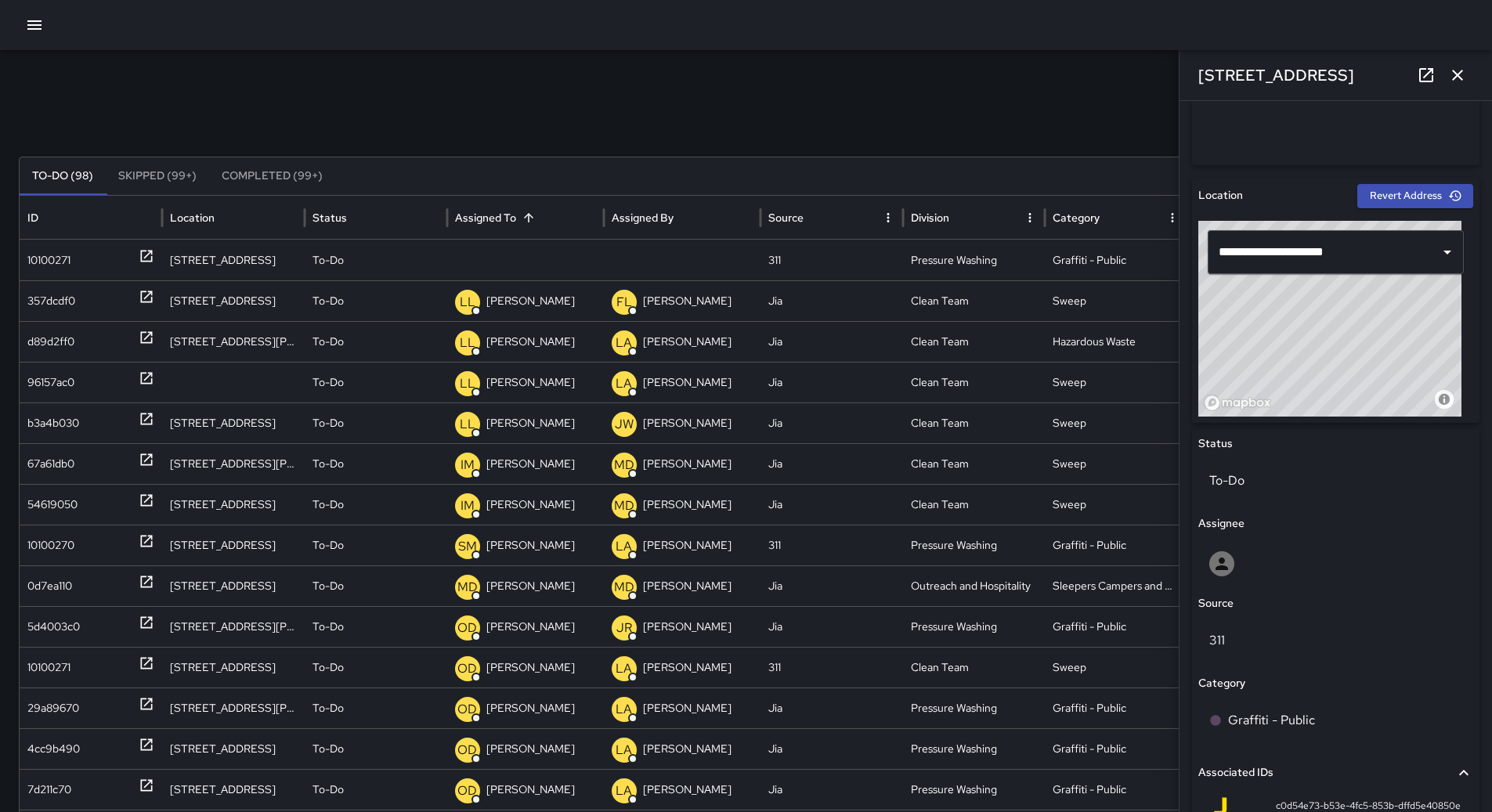
scroll to position [423, 0]
click at [541, 254] on p "Unassigned" at bounding box center [514, 260] width 57 height 40
click at [762, 120] on div "Search Search New Task" at bounding box center [746, 122] width 1455 height 31
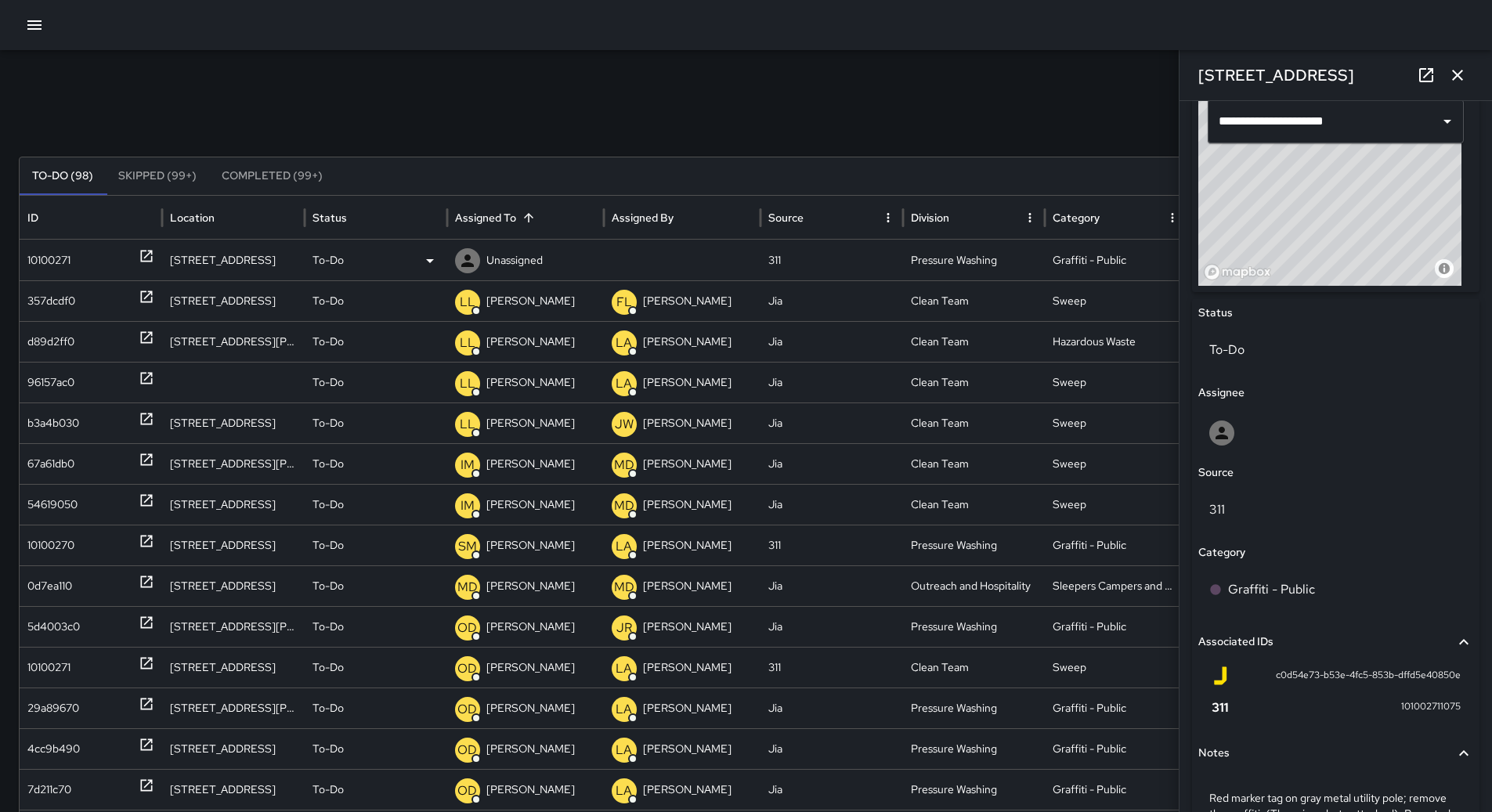
scroll to position [658, 0]
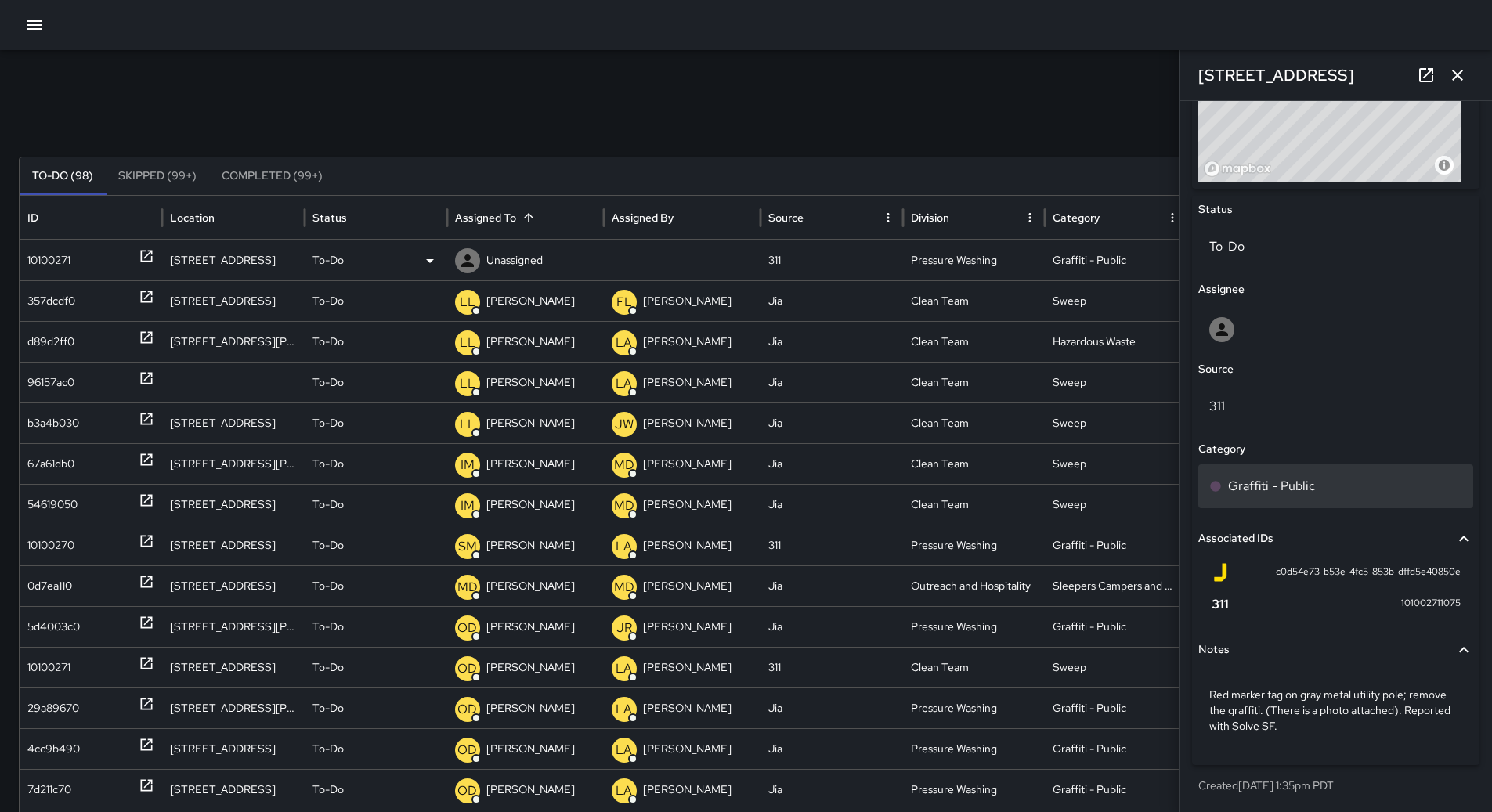
click at [1286, 483] on p "Graffiti - Public" at bounding box center [1272, 486] width 87 height 19
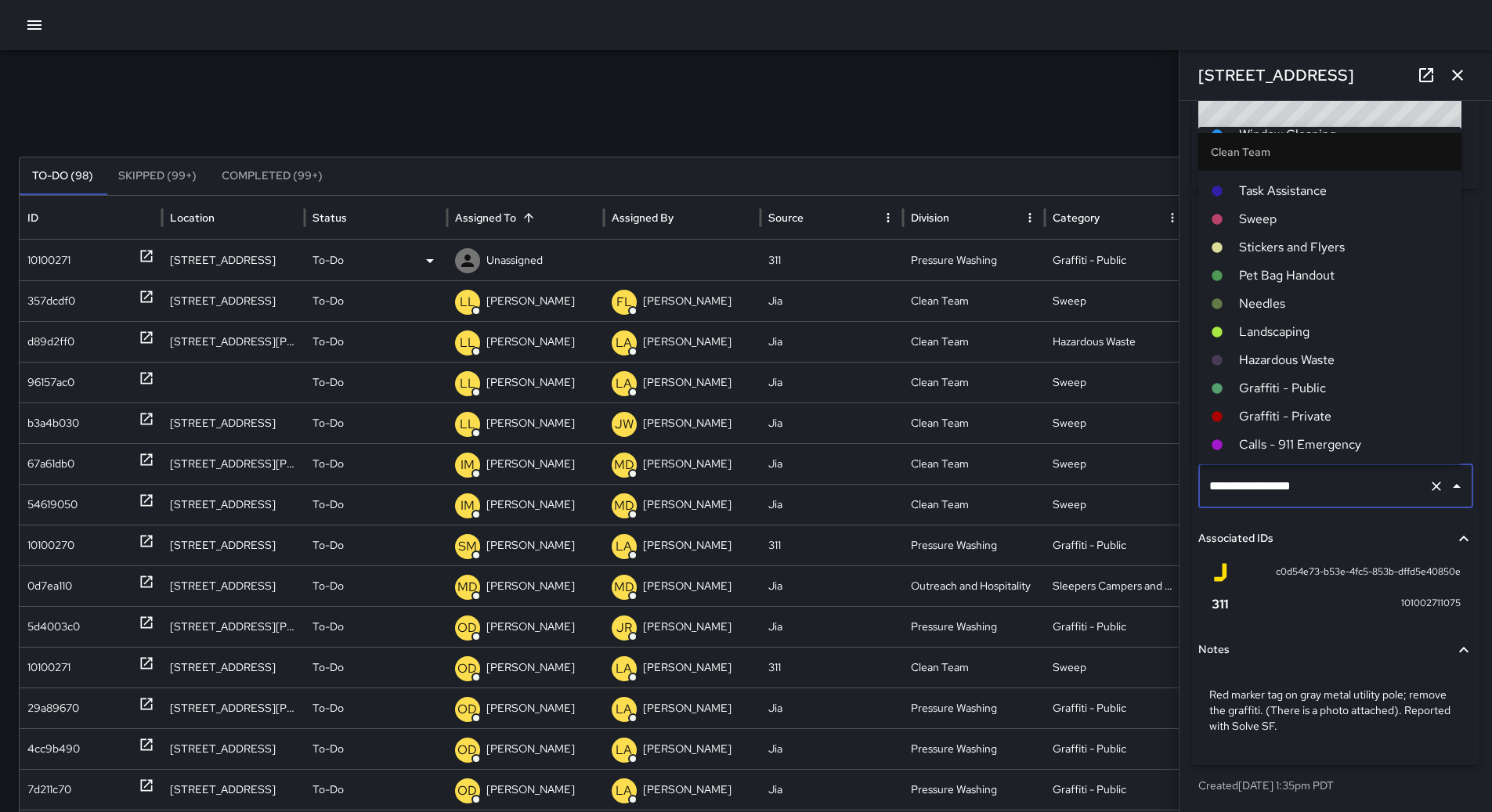
scroll to position [79, 0]
click at [1325, 354] on span "Graffiti - Public" at bounding box center [1344, 360] width 210 height 19
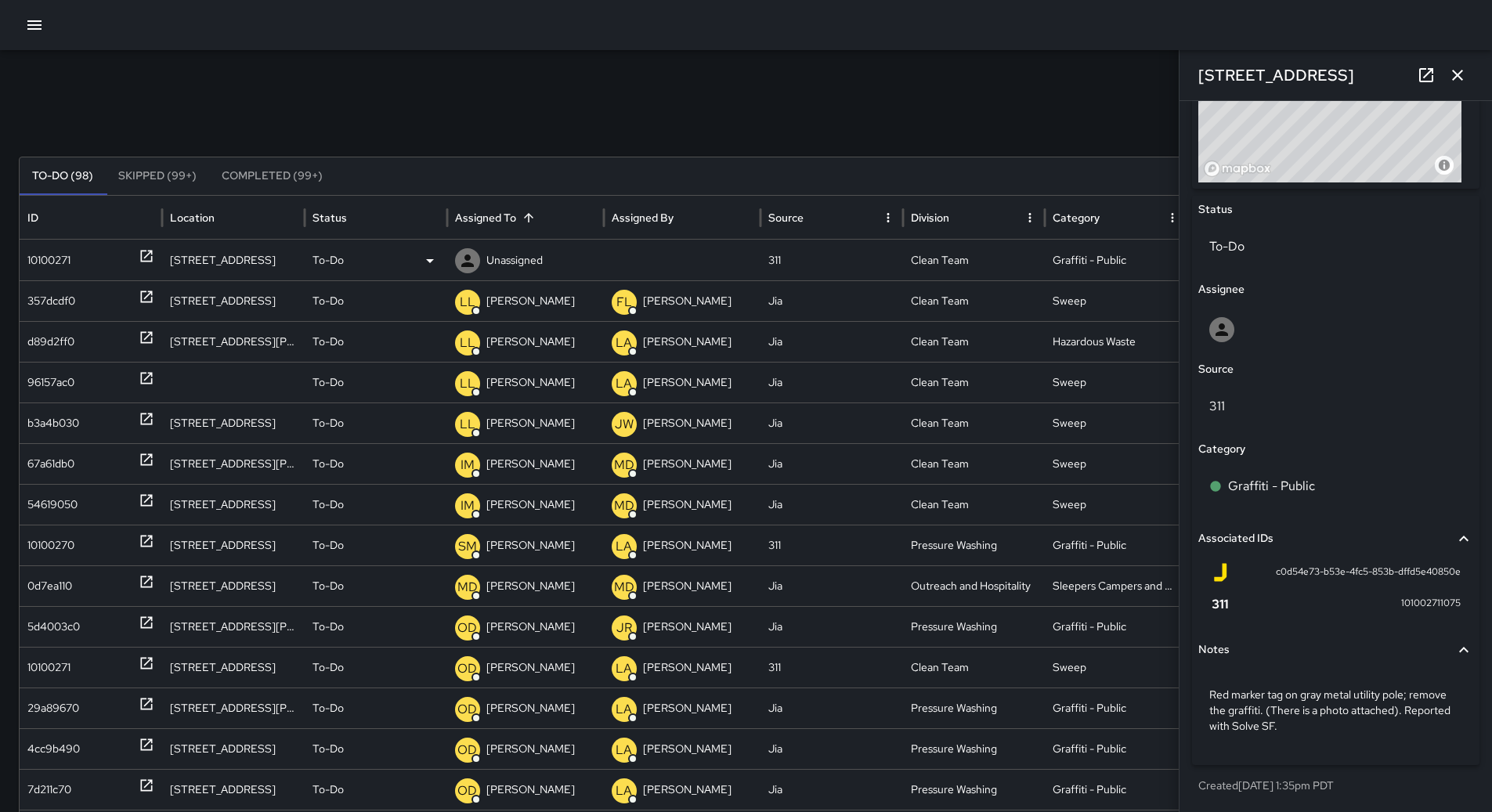
click at [497, 247] on p "Unassigned" at bounding box center [514, 260] width 57 height 40
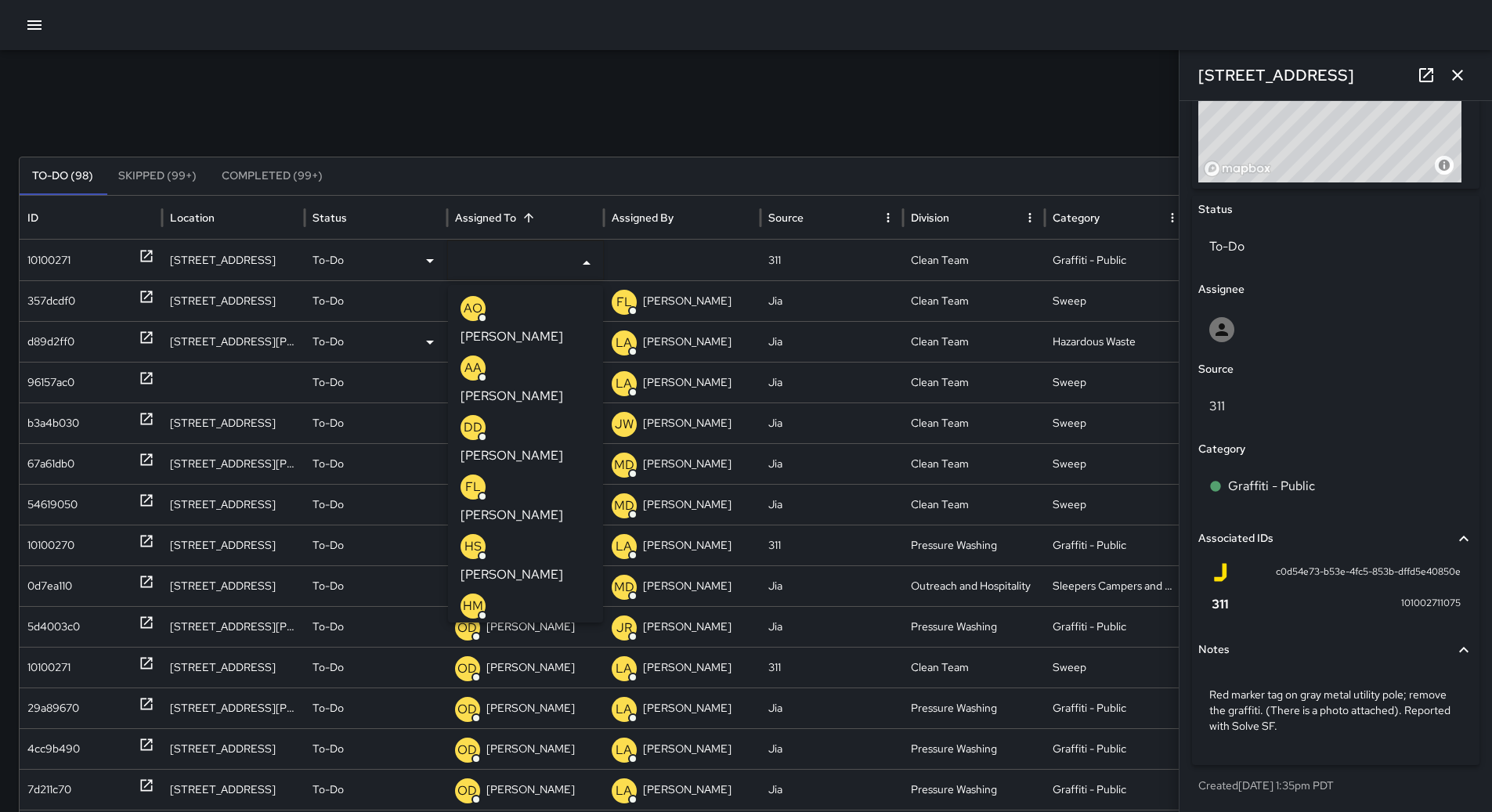
click at [563, 327] on p "[PERSON_NAME]" at bounding box center [512, 336] width 103 height 19
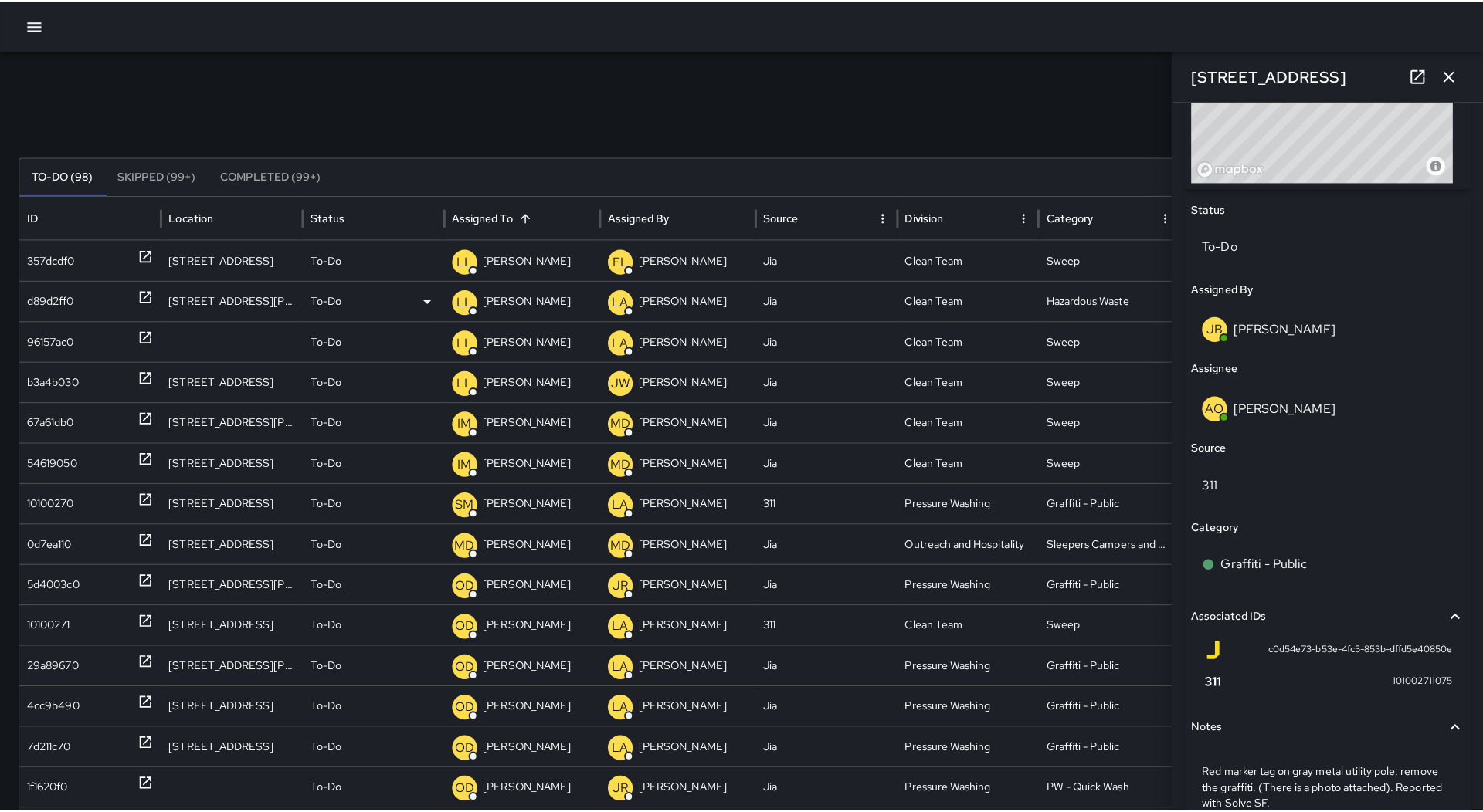
scroll to position [0, 0]
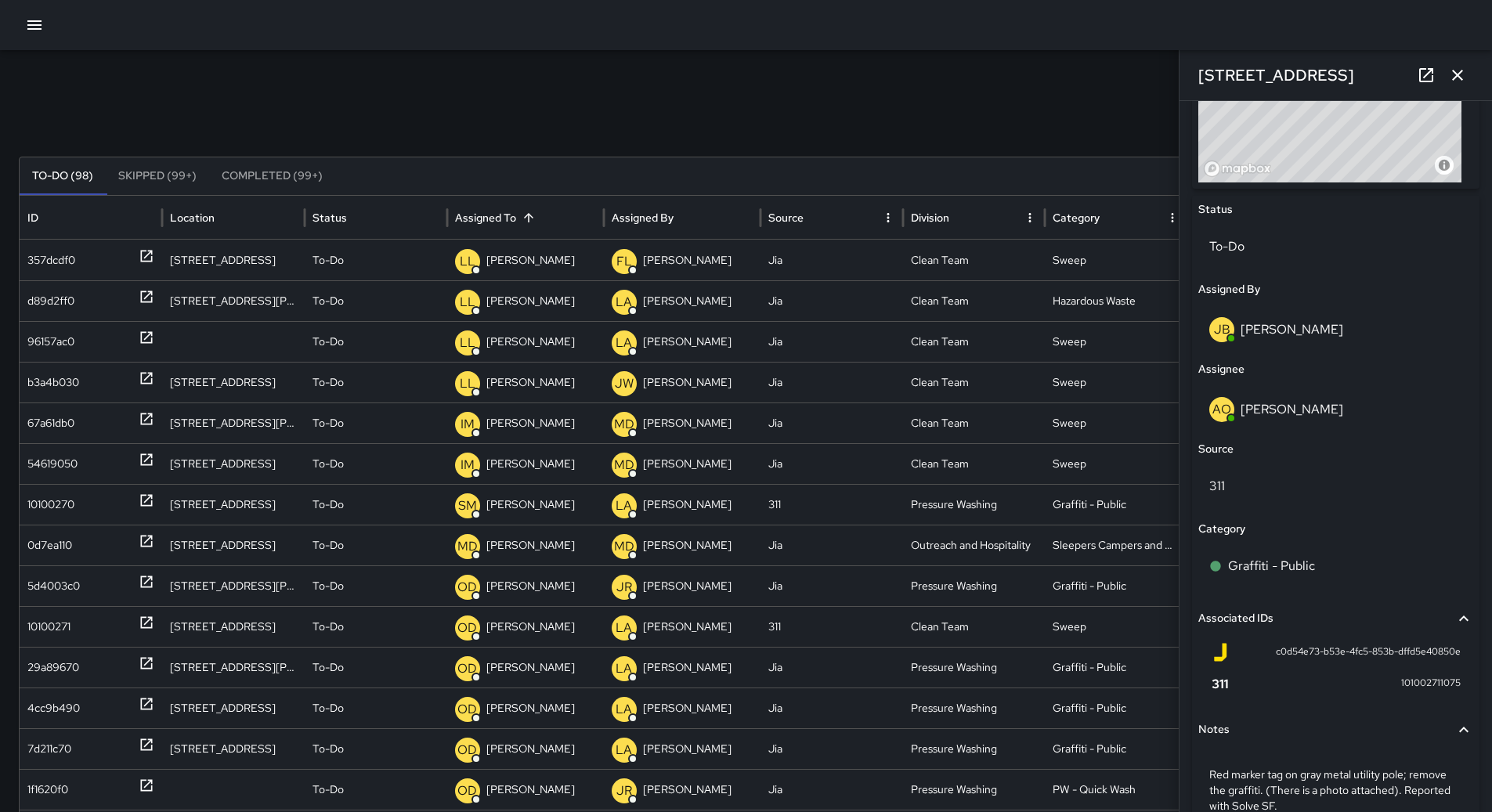
click at [42, 36] on button "button" at bounding box center [34, 25] width 31 height 31
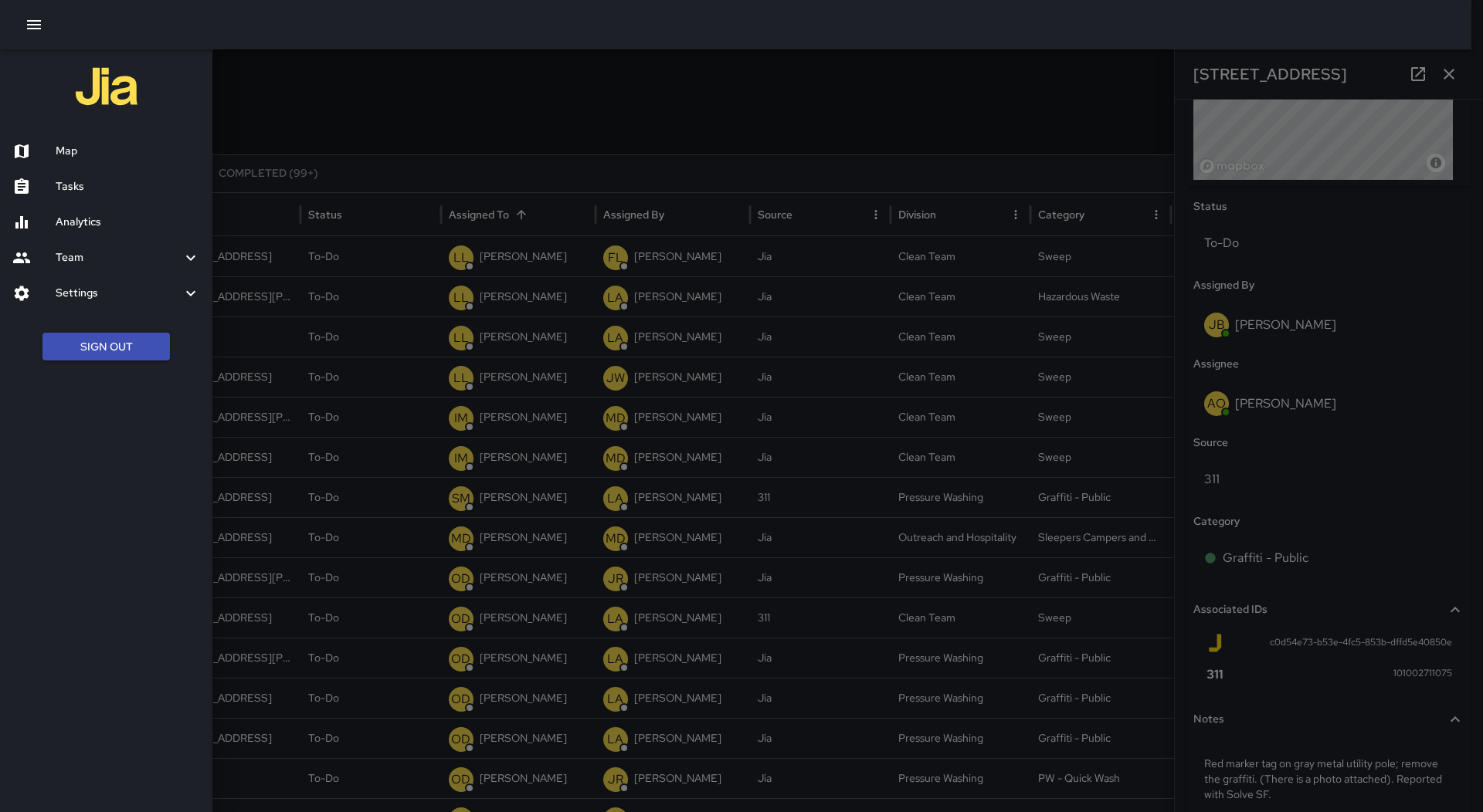
click at [125, 153] on h6 "Map" at bounding box center [128, 151] width 145 height 17
